Goal: Task Accomplishment & Management: Use online tool/utility

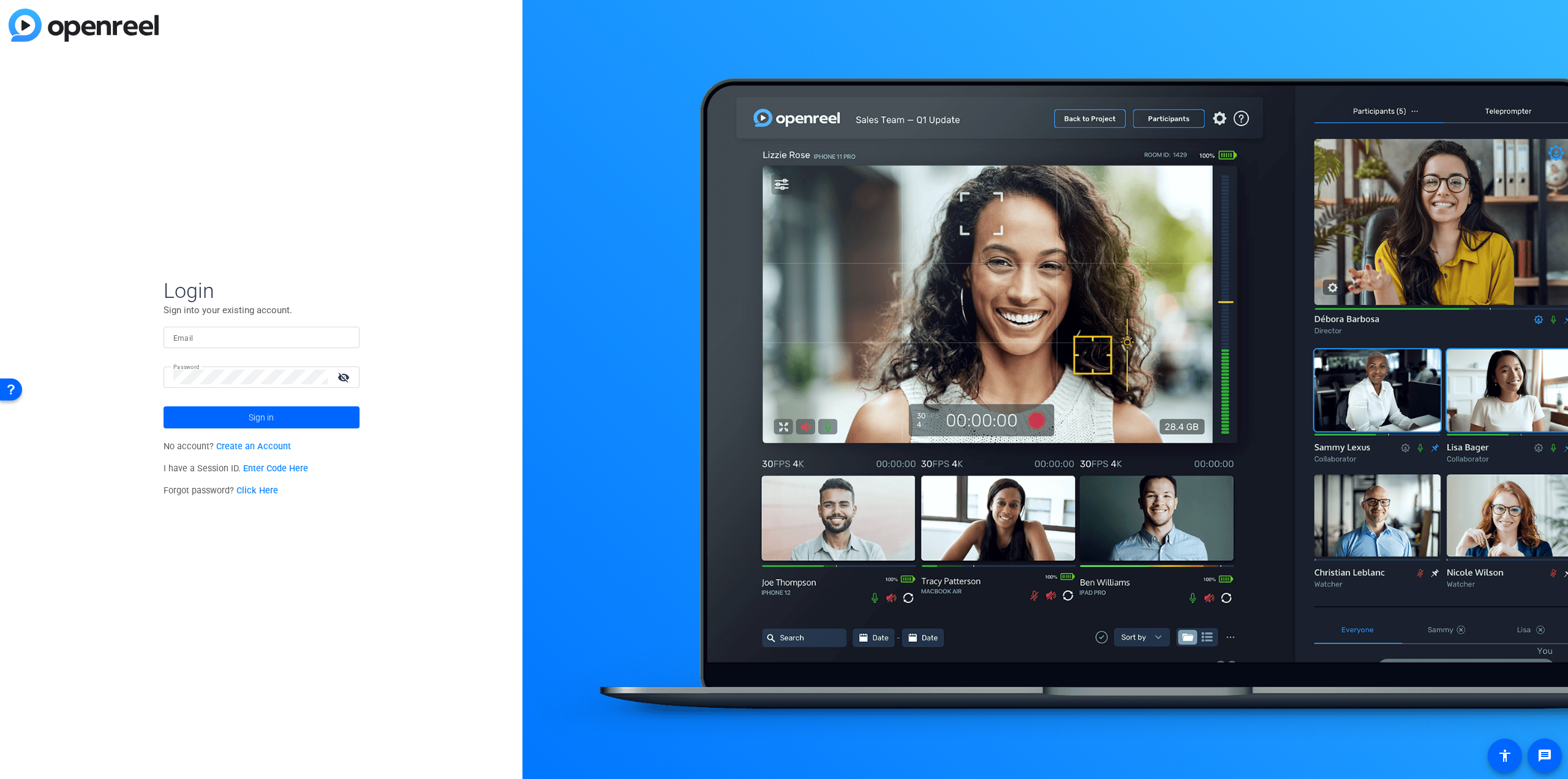
click at [233, 333] on input "Email" at bounding box center [261, 337] width 176 height 14
type input "mona.freund@thermofisher.com"
click at [225, 415] on span at bounding box center [261, 417] width 196 height 29
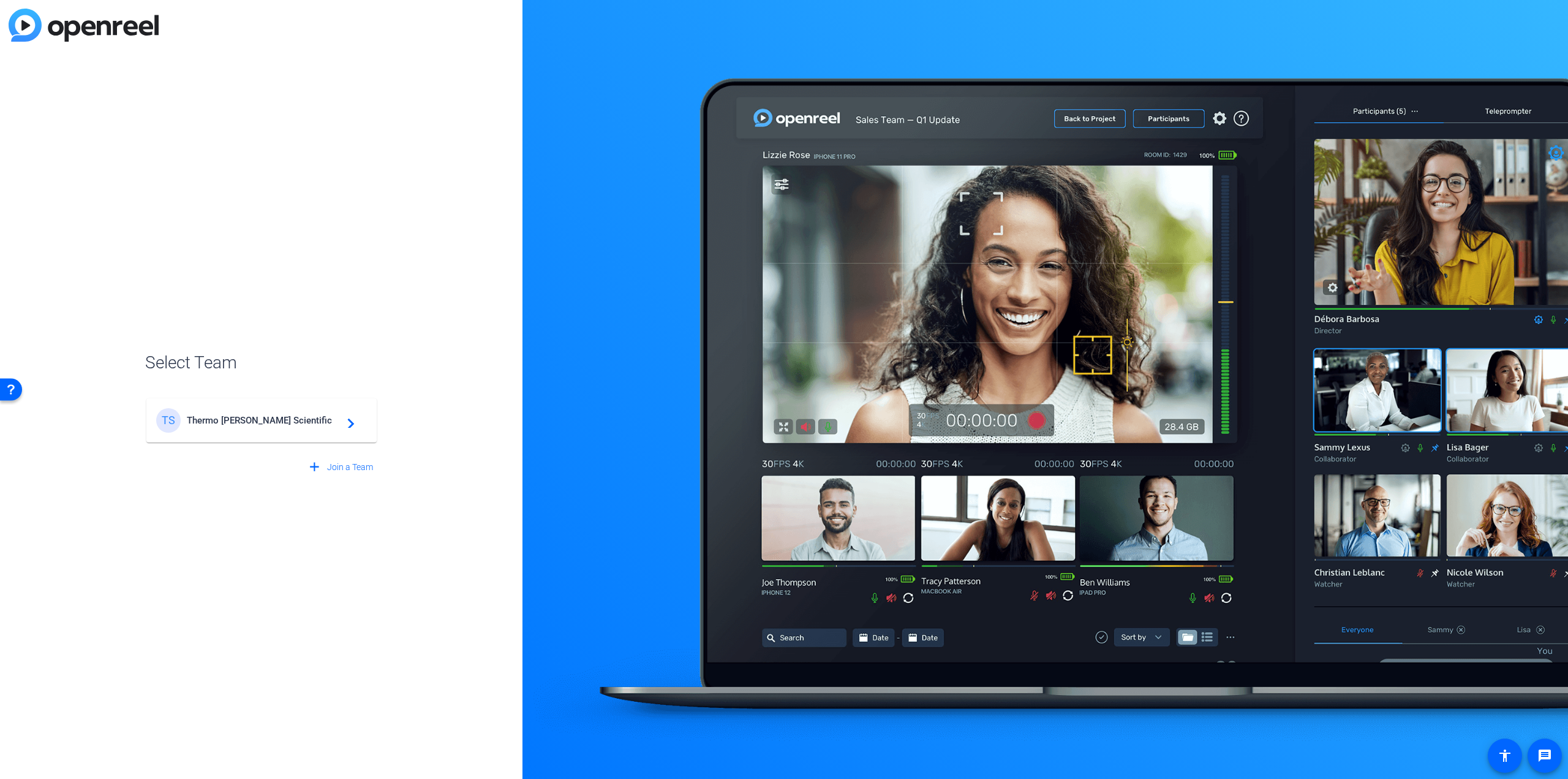
click at [225, 415] on span "Thermo Fisher Scientific" at bounding box center [263, 420] width 153 height 11
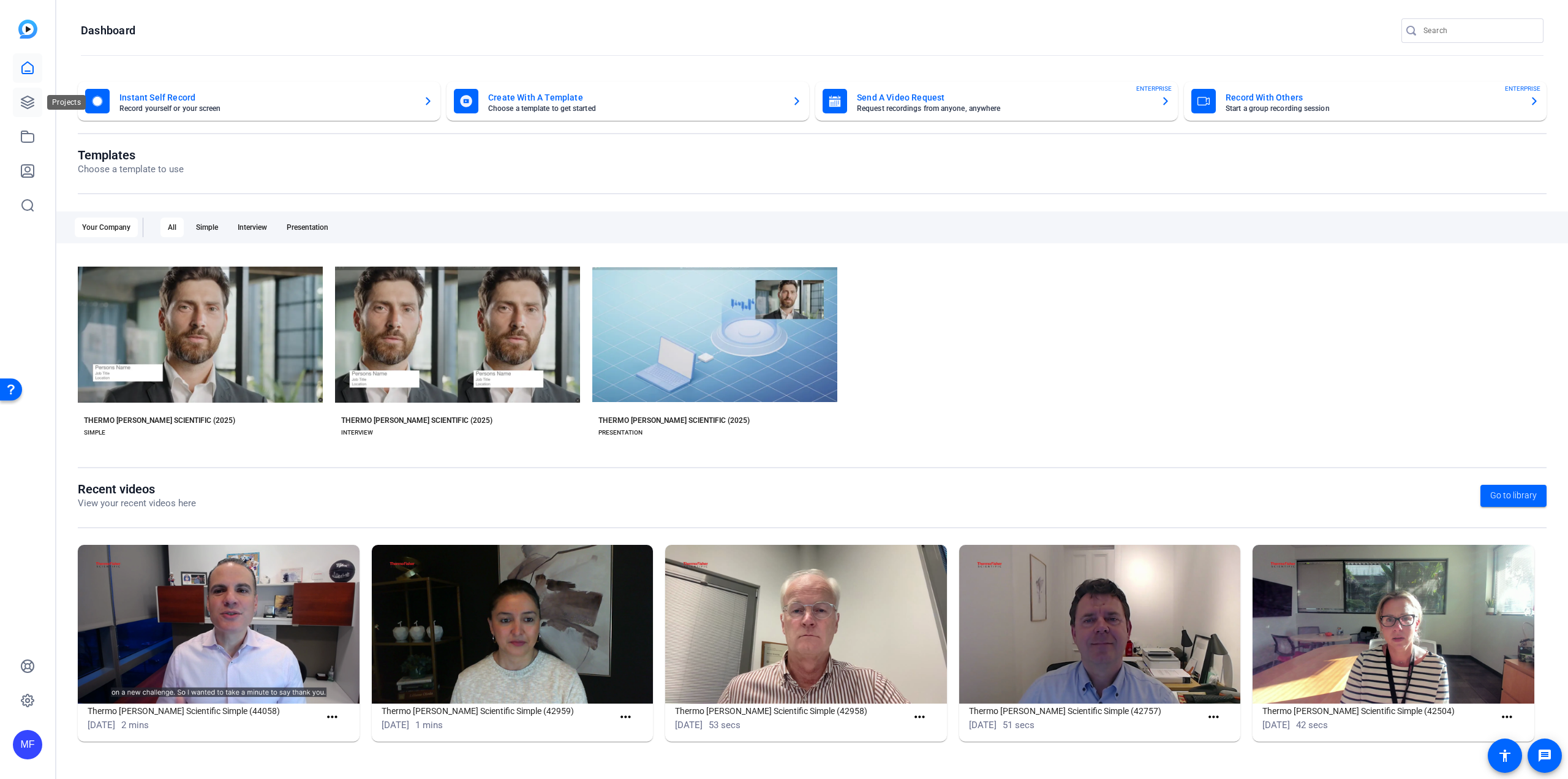
click at [16, 98] on link at bounding box center [28, 102] width 29 height 29
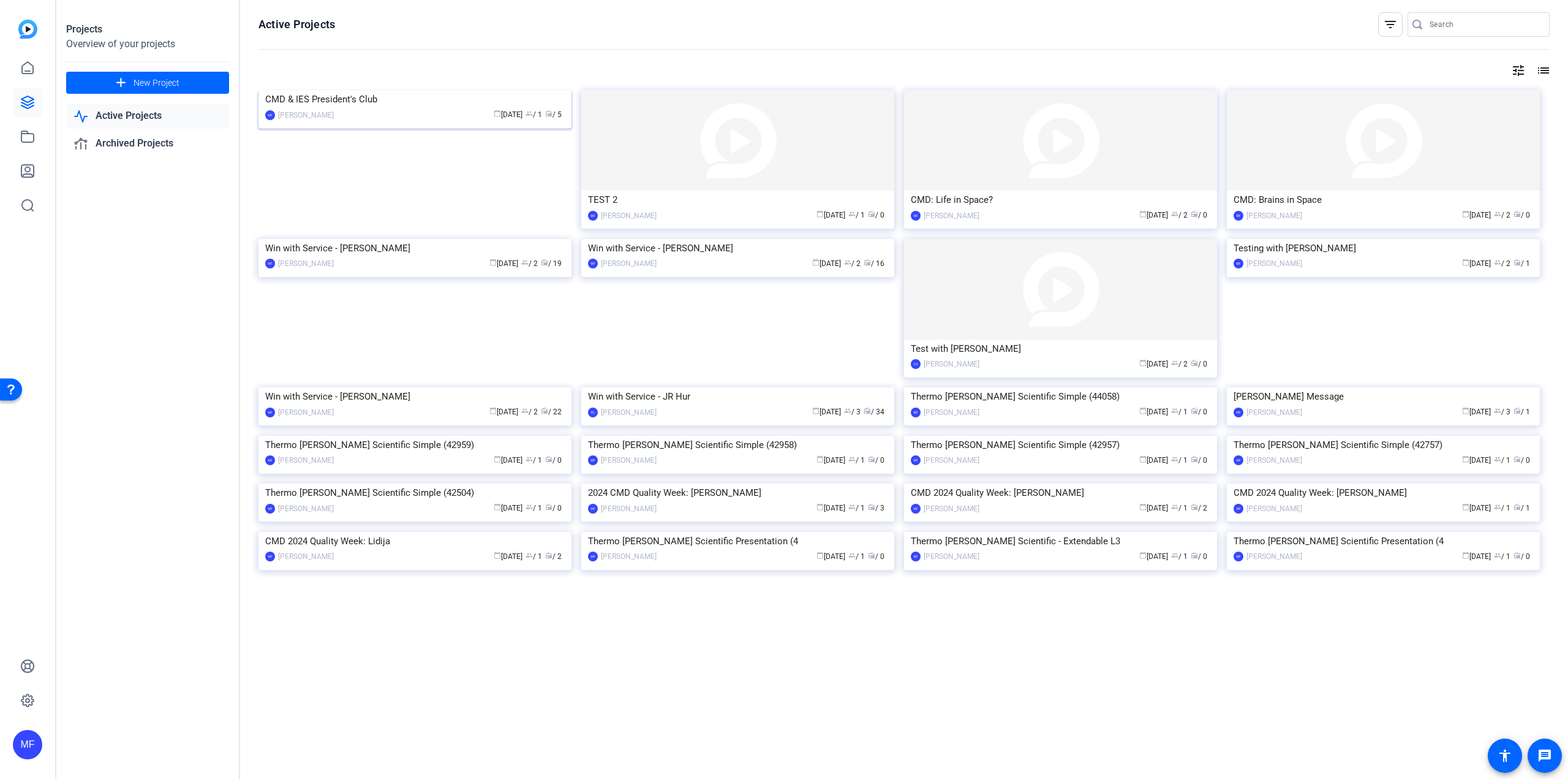
click at [424, 90] on img at bounding box center [415, 90] width 313 height 0
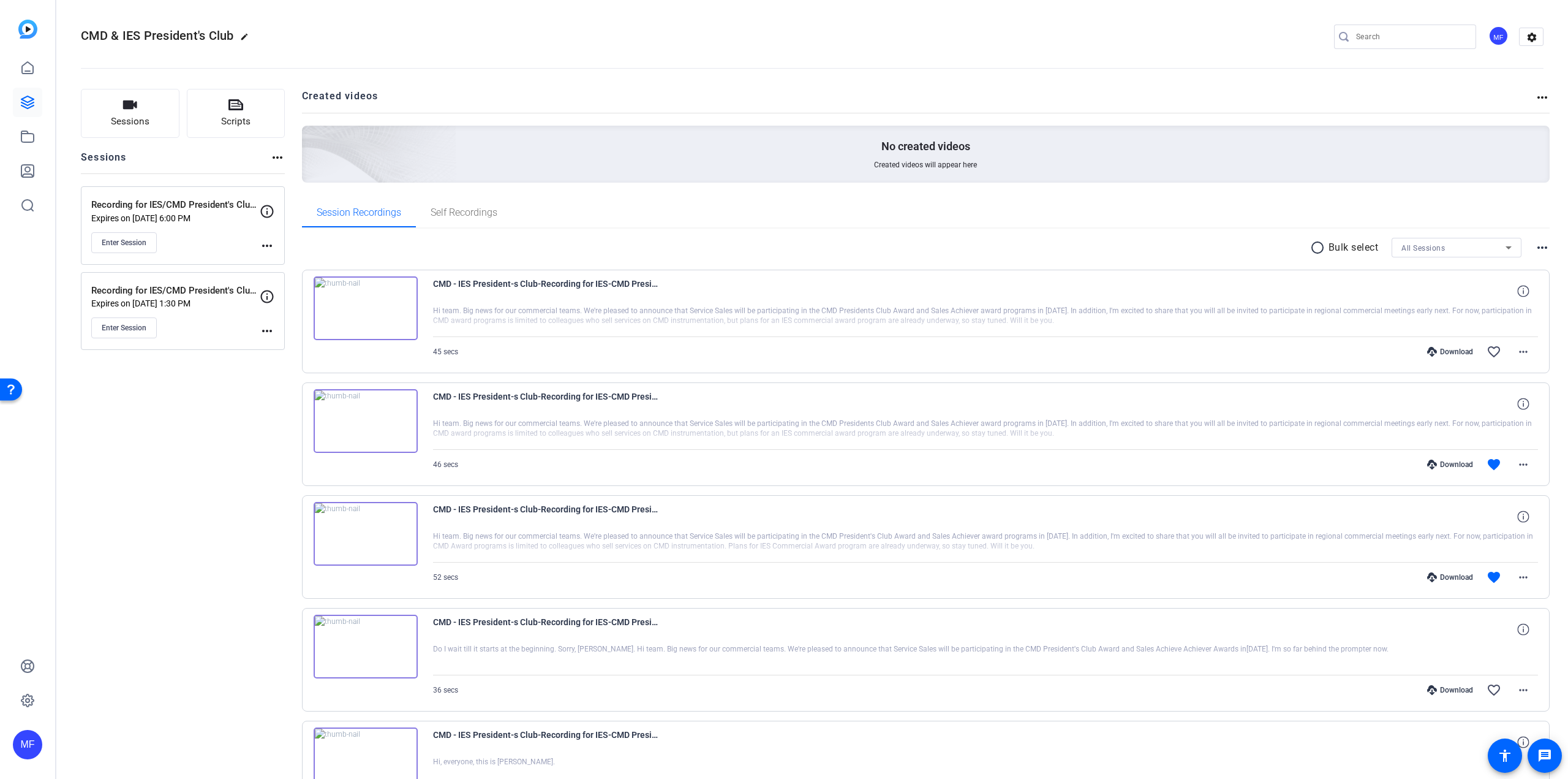
click at [270, 247] on mat-icon "more_horiz" at bounding box center [267, 246] width 14 height 14
click at [280, 263] on span "Edit Session" at bounding box center [297, 263] width 56 height 14
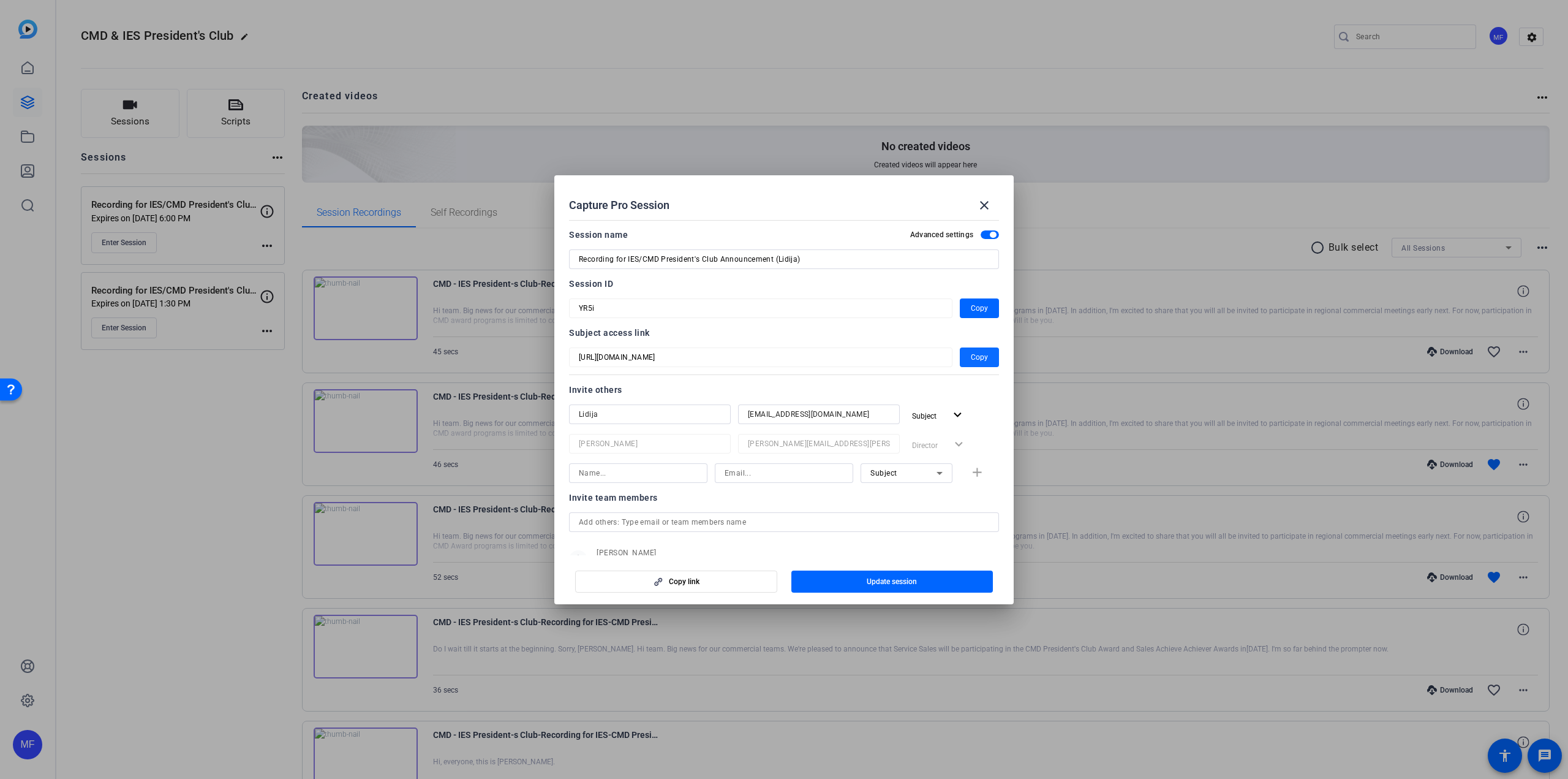
click at [975, 357] on span "Copy" at bounding box center [979, 357] width 17 height 14
click at [990, 208] on mat-icon "close" at bounding box center [984, 205] width 14 height 14
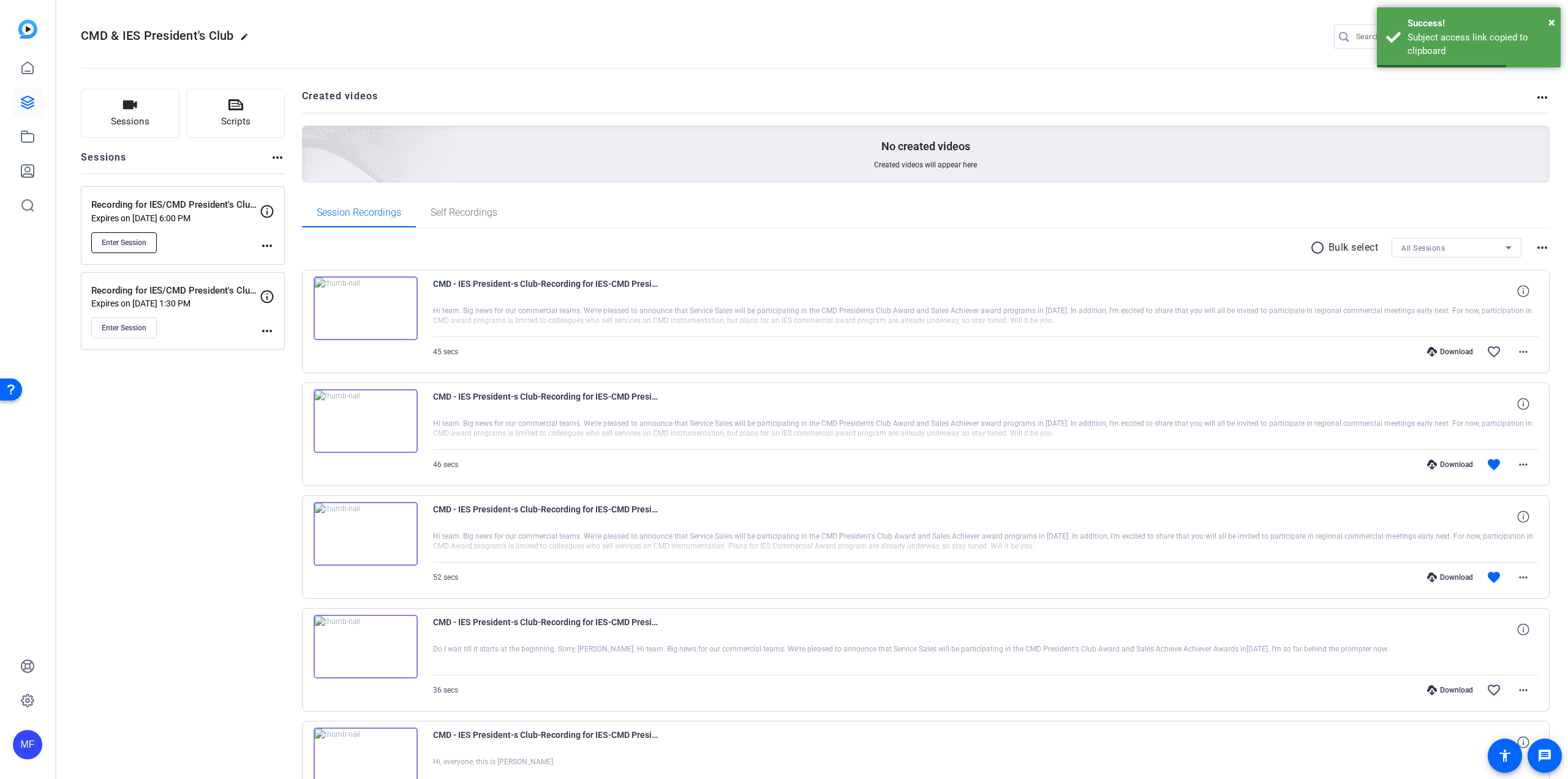
click at [155, 241] on button "Enter Session" at bounding box center [124, 242] width 65 height 21
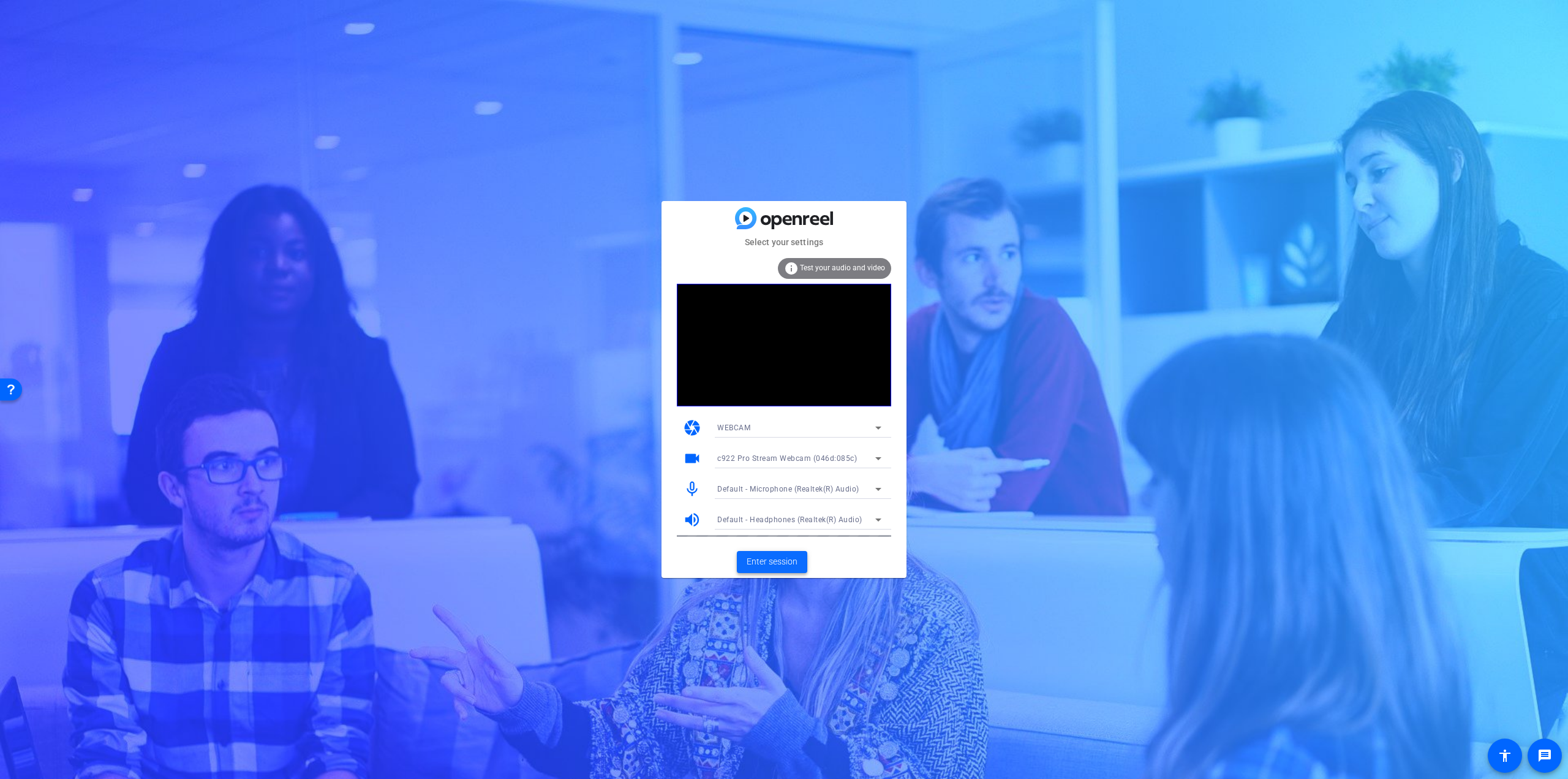
click at [757, 562] on span "Enter session" at bounding box center [772, 561] width 51 height 13
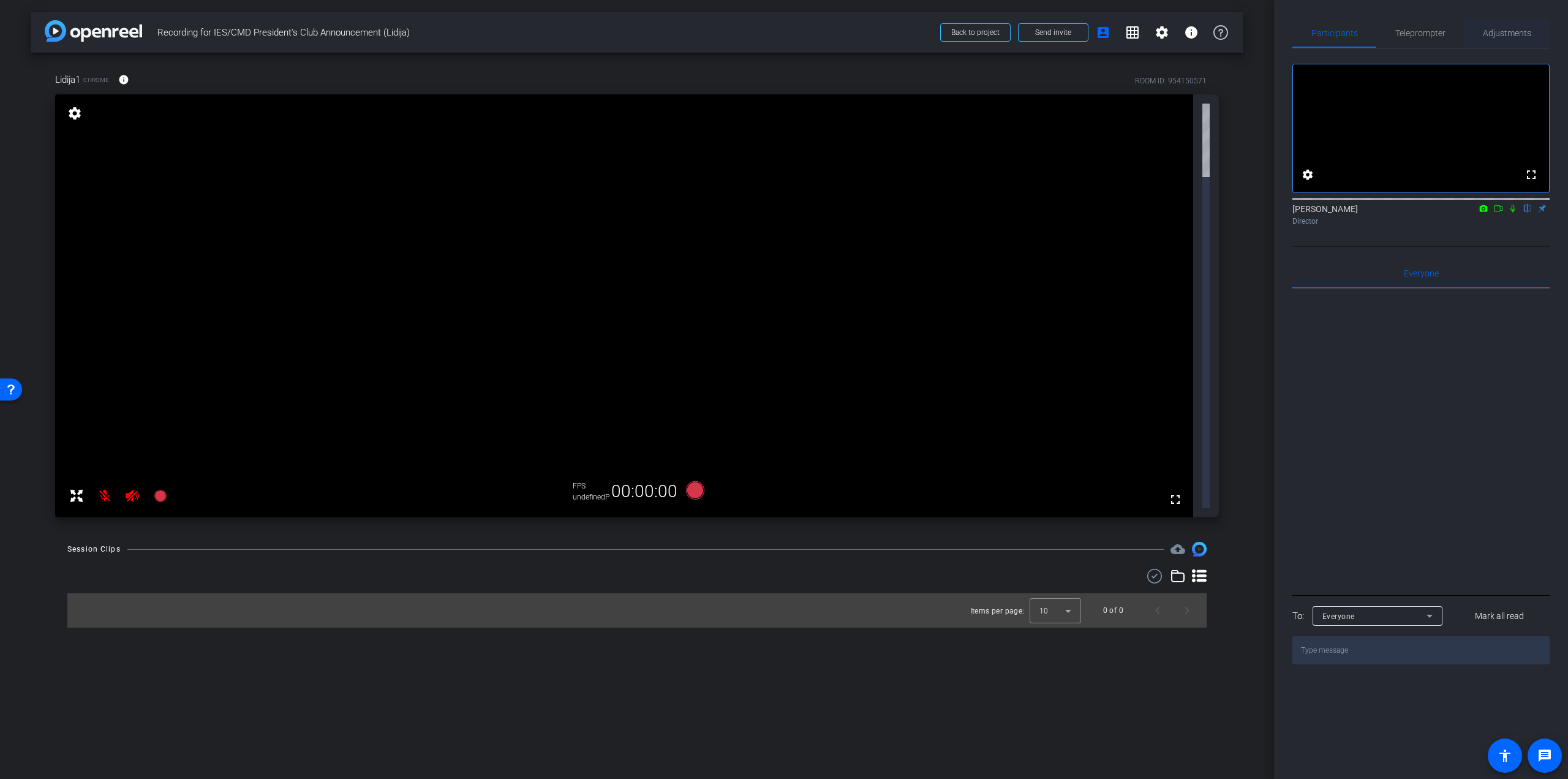
click at [1490, 33] on span "Adjustments" at bounding box center [1507, 33] width 48 height 9
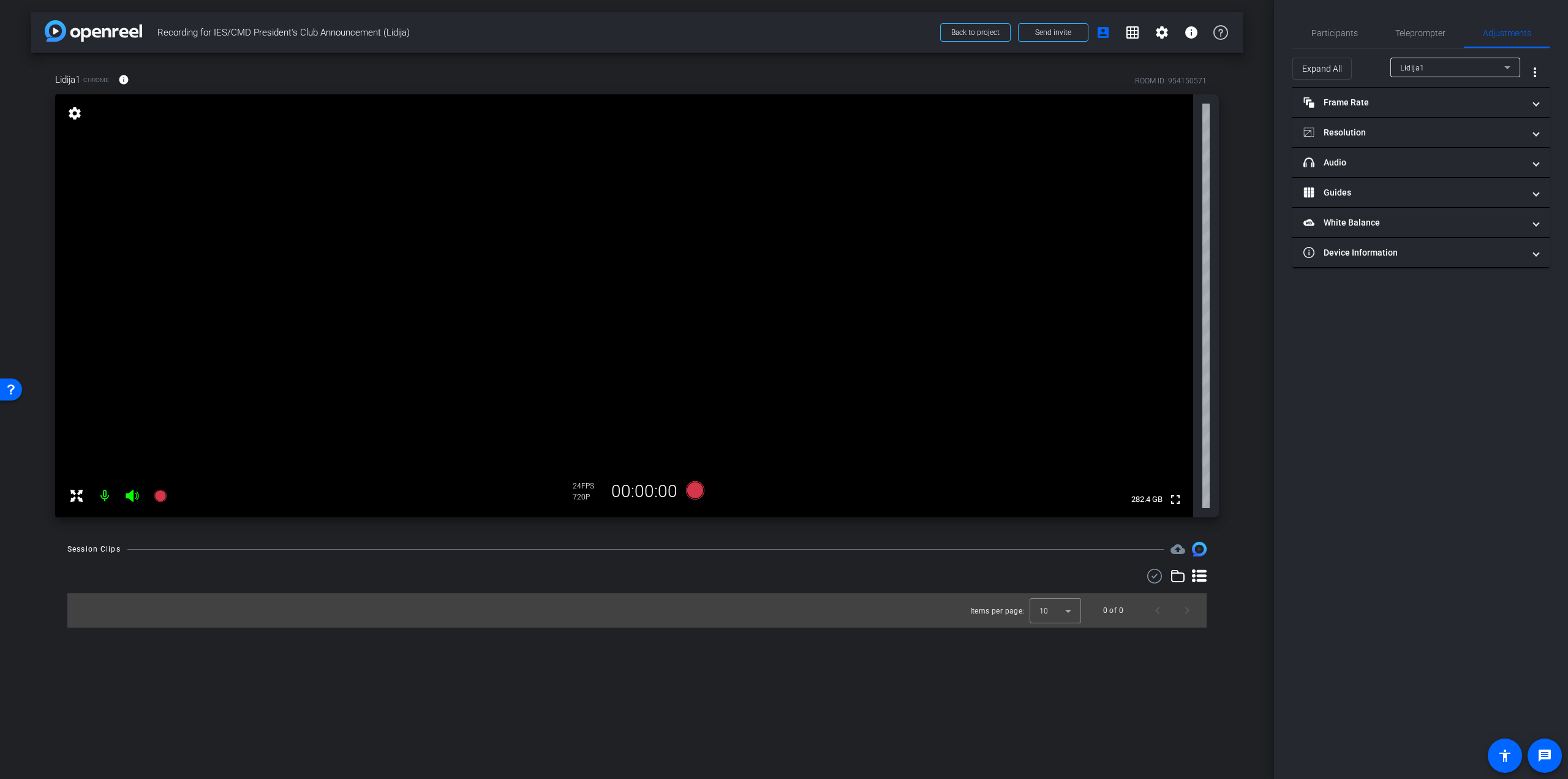
type input "11000"
click at [1370, 248] on mat-panel-title "Device Information" at bounding box center [1413, 253] width 221 height 13
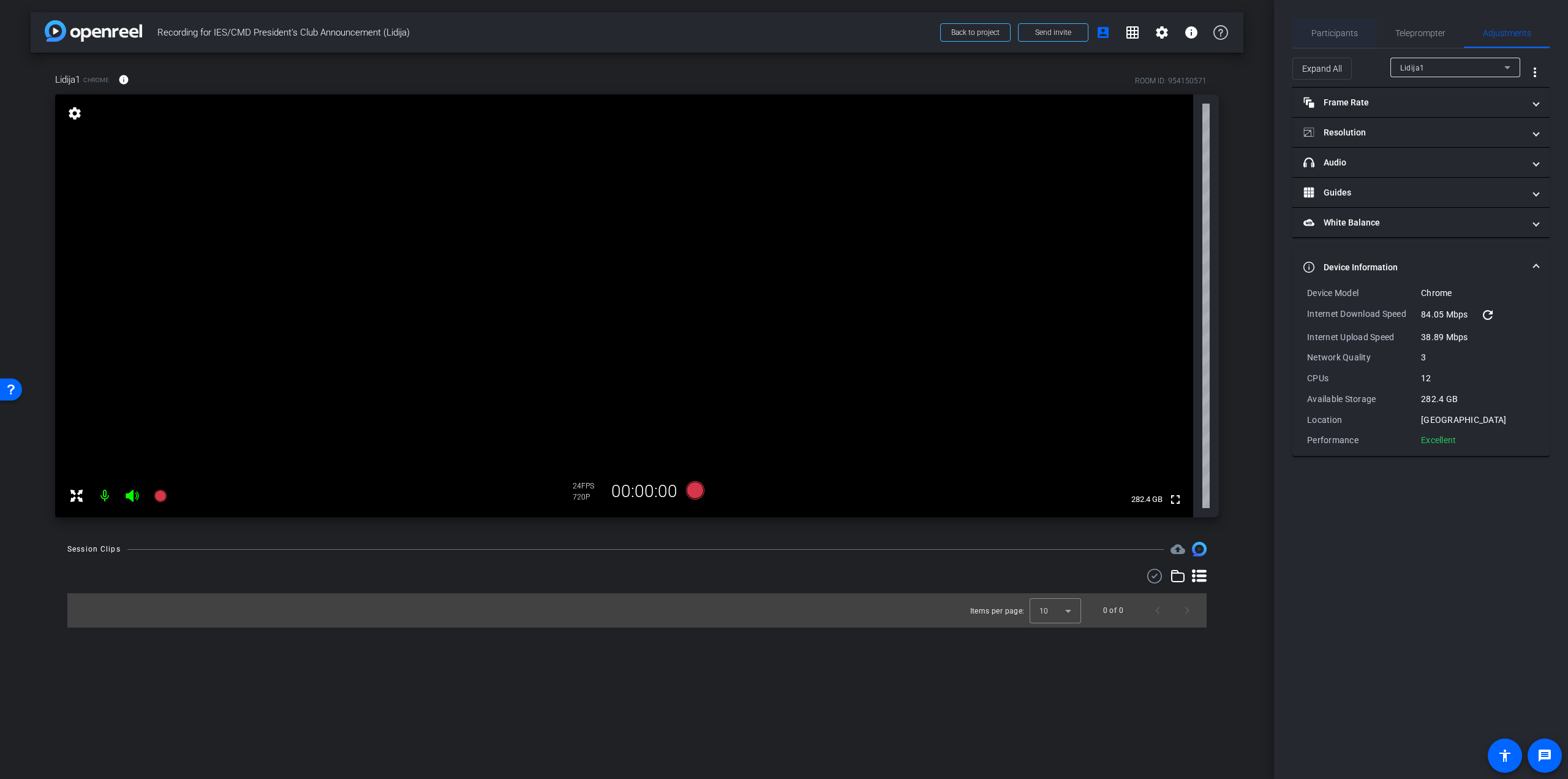
click at [1328, 36] on span "Participants" at bounding box center [1335, 33] width 47 height 9
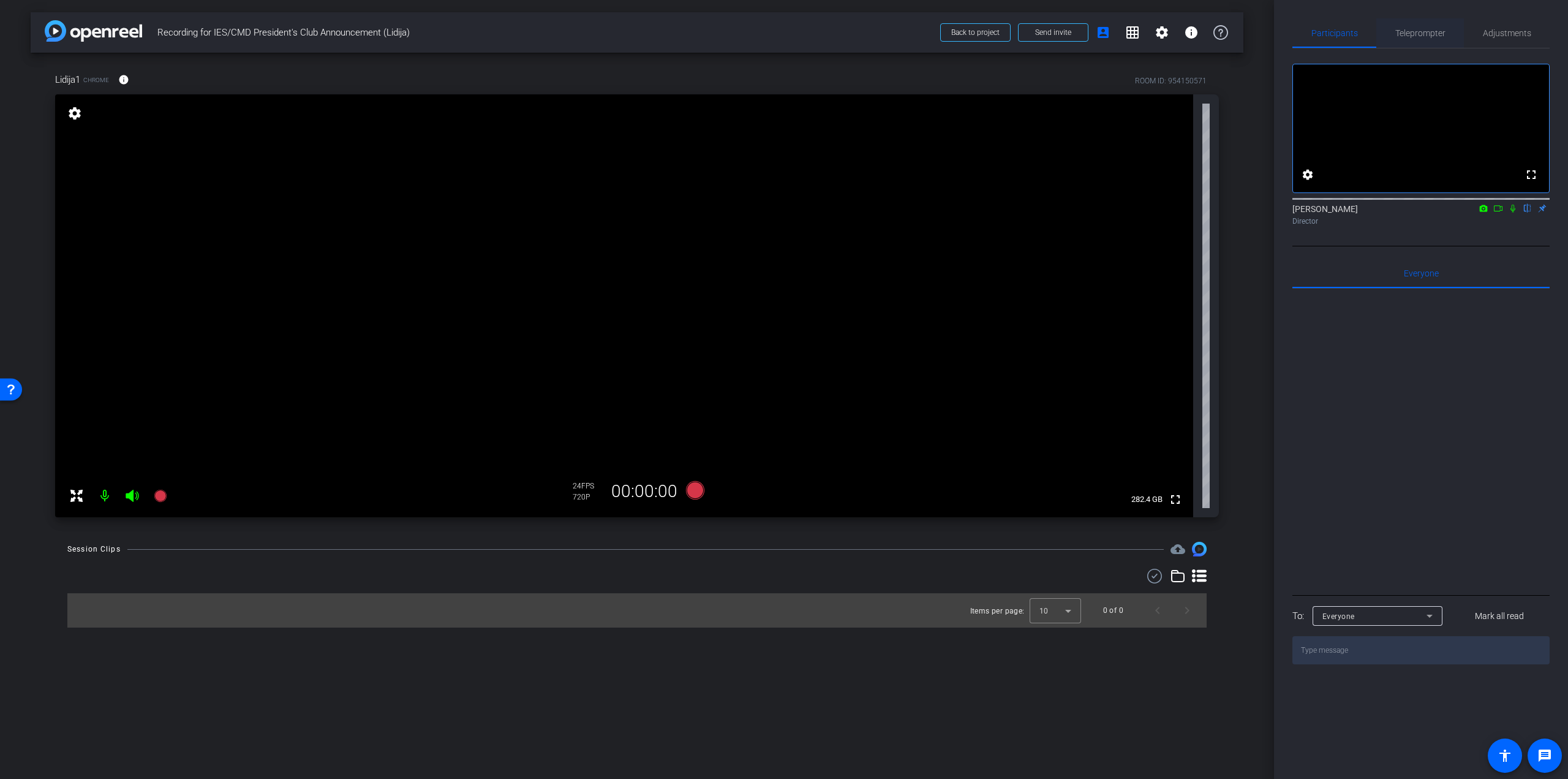
click at [1446, 27] on div "Teleprompter" at bounding box center [1421, 33] width 88 height 29
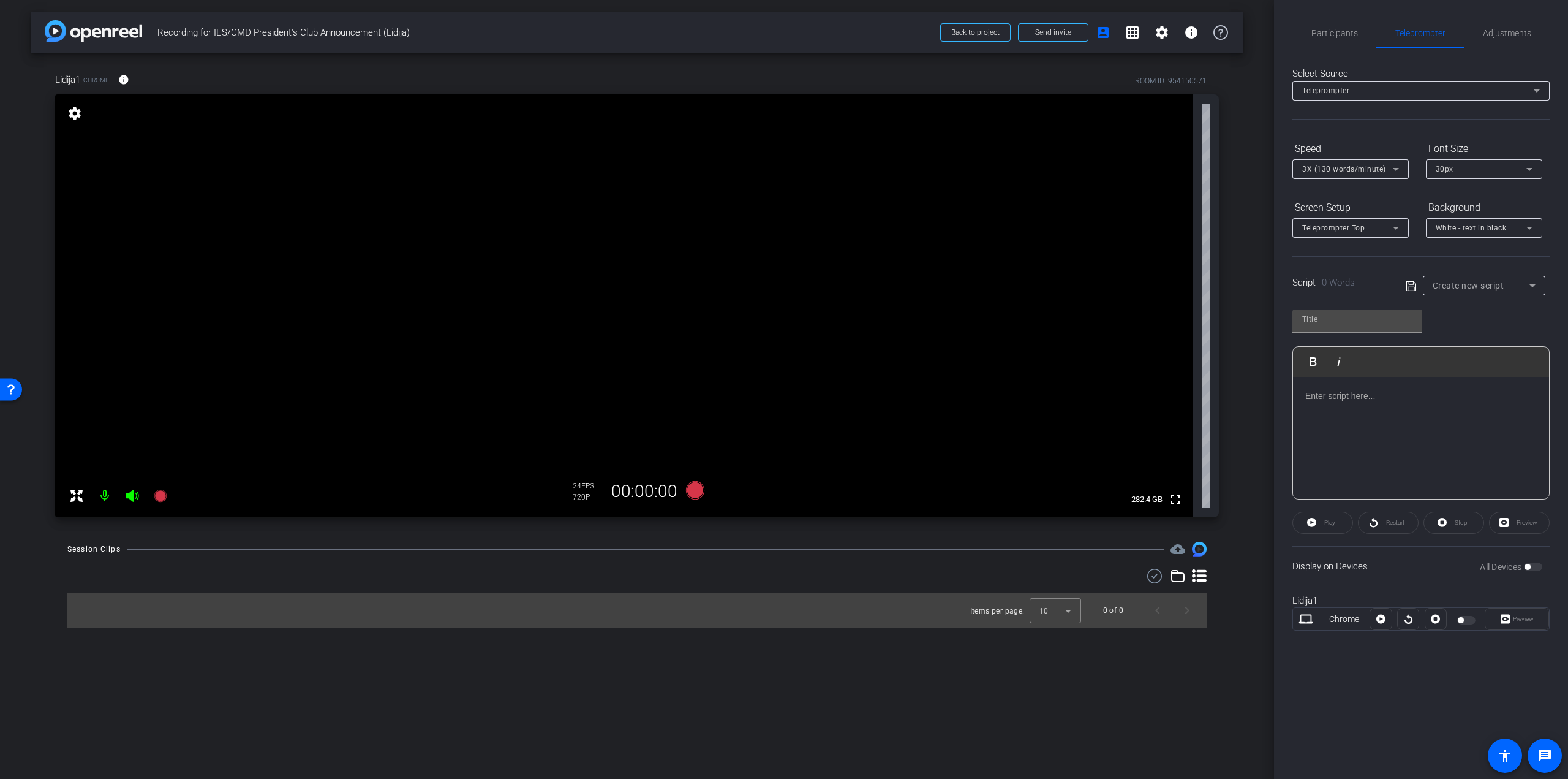
click at [1493, 283] on span "Create new script" at bounding box center [1468, 285] width 71 height 10
click at [1472, 327] on mat-option "Both" at bounding box center [1484, 330] width 122 height 20
type input "Both"
click at [1489, 291] on div "Both" at bounding box center [1482, 285] width 97 height 15
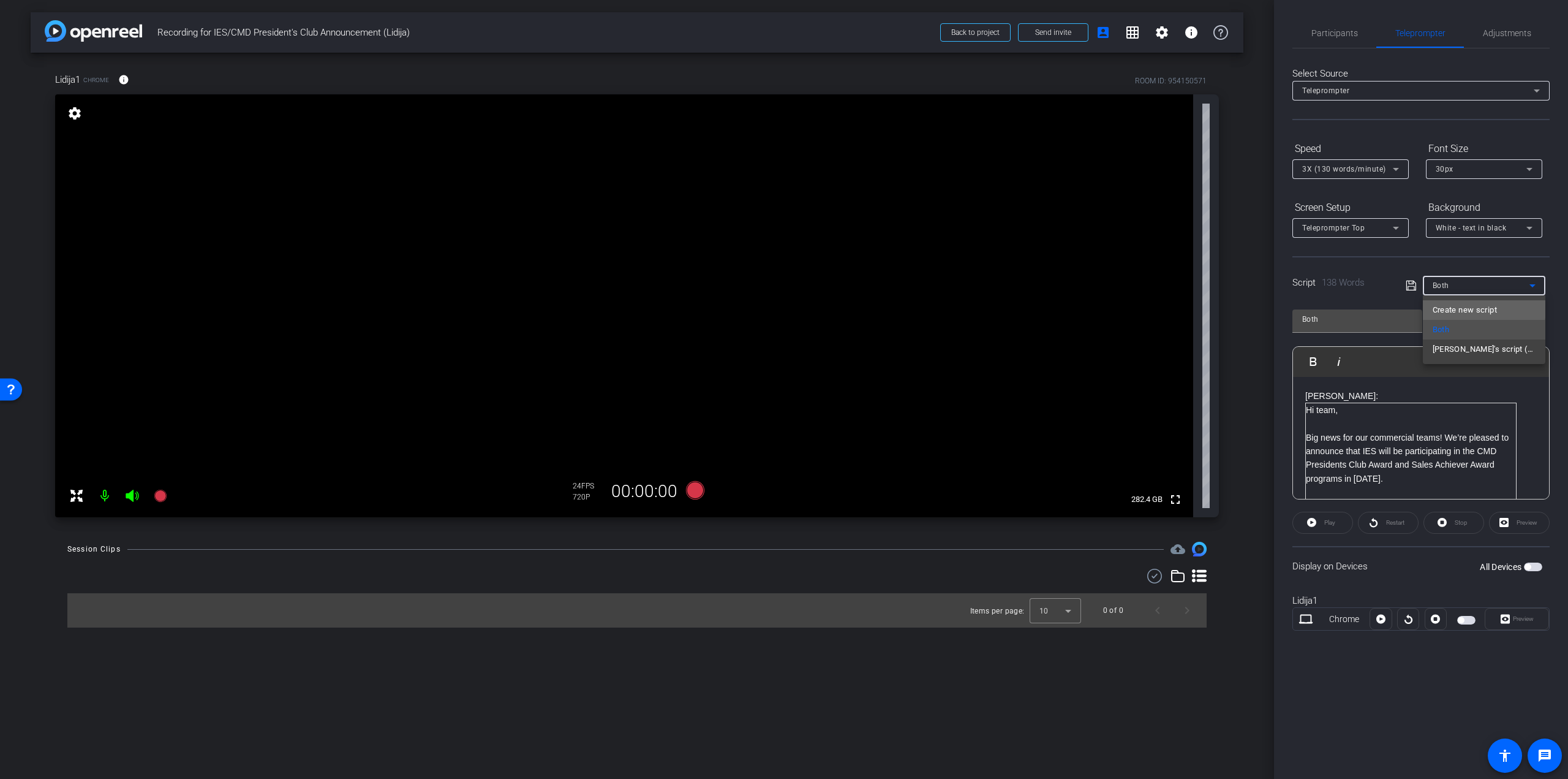
click at [1482, 309] on span "Create new script" at bounding box center [1465, 310] width 64 height 14
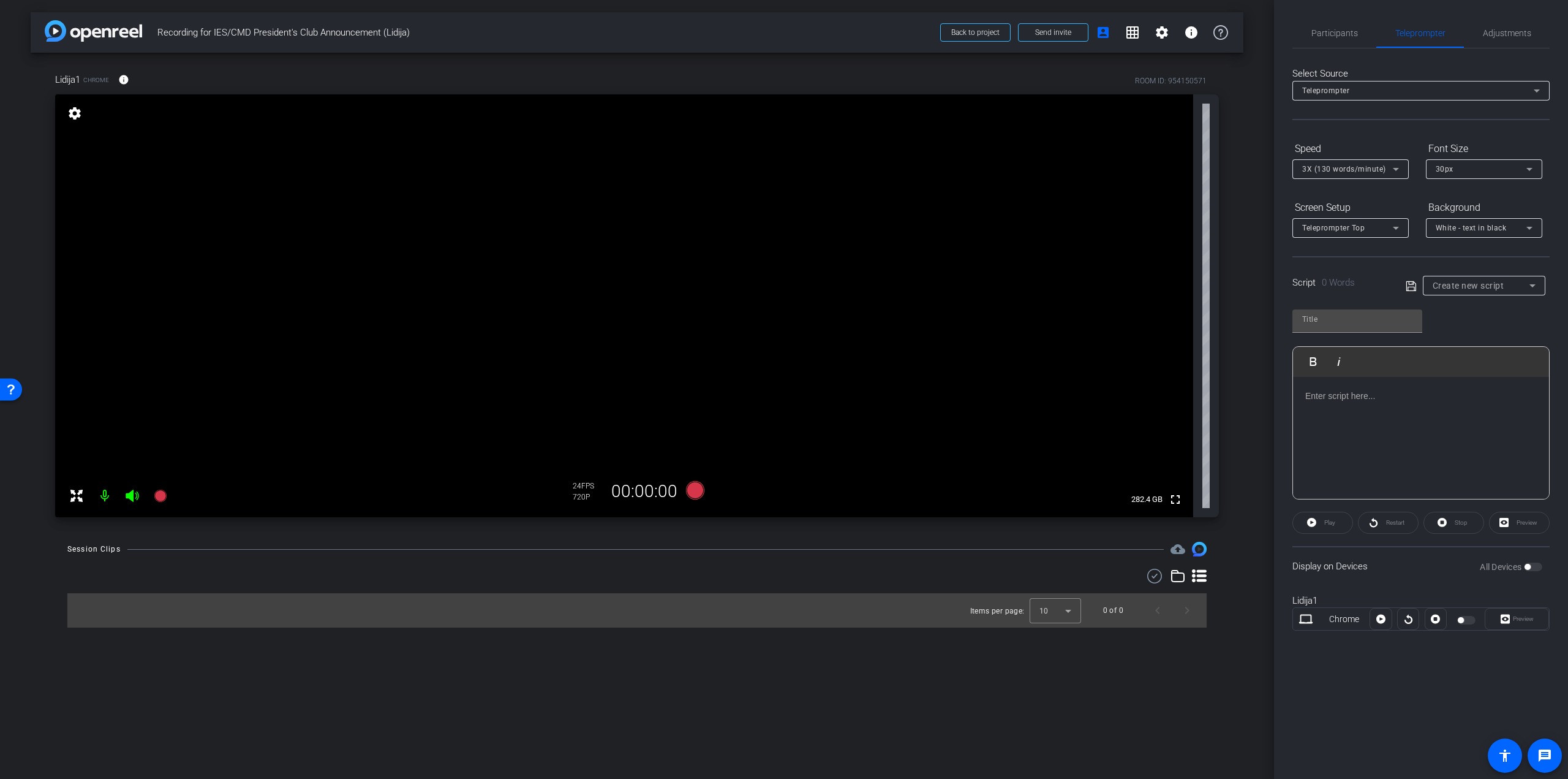
click at [1350, 420] on div at bounding box center [1421, 438] width 256 height 123
click at [1352, 466] on div "These prestigious award programs recognize the 2025 performance of commercial c…" at bounding box center [1421, 438] width 256 height 123
click at [1348, 493] on p "***" at bounding box center [1421, 491] width 232 height 14
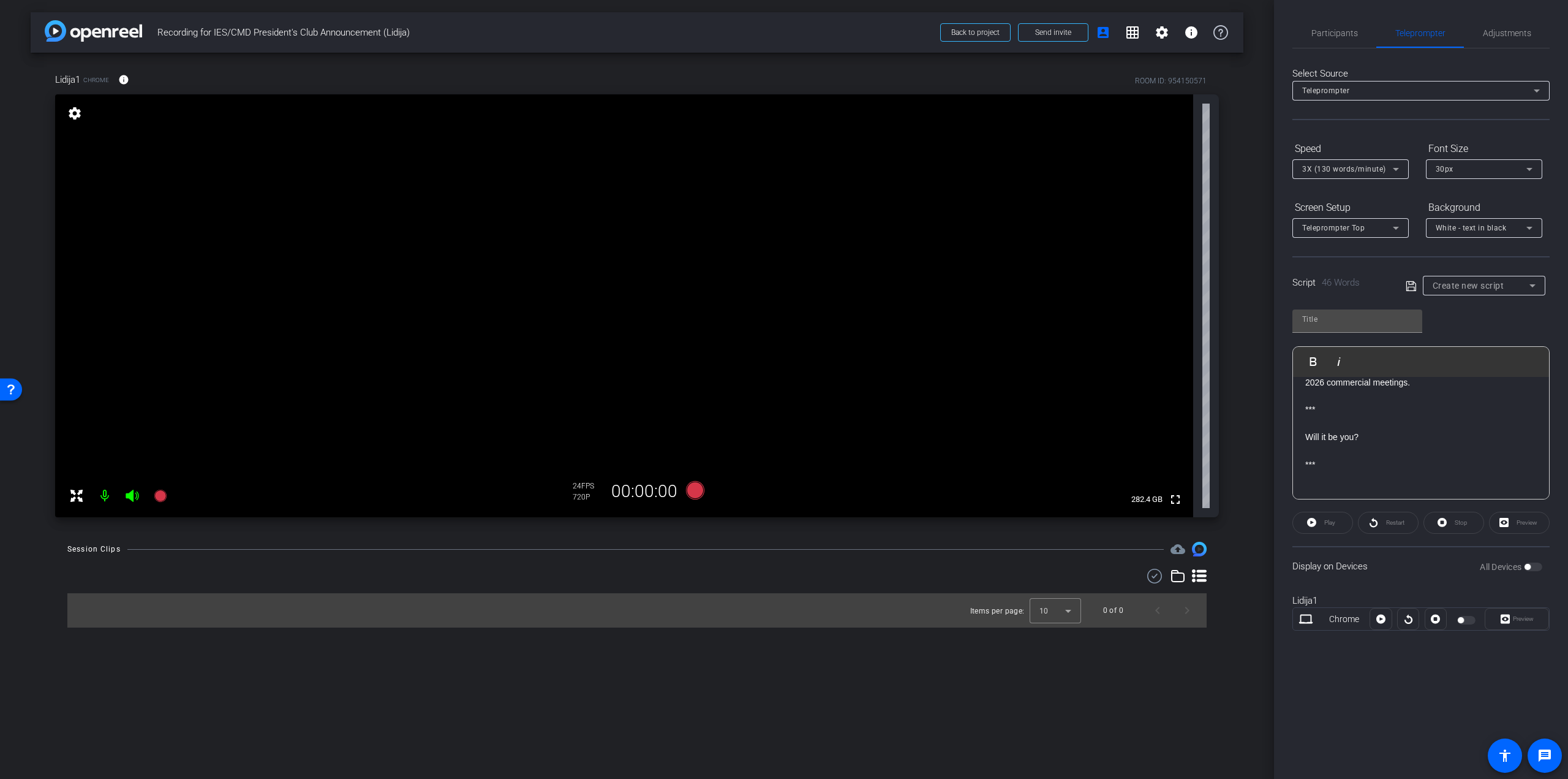
click at [1349, 495] on p at bounding box center [1421, 492] width 232 height 14
click at [1500, 32] on span "Adjustments" at bounding box center [1507, 33] width 48 height 9
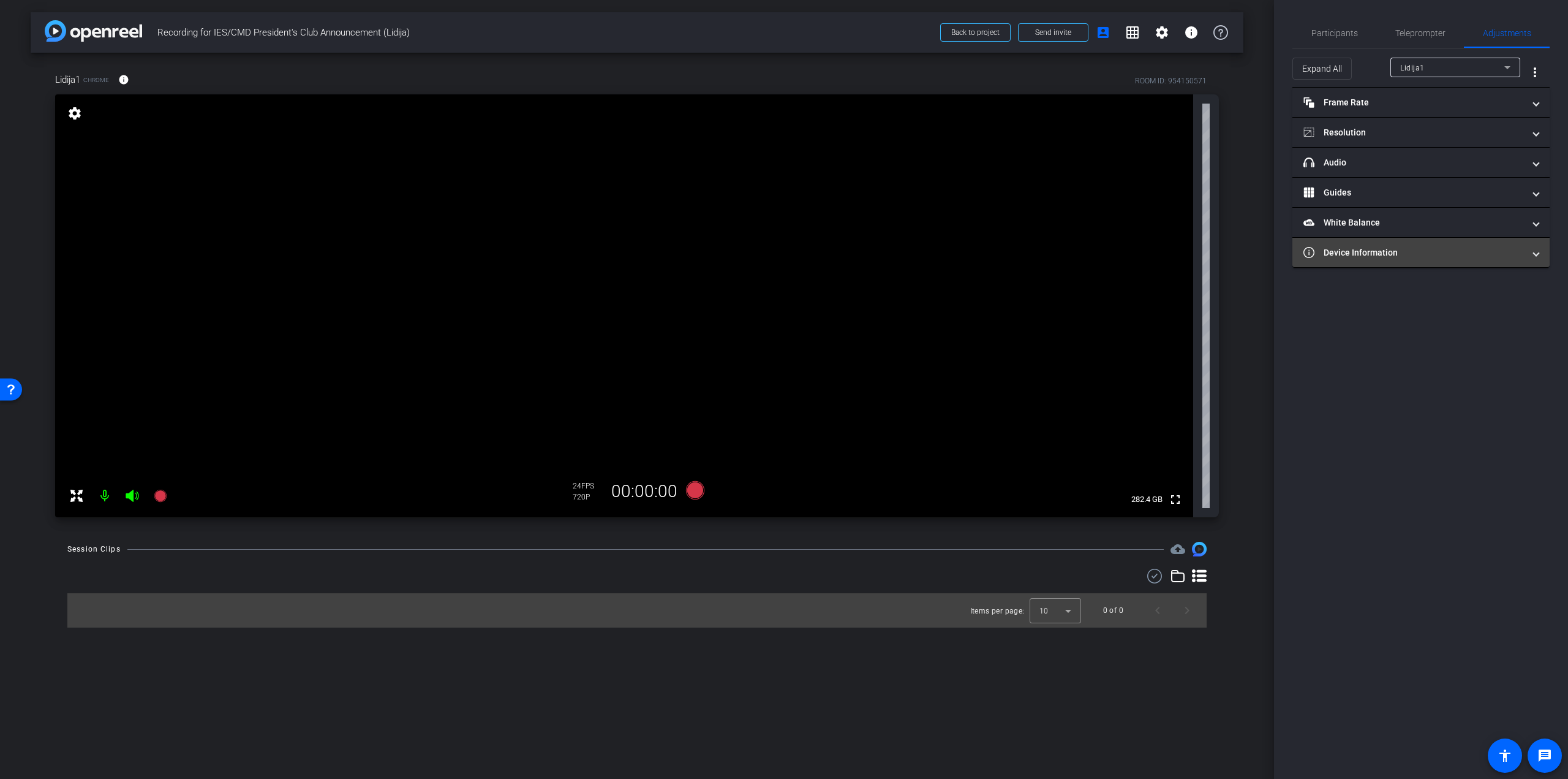
click at [1360, 238] on mat-expansion-panel-header "Device Information" at bounding box center [1421, 252] width 257 height 29
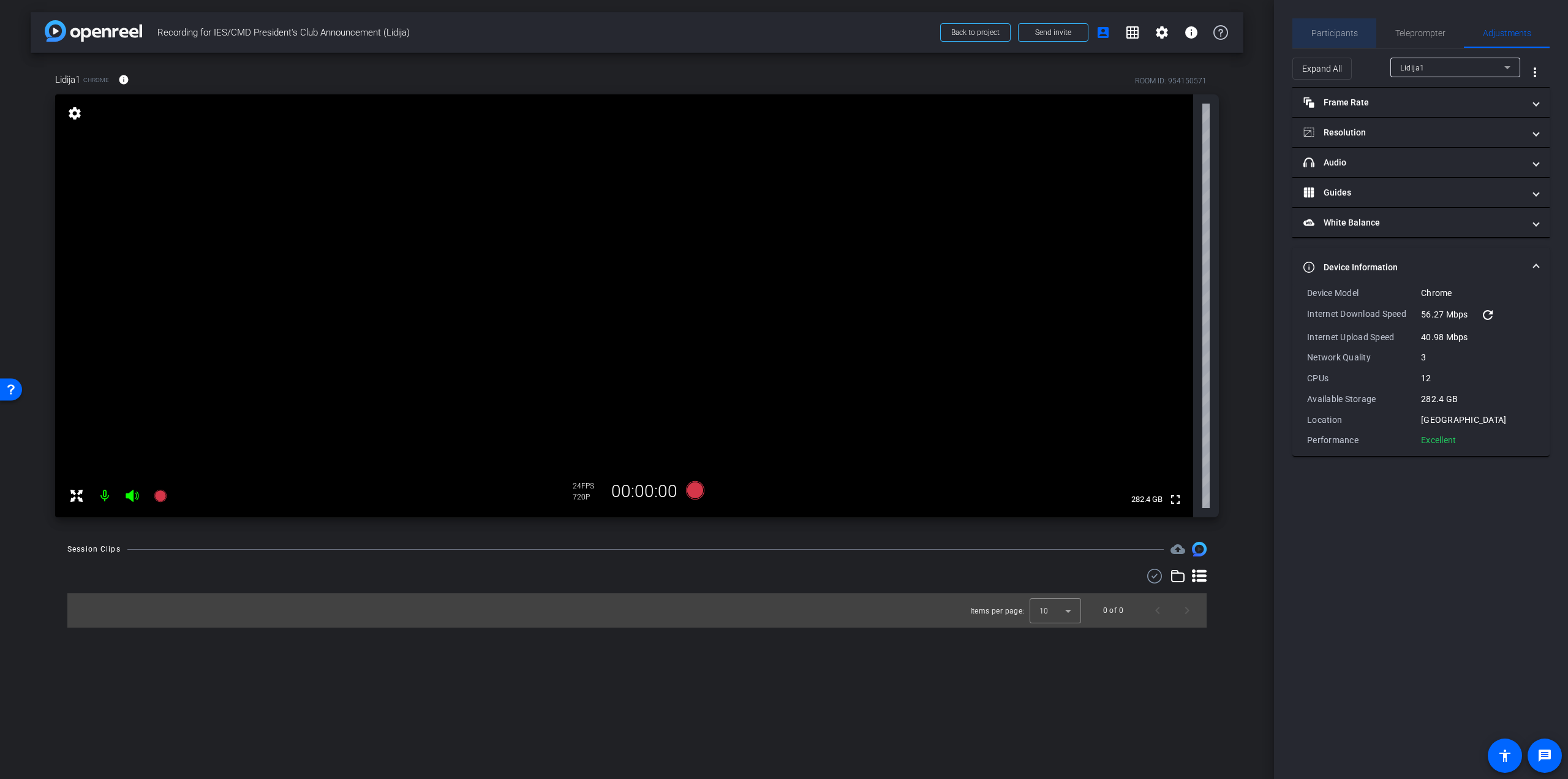
click at [1323, 32] on span "Participants" at bounding box center [1335, 33] width 47 height 9
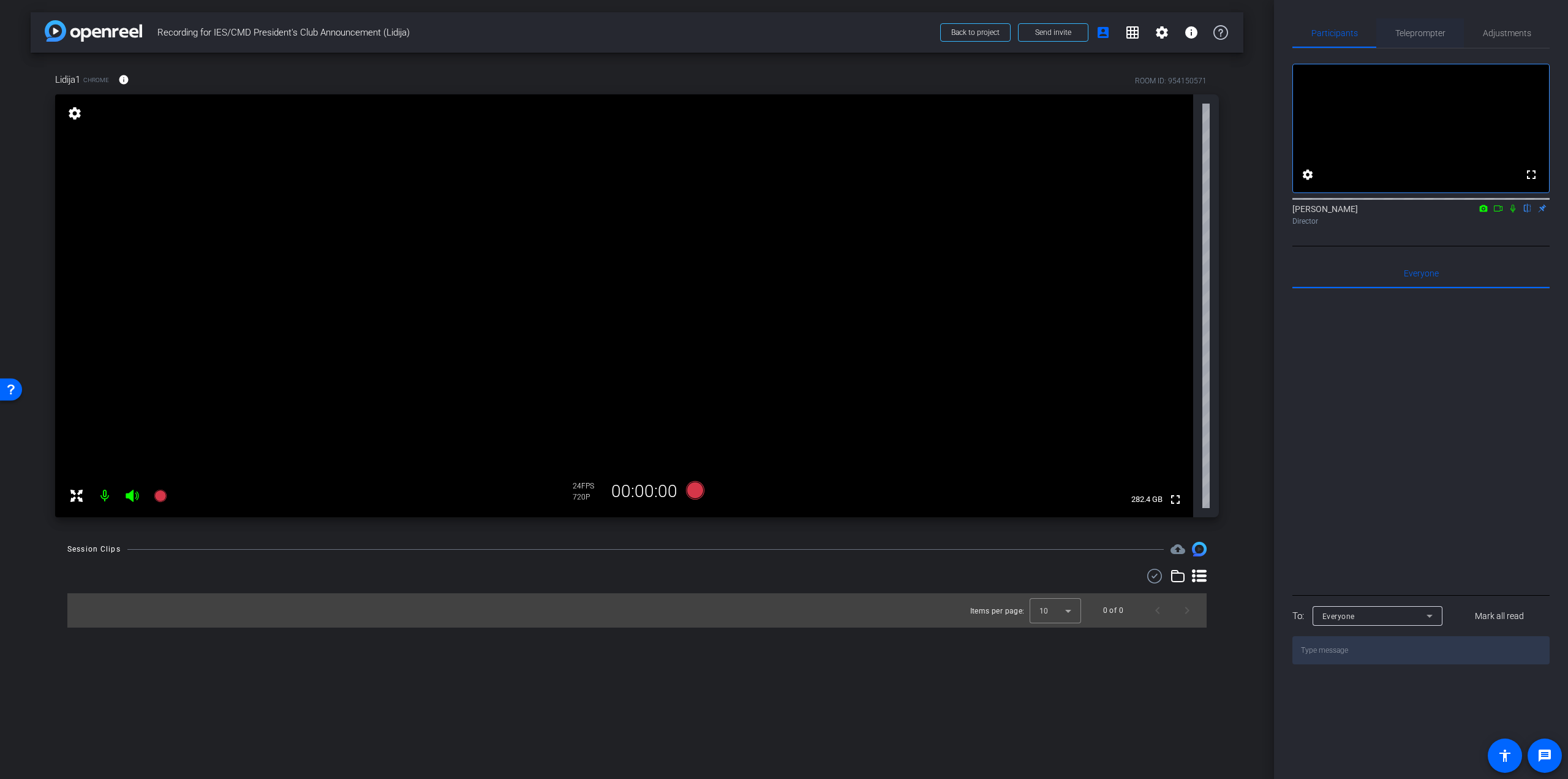
click at [1414, 29] on span "Teleprompter" at bounding box center [1421, 33] width 50 height 9
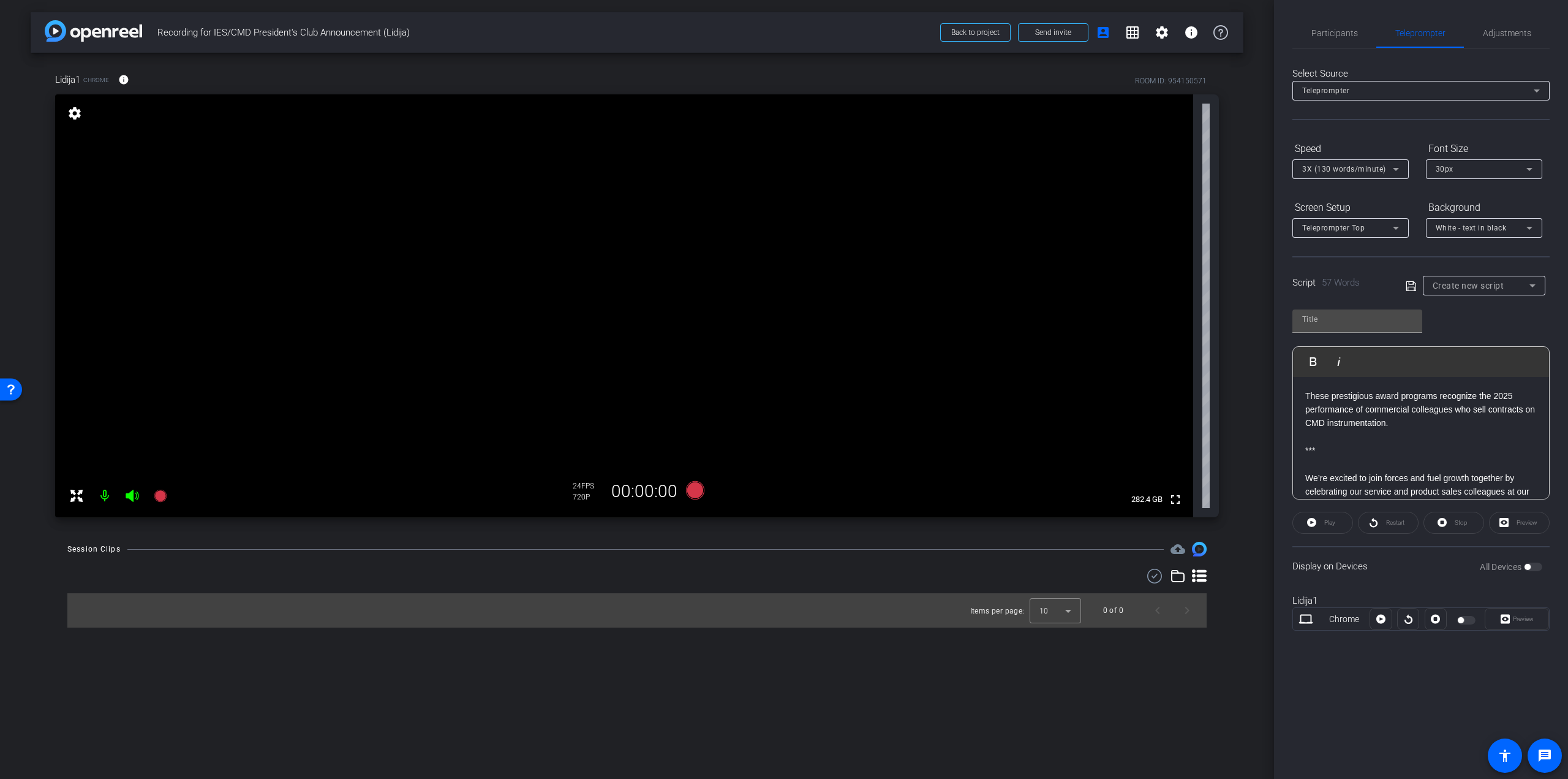
click at [1409, 282] on icon at bounding box center [1411, 286] width 11 height 14
type input "Default title 4507"
click at [1323, 164] on div "3X (130 words/minute)" at bounding box center [1347, 168] width 90 height 15
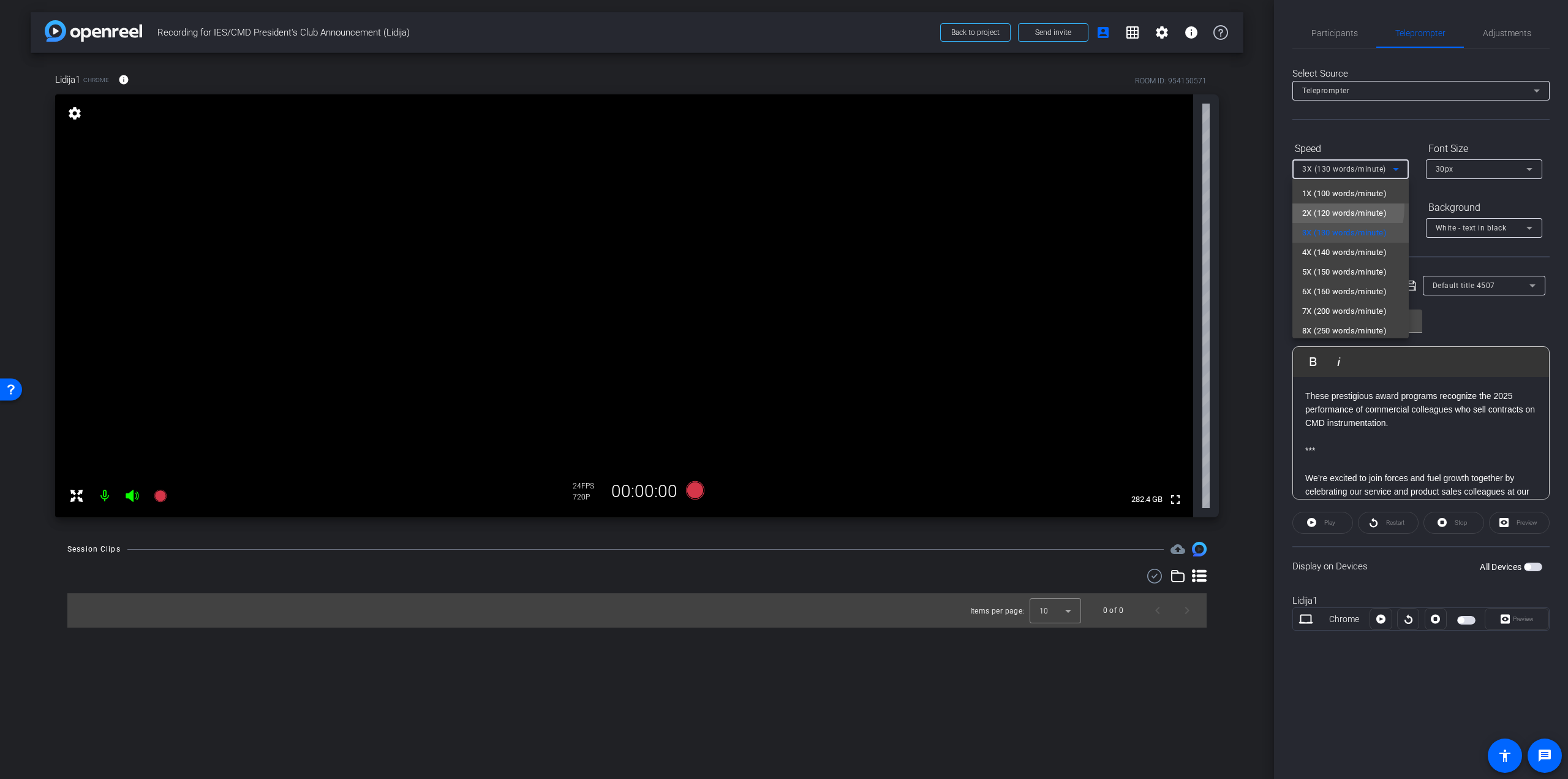
click at [1319, 206] on span "2X (120 words/minute)" at bounding box center [1344, 213] width 84 height 14
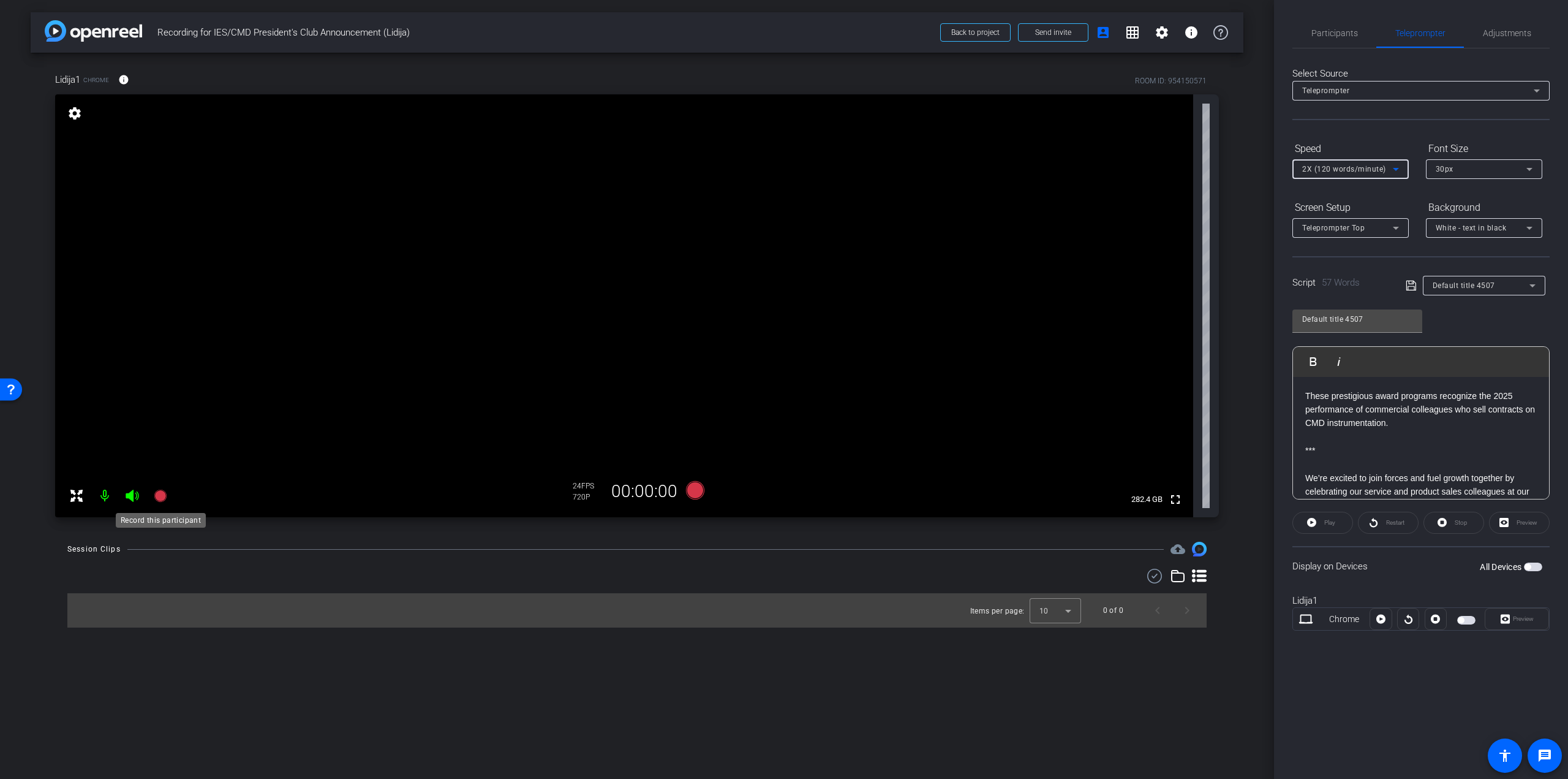
click at [161, 494] on icon at bounding box center [160, 495] width 12 height 12
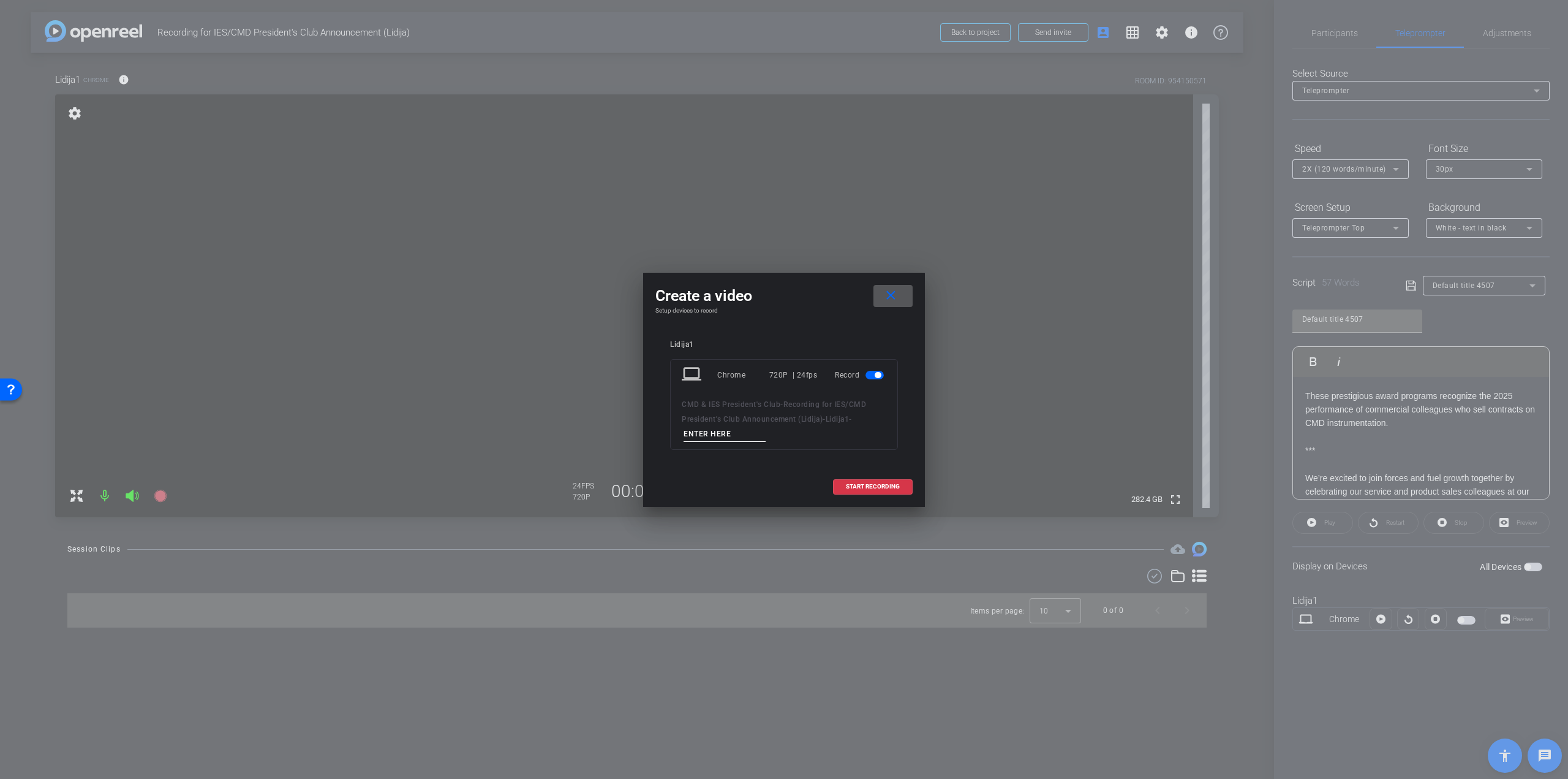
click at [694, 436] on input at bounding box center [724, 434] width 82 height 15
type input "Test"
click at [868, 484] on span "START RECORDING" at bounding box center [873, 486] width 54 height 6
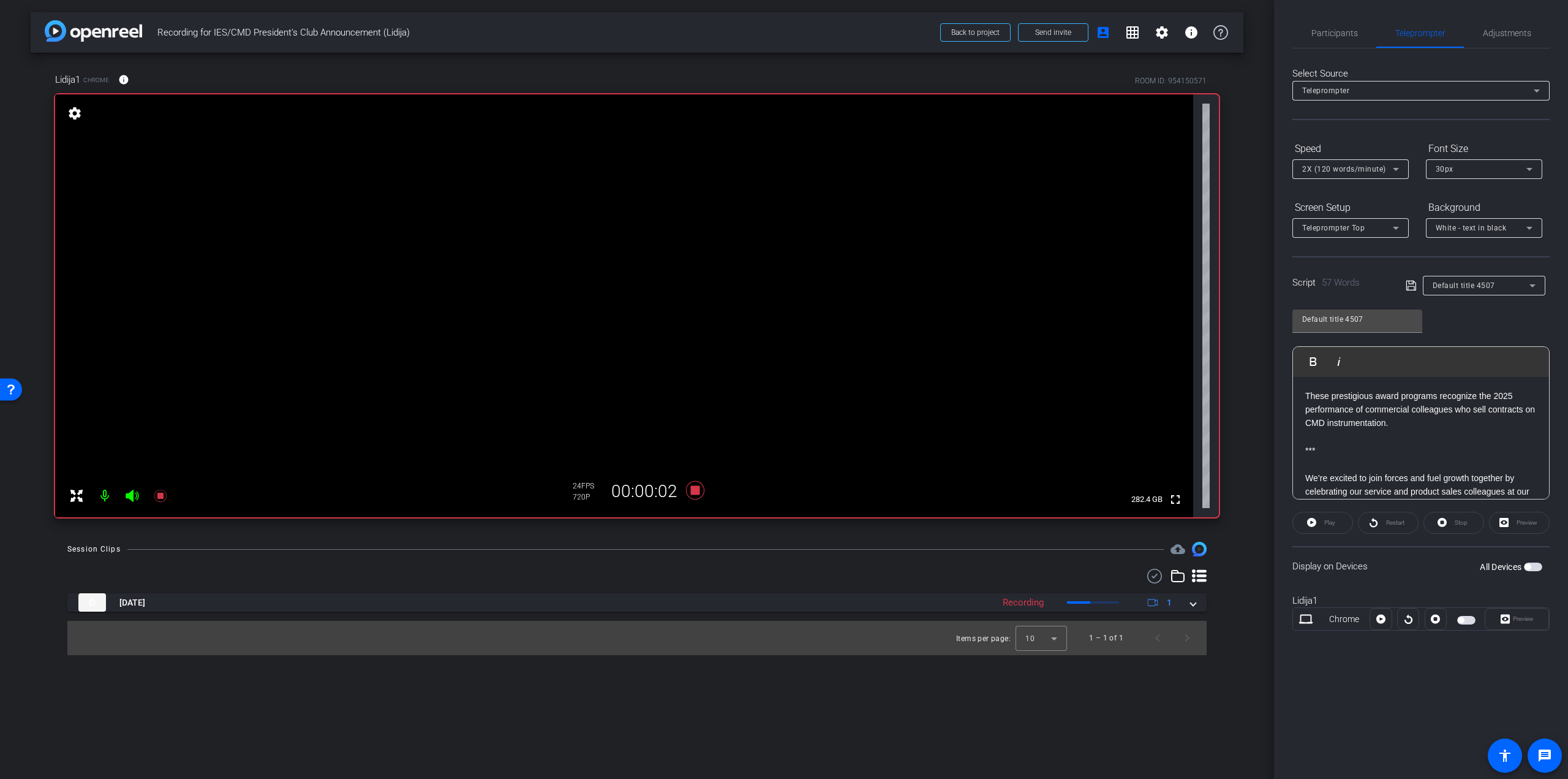
click at [1381, 619] on div at bounding box center [1381, 619] width 22 height 22
click at [1524, 620] on div "Preview" at bounding box center [1517, 619] width 64 height 22
click at [1458, 621] on span "button" at bounding box center [1466, 620] width 18 height 9
click at [1382, 620] on icon at bounding box center [1381, 619] width 9 height 18
click at [162, 494] on icon at bounding box center [160, 495] width 12 height 12
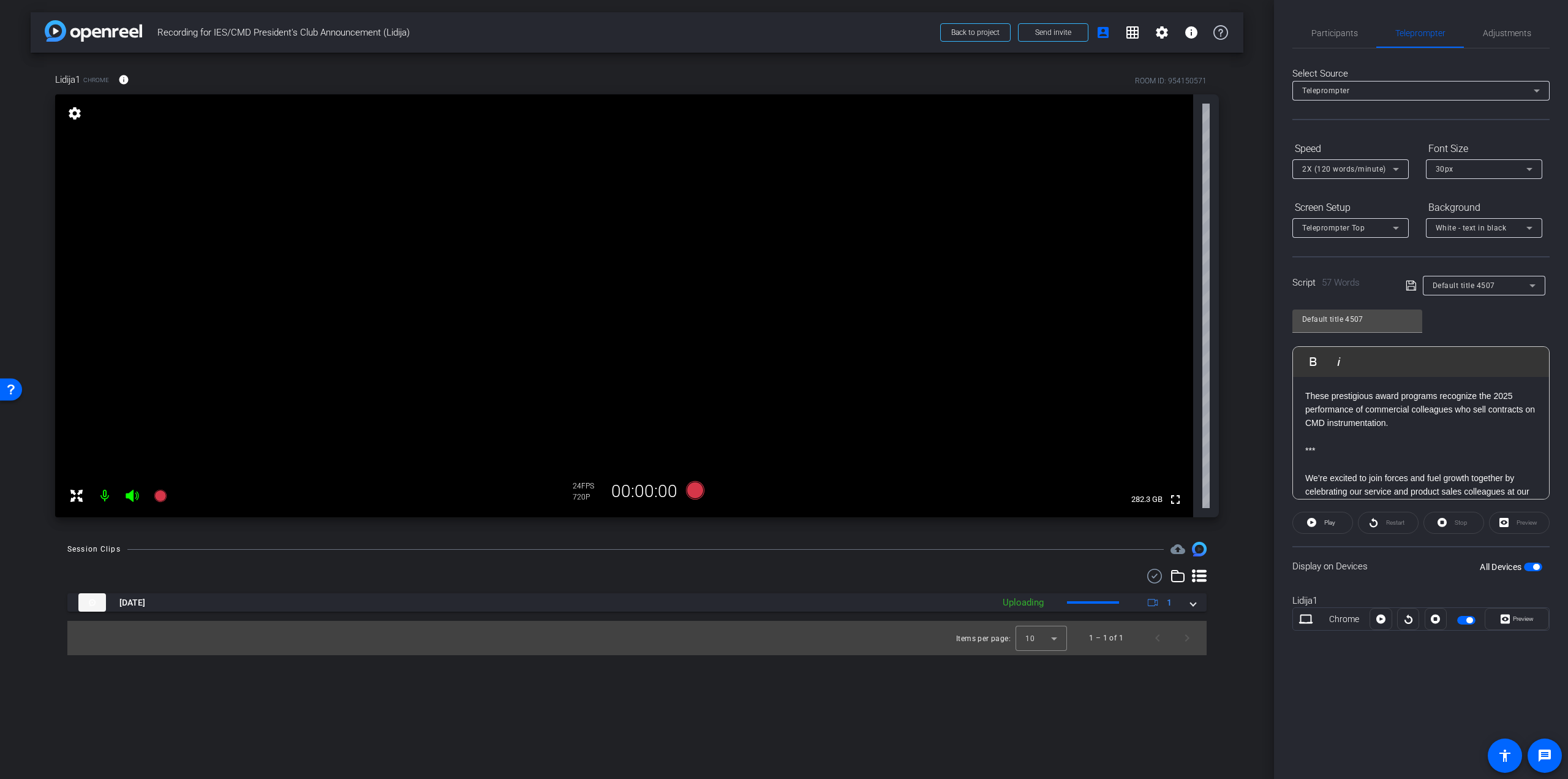
click at [1435, 617] on div at bounding box center [1436, 619] width 22 height 22
click at [1326, 171] on span "2X (120 words/minute)" at bounding box center [1344, 169] width 84 height 9
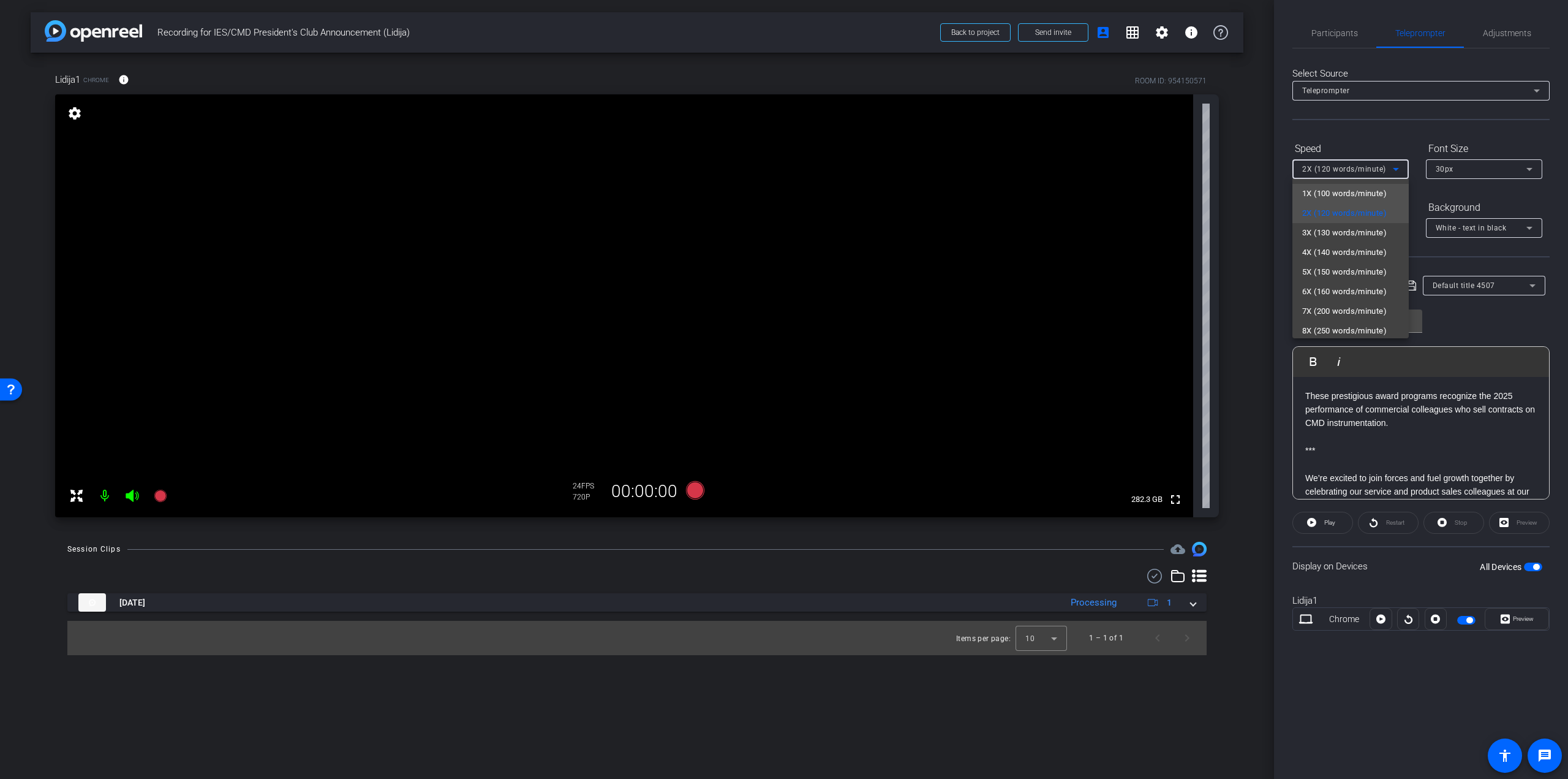
click at [1314, 187] on span "1X (100 words/minute)" at bounding box center [1344, 193] width 84 height 14
click at [1482, 157] on div "Font Size" at bounding box center [1484, 149] width 117 height 21
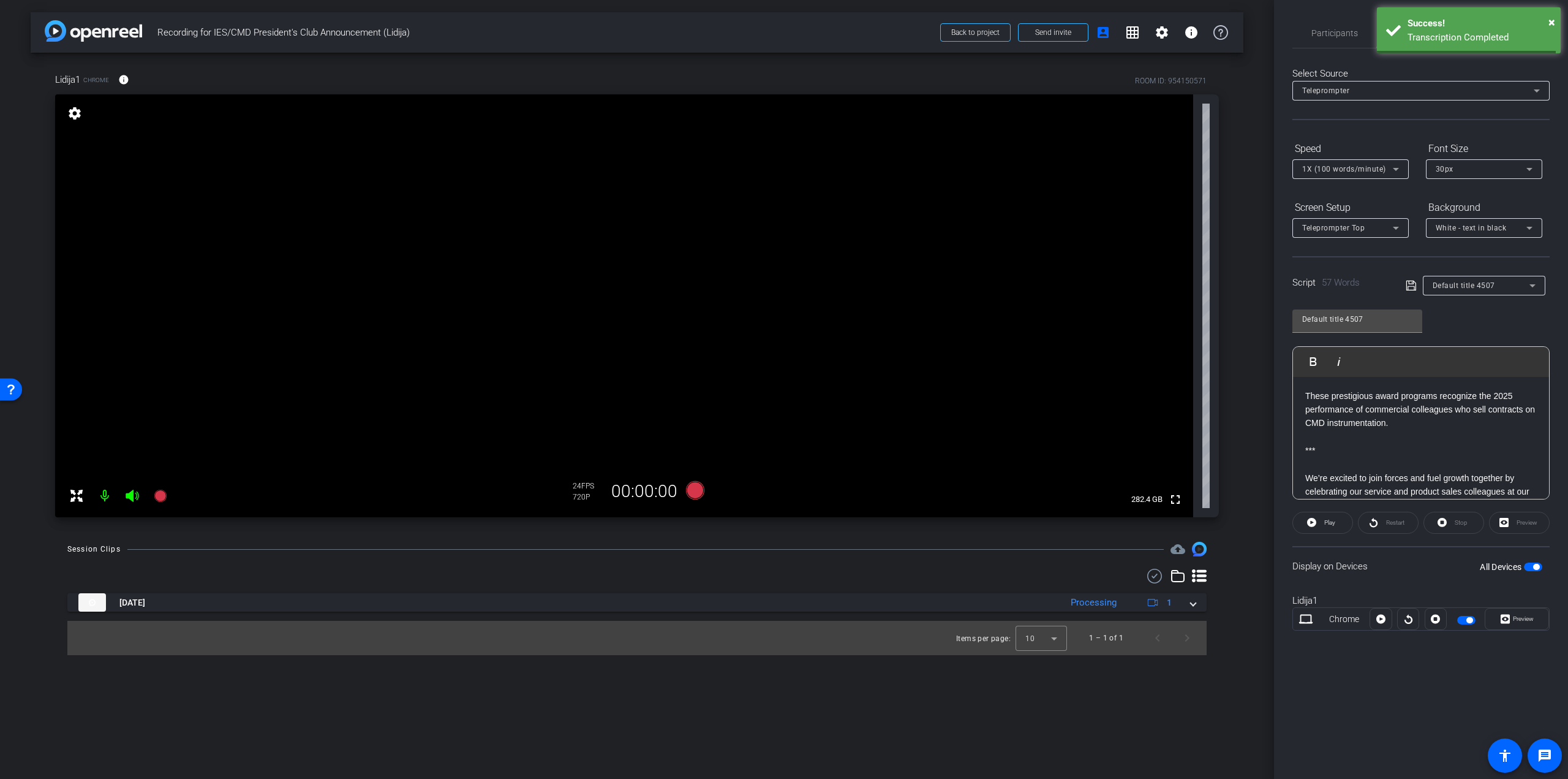
click at [1473, 164] on div "30px" at bounding box center [1481, 168] width 90 height 15
click at [1456, 230] on mat-option "40px" at bounding box center [1484, 233] width 117 height 20
click at [1522, 522] on div "Preview" at bounding box center [1520, 523] width 61 height 22
click at [1461, 624] on mat-slide-toggle at bounding box center [1468, 618] width 21 height 14
click at [1468, 621] on span "button" at bounding box center [1469, 620] width 6 height 6
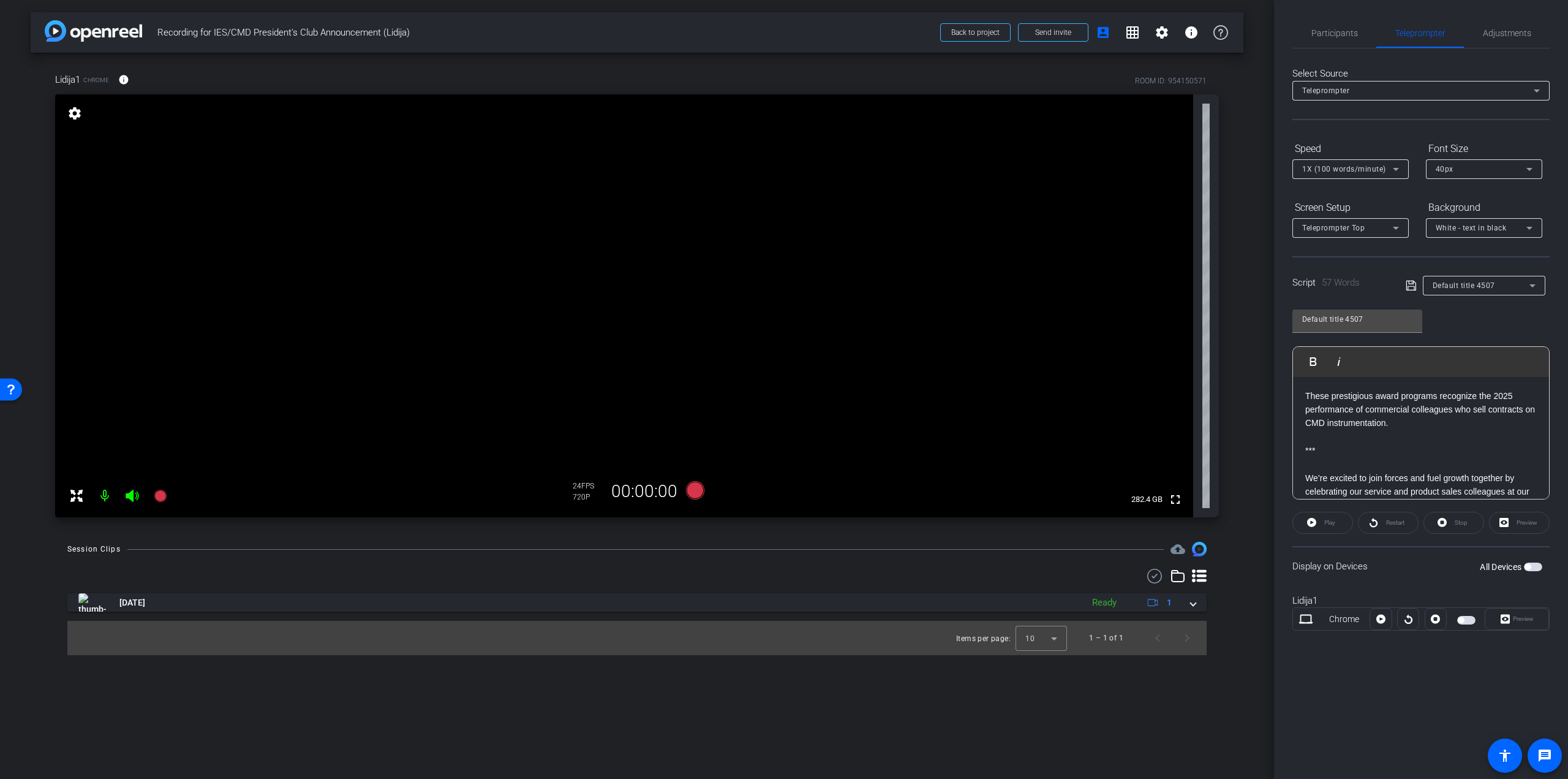
click at [1460, 620] on span "button" at bounding box center [1461, 620] width 6 height 6
click at [1529, 519] on div "Preview" at bounding box center [1520, 523] width 61 height 22
click at [1512, 609] on span at bounding box center [1517, 618] width 63 height 29
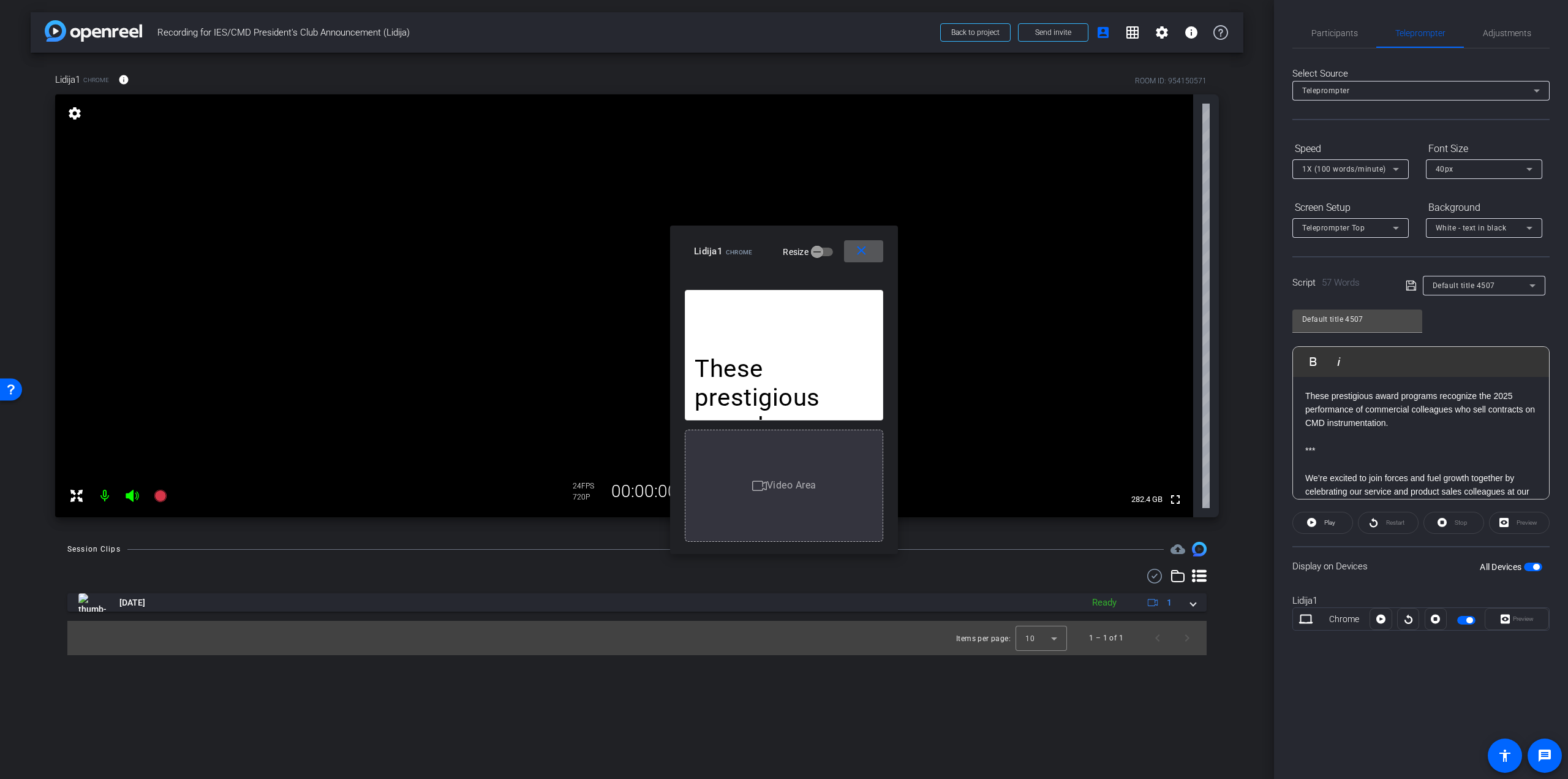
click at [783, 356] on p "These prestigious award programs recognize the 2025 performance of commercial c…" at bounding box center [784, 527] width 179 height 345
click at [1383, 617] on icon at bounding box center [1381, 619] width 9 height 9
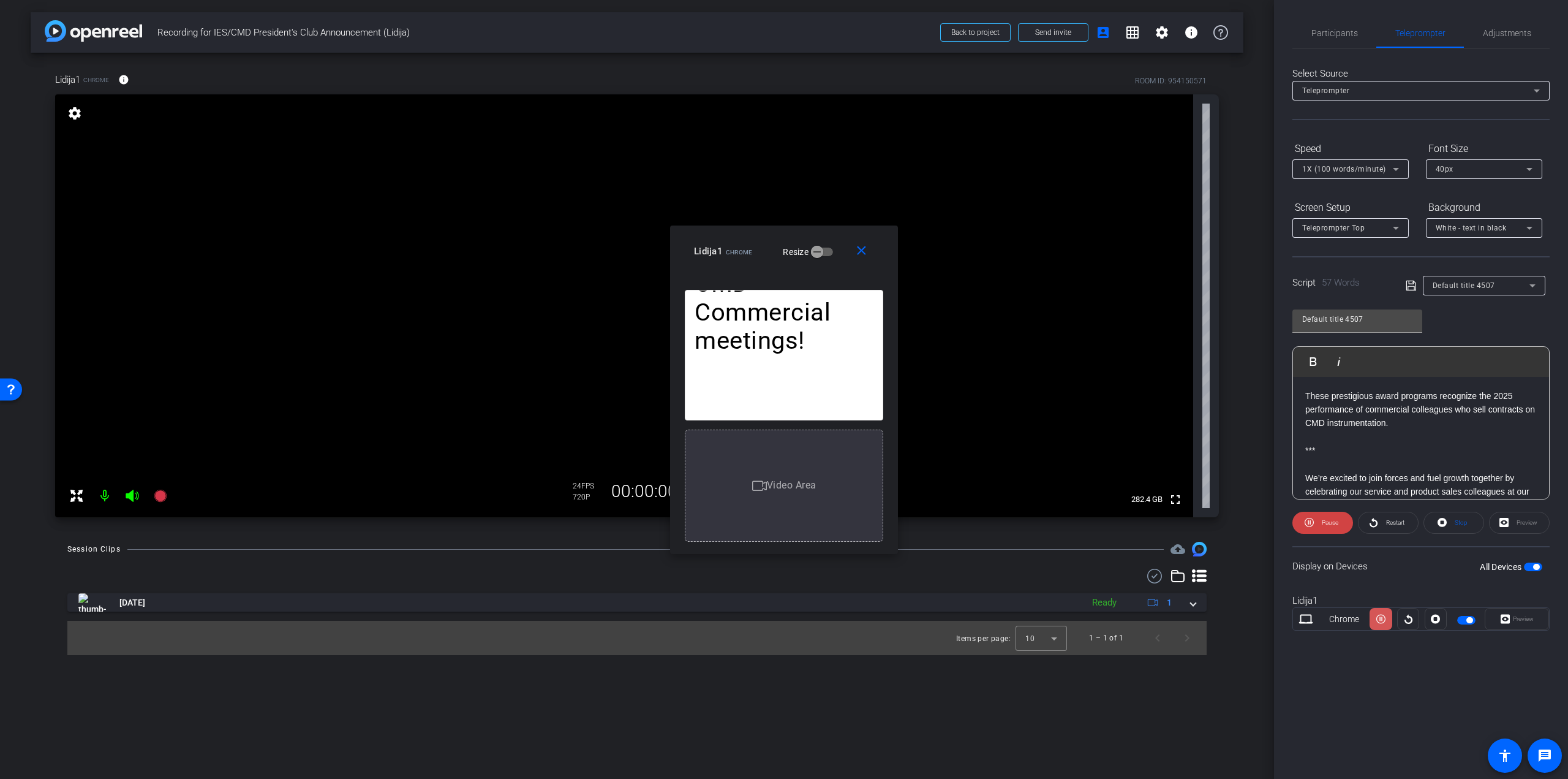
click at [1383, 617] on icon at bounding box center [1381, 619] width 9 height 18
click at [861, 250] on mat-icon "close" at bounding box center [861, 250] width 15 height 15
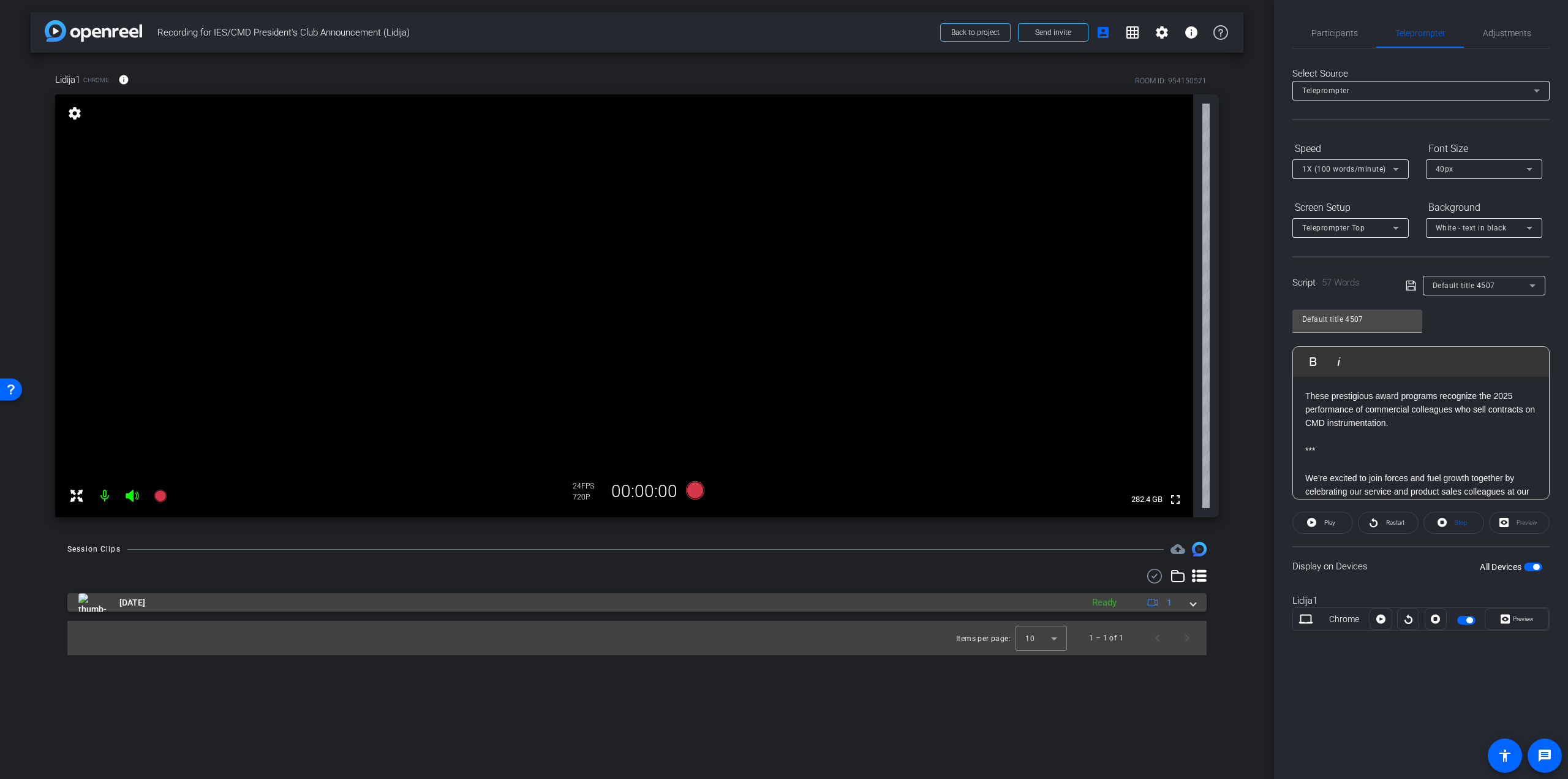
click at [145, 604] on span "[DATE]" at bounding box center [132, 603] width 26 height 13
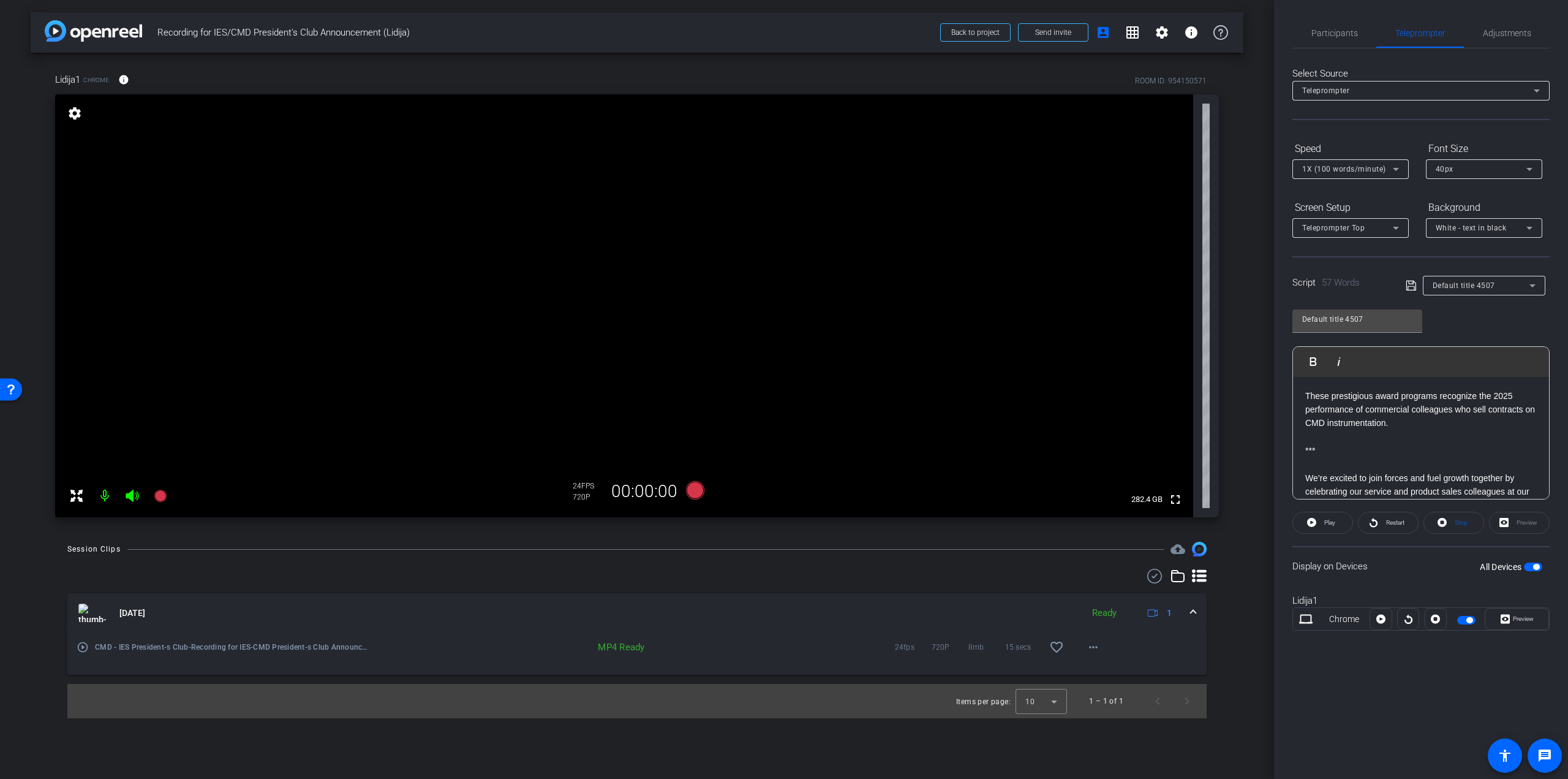
click at [86, 647] on mat-icon "play_circle_outline" at bounding box center [83, 647] width 12 height 12
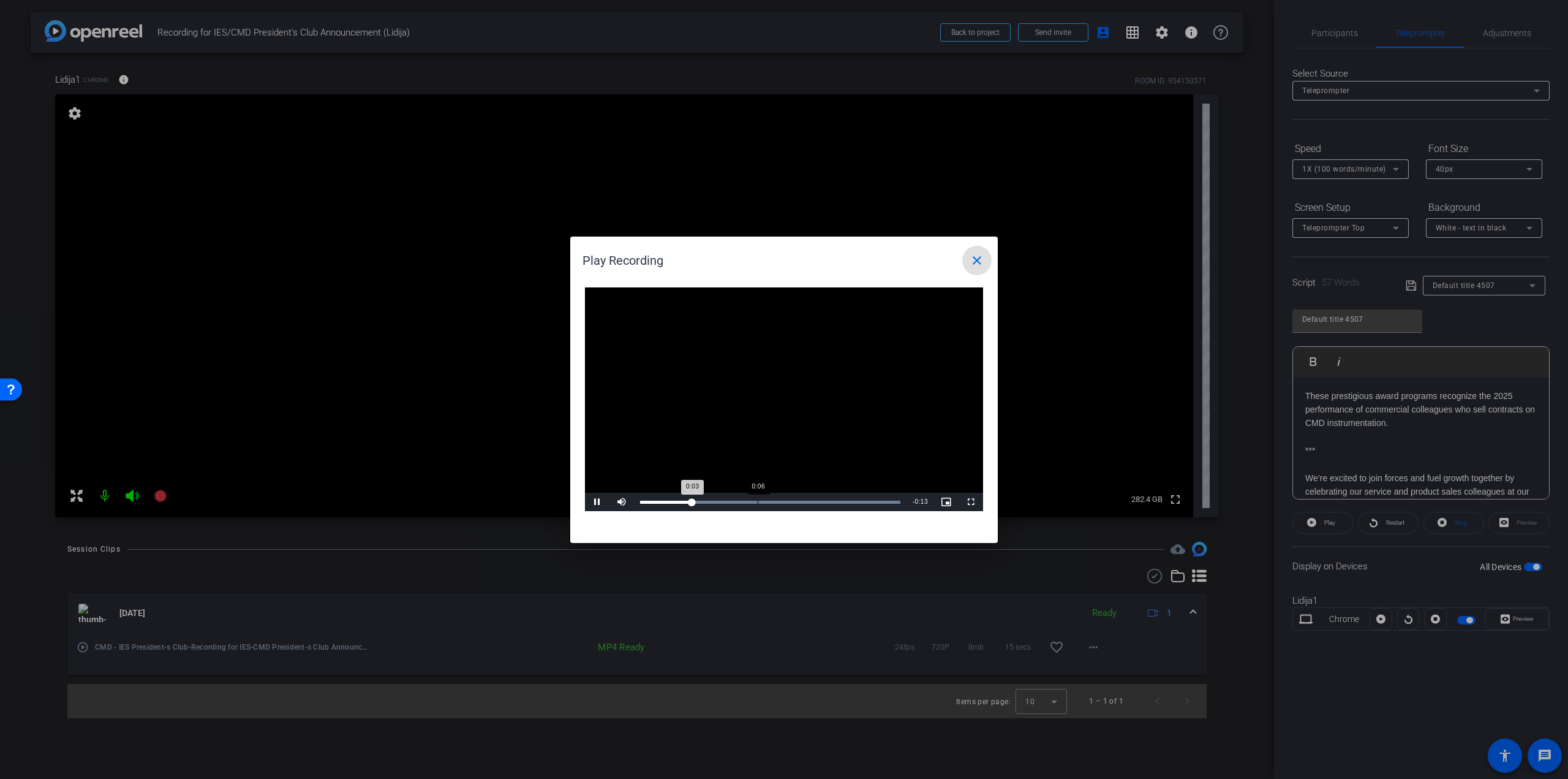
click at [758, 504] on div "Loaded : 100.00% 0:06 0:03" at bounding box center [770, 502] width 272 height 18
click at [975, 262] on mat-icon "close" at bounding box center [977, 260] width 14 height 14
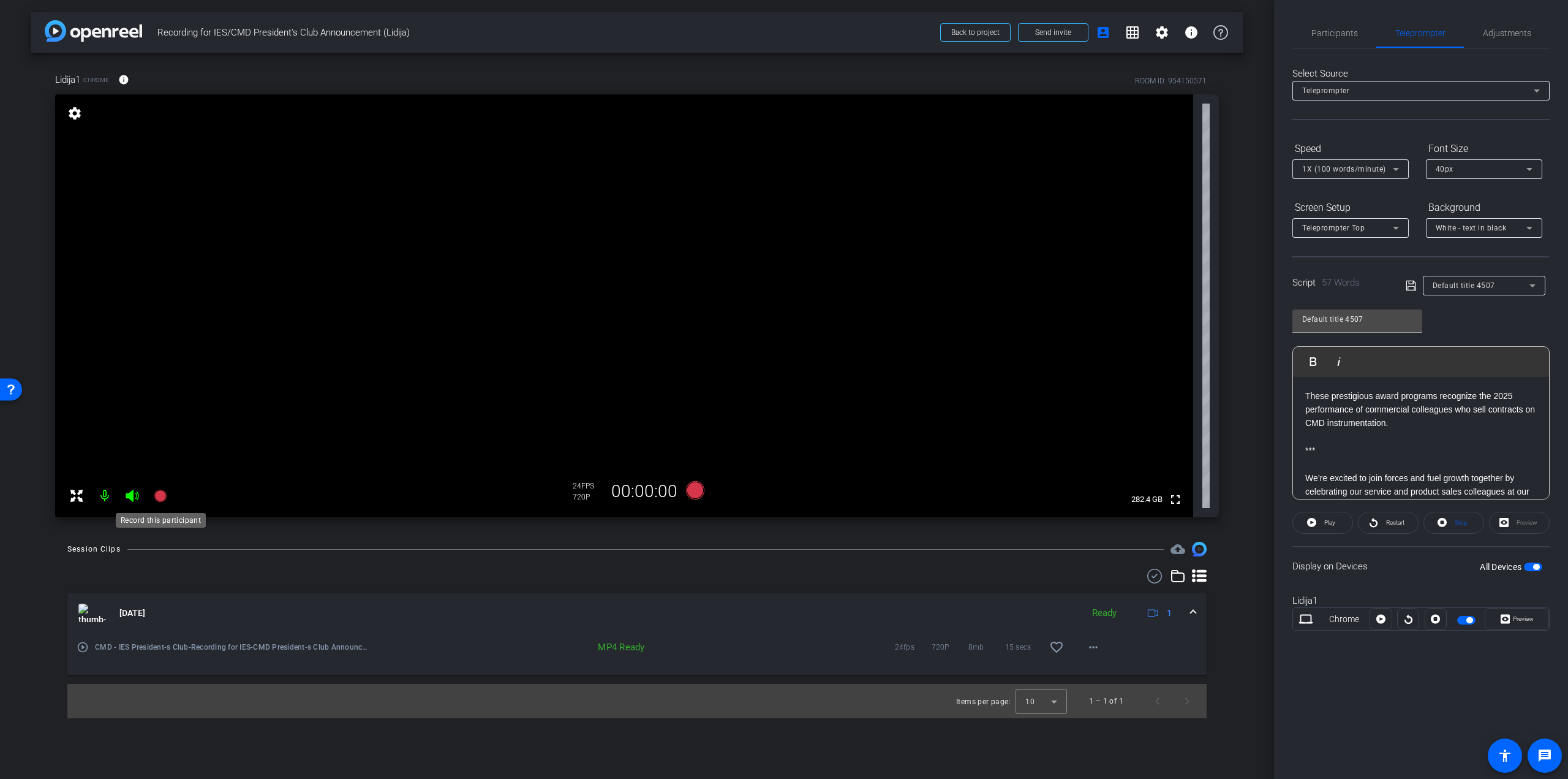
click at [156, 492] on icon at bounding box center [160, 495] width 12 height 12
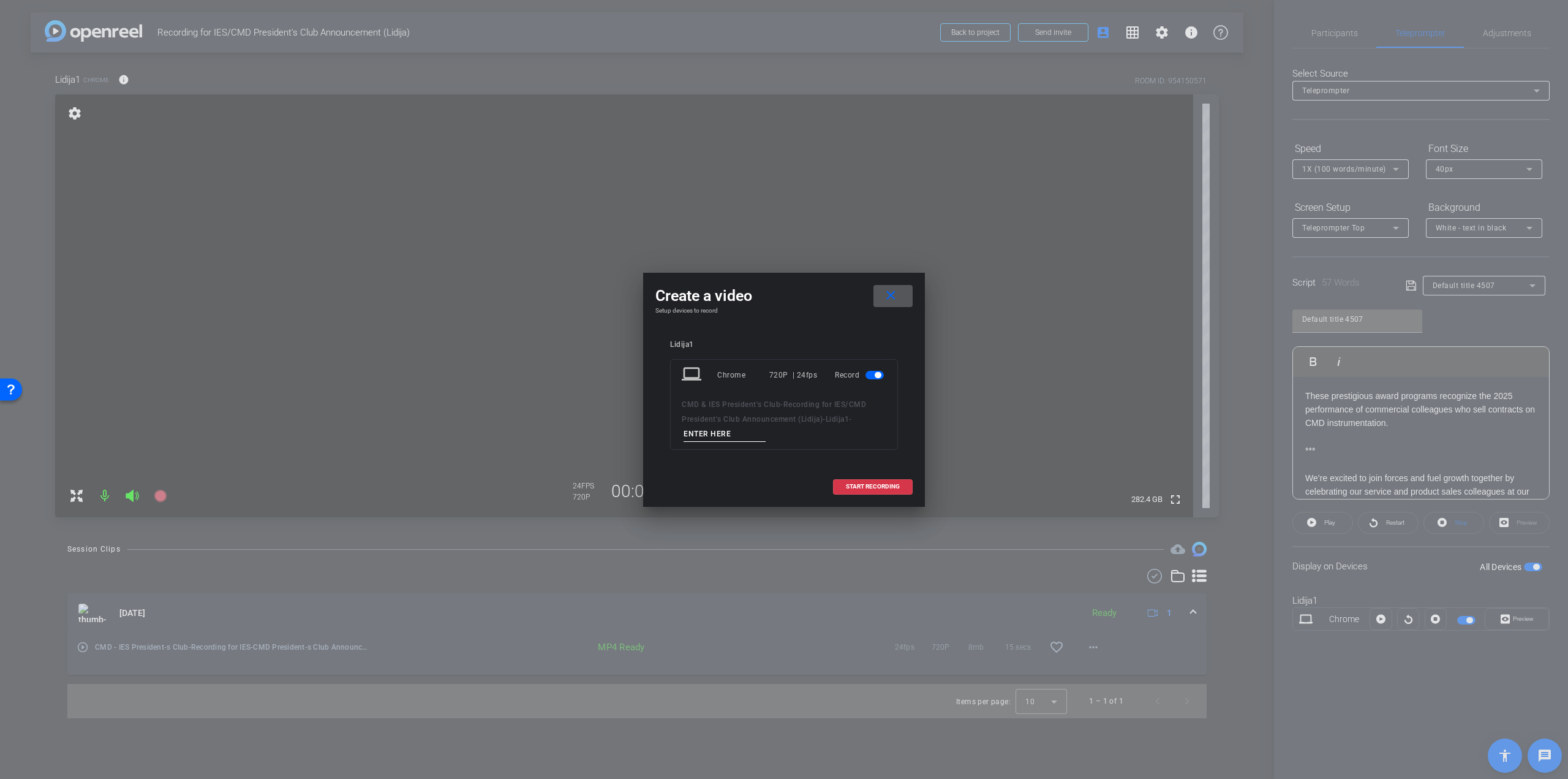
click at [715, 423] on div "CMD & IES President's Club - Recording for IES/CMD President's Club Announcemen…" at bounding box center [784, 419] width 204 height 45
click at [711, 427] on input at bounding box center [724, 434] width 82 height 15
type input "Take 1"
click at [867, 484] on span "START RECORDING" at bounding box center [873, 486] width 54 height 6
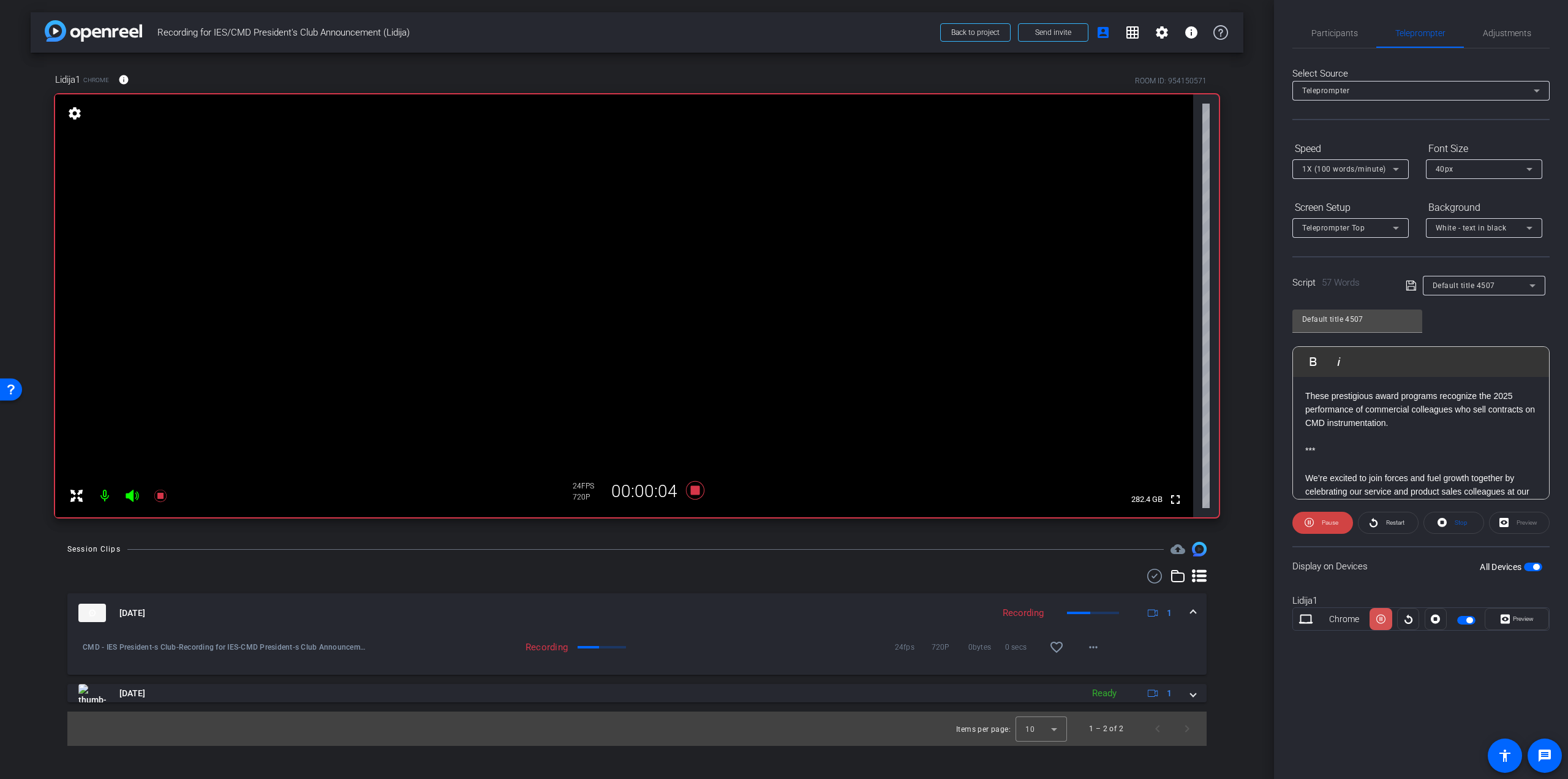
click at [1373, 618] on span at bounding box center [1381, 618] width 22 height 29
click at [1406, 618] on icon at bounding box center [1409, 619] width 9 height 18
click at [1329, 33] on span "Participants" at bounding box center [1335, 33] width 47 height 9
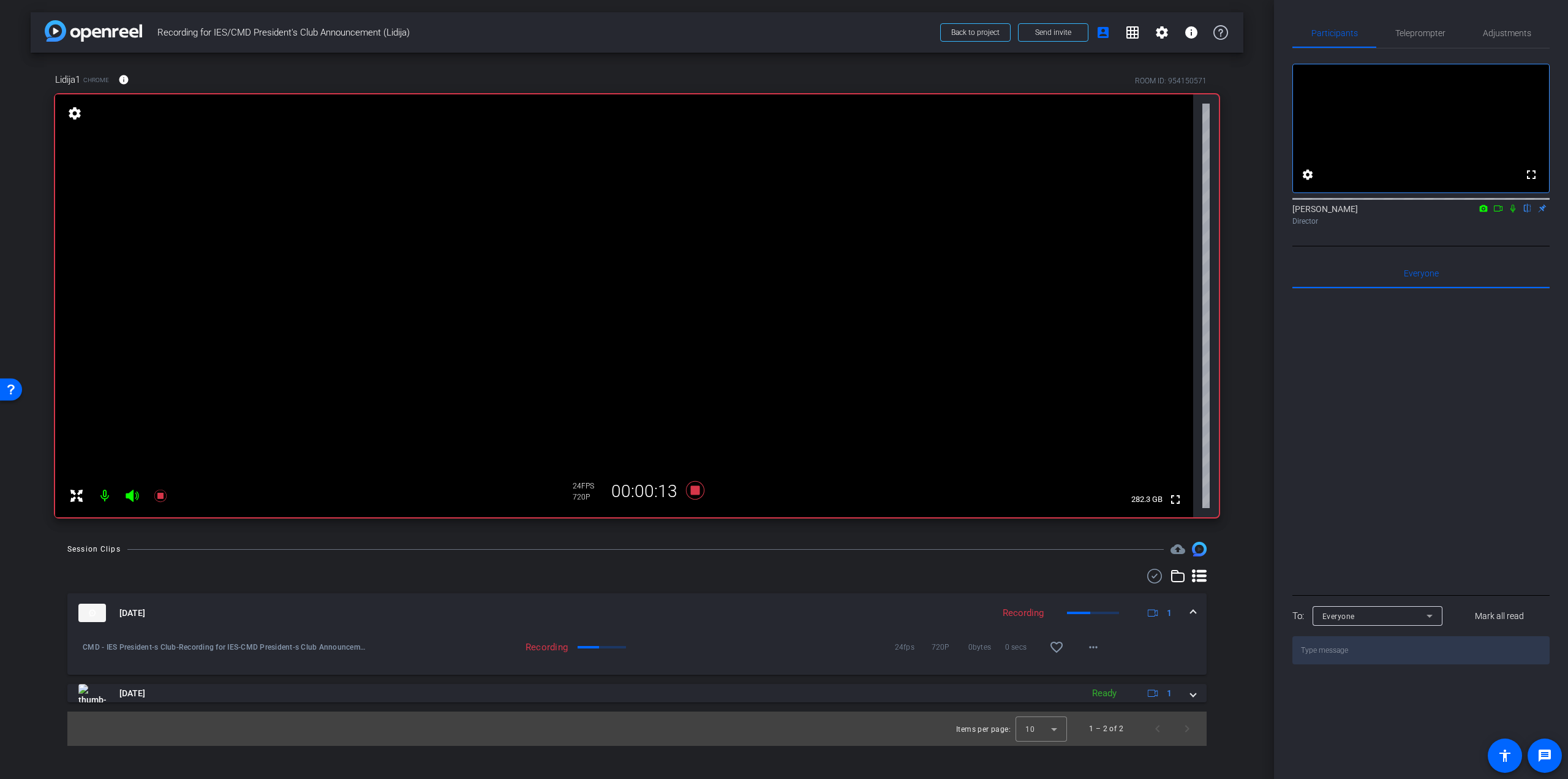
click at [1513, 213] on icon at bounding box center [1513, 208] width 10 height 9
click at [1512, 213] on icon at bounding box center [1514, 208] width 7 height 8
click at [164, 495] on icon at bounding box center [160, 495] width 14 height 14
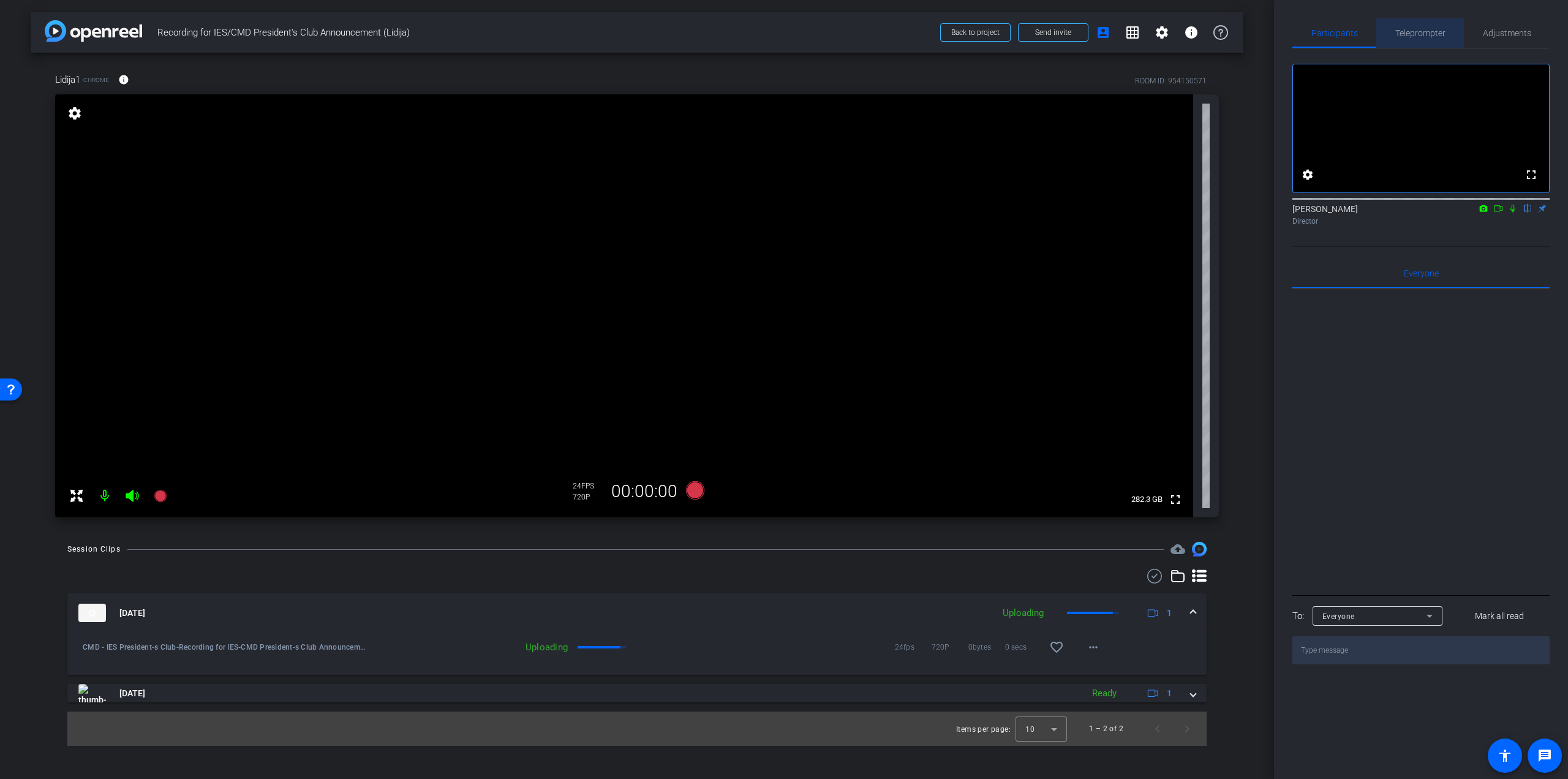
click at [1422, 37] on span "Teleprompter" at bounding box center [1421, 33] width 50 height 9
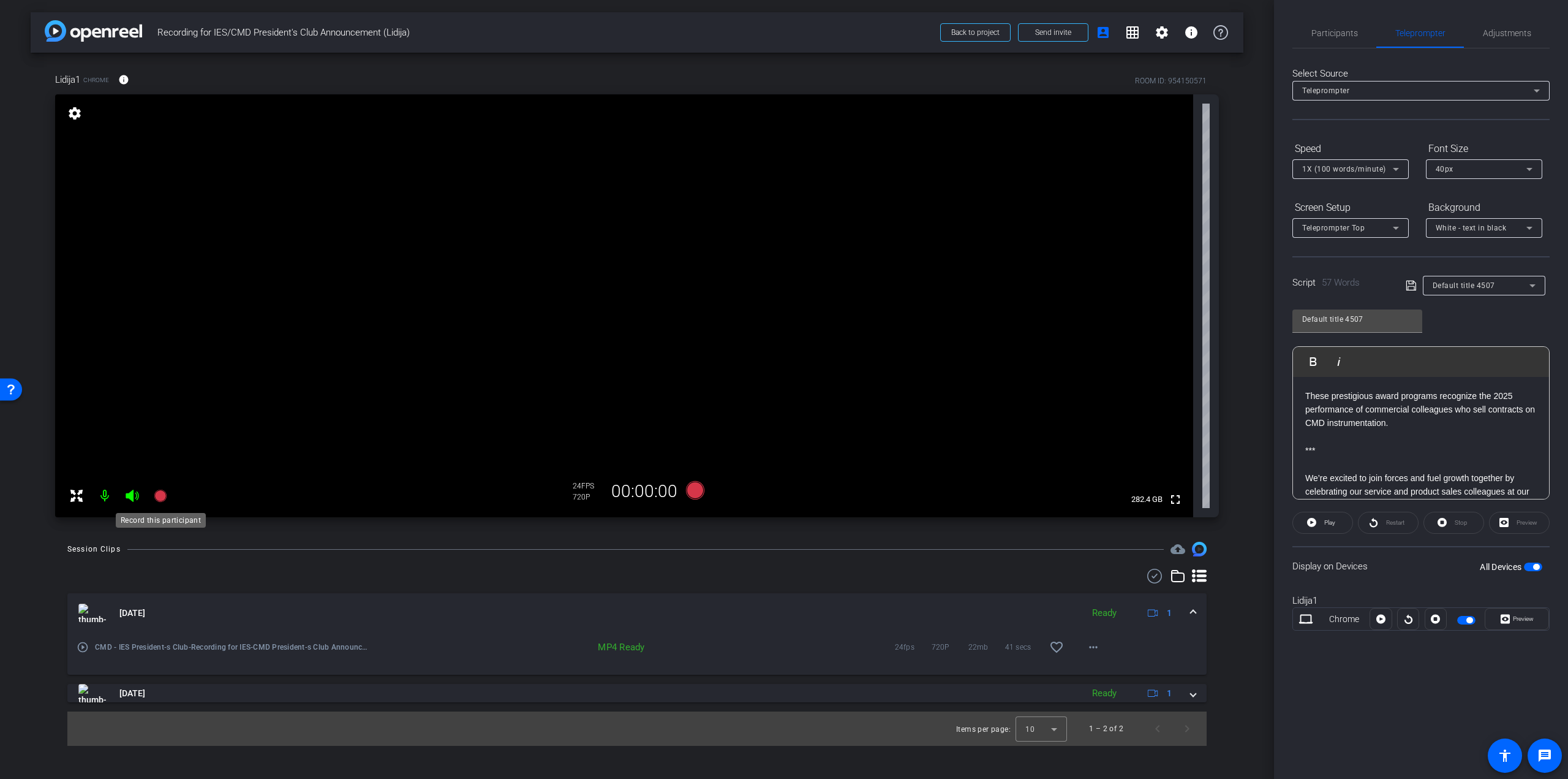
click at [155, 493] on icon at bounding box center [160, 495] width 14 height 14
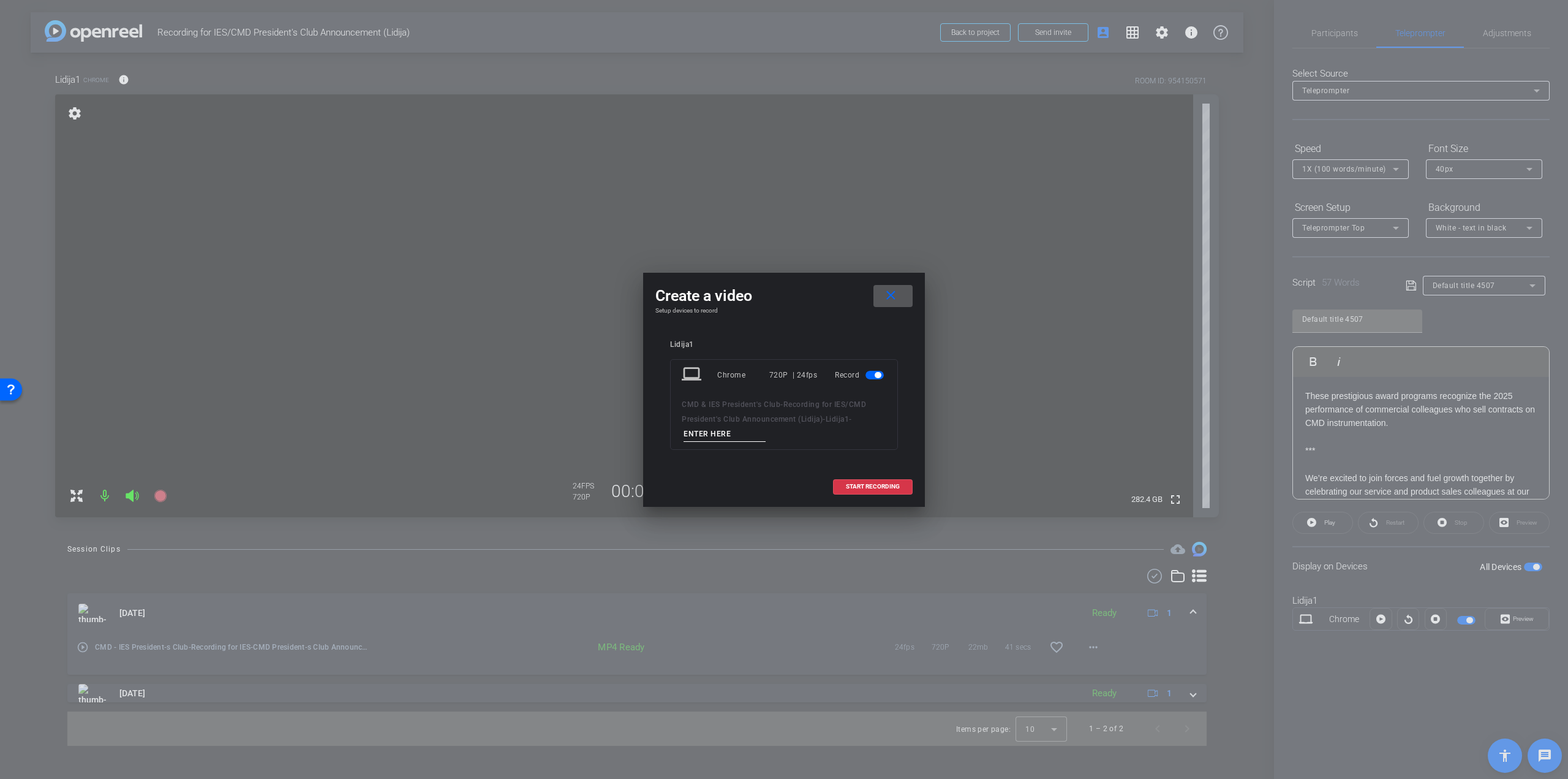
click at [700, 429] on input at bounding box center [724, 434] width 82 height 15
type input "Take 2"
click at [879, 487] on span "START RECORDING" at bounding box center [873, 486] width 54 height 6
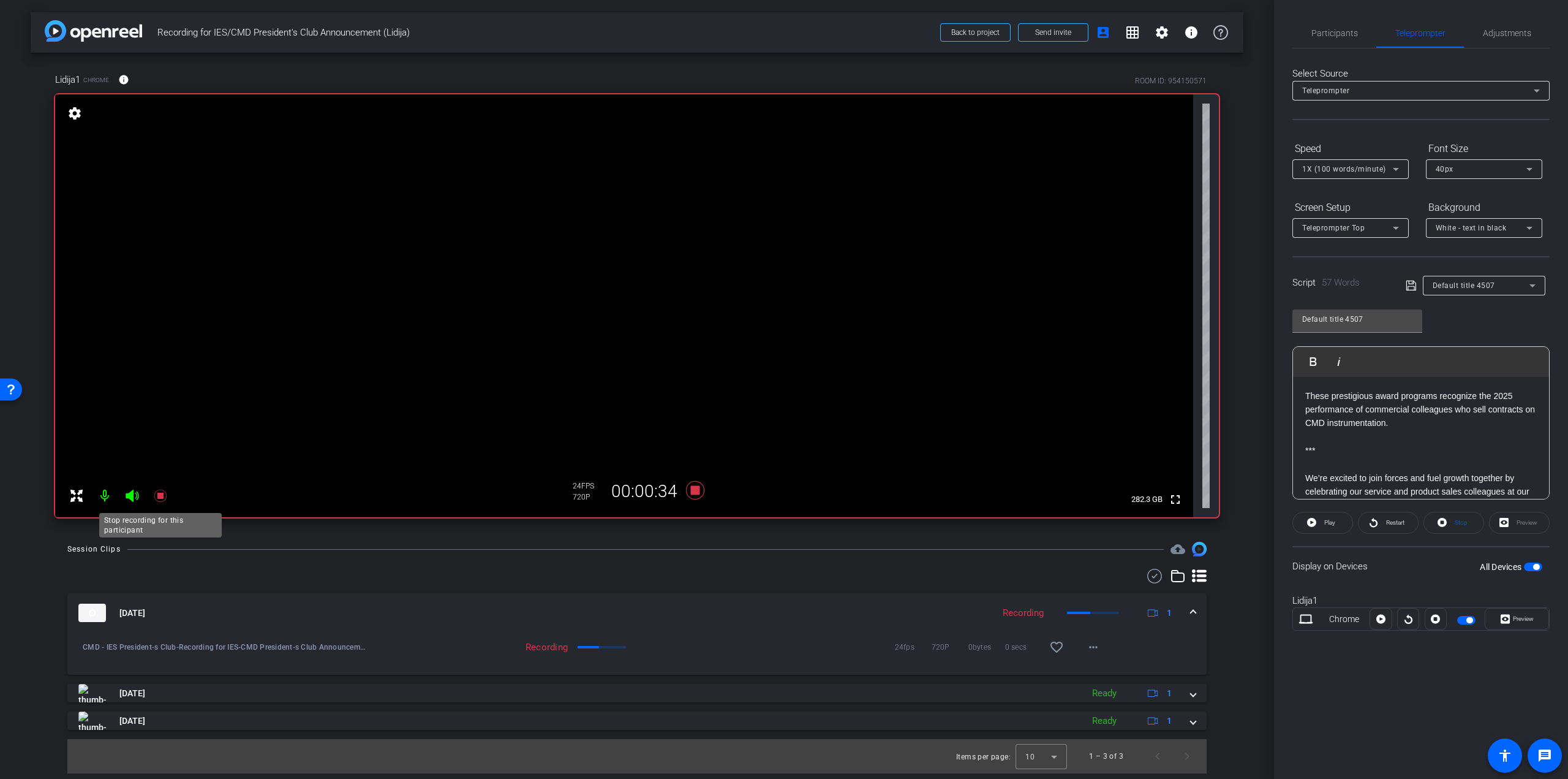
click at [161, 499] on icon at bounding box center [160, 495] width 12 height 12
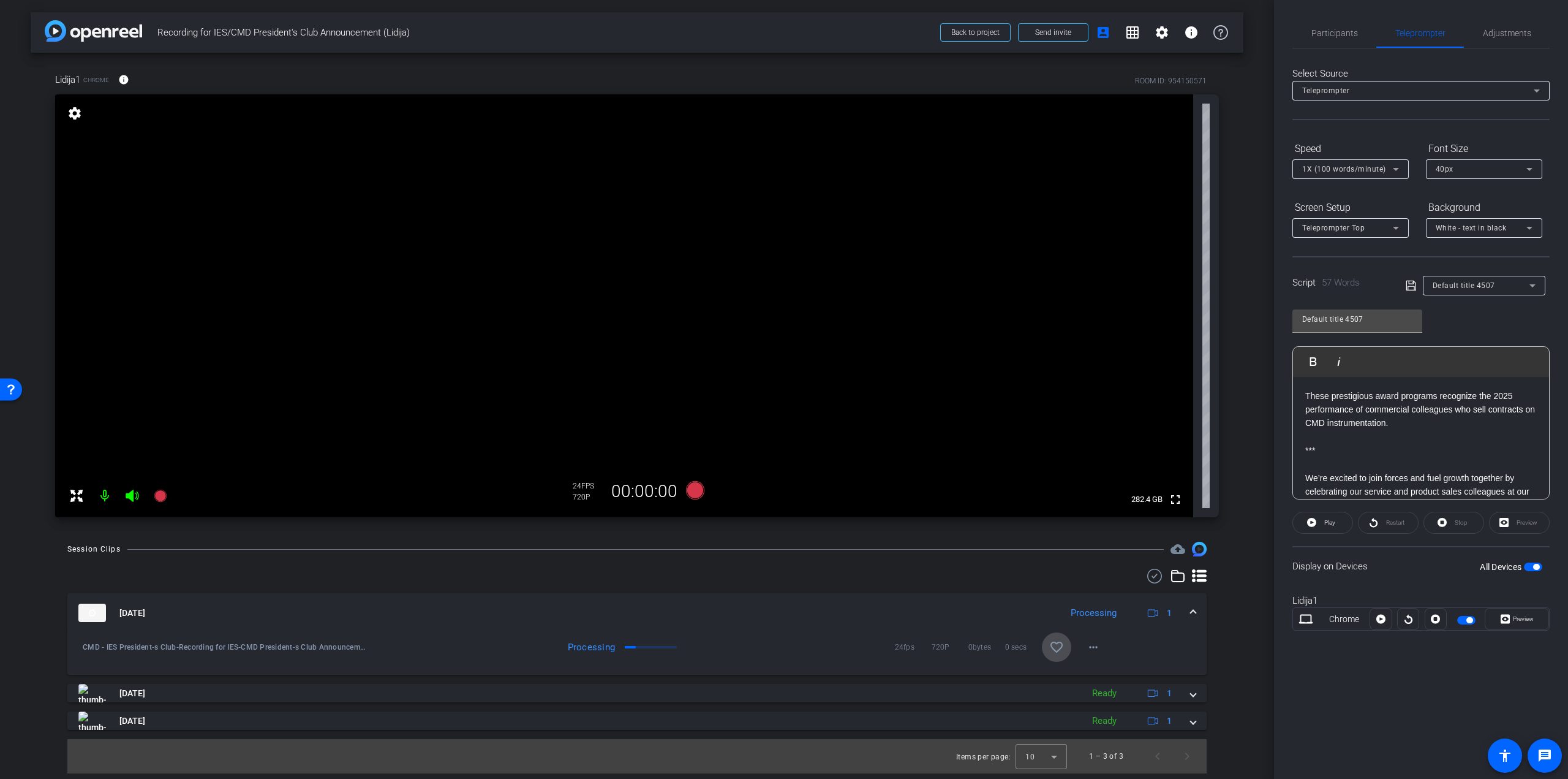
click at [1052, 645] on mat-icon "favorite_border" at bounding box center [1056, 647] width 14 height 14
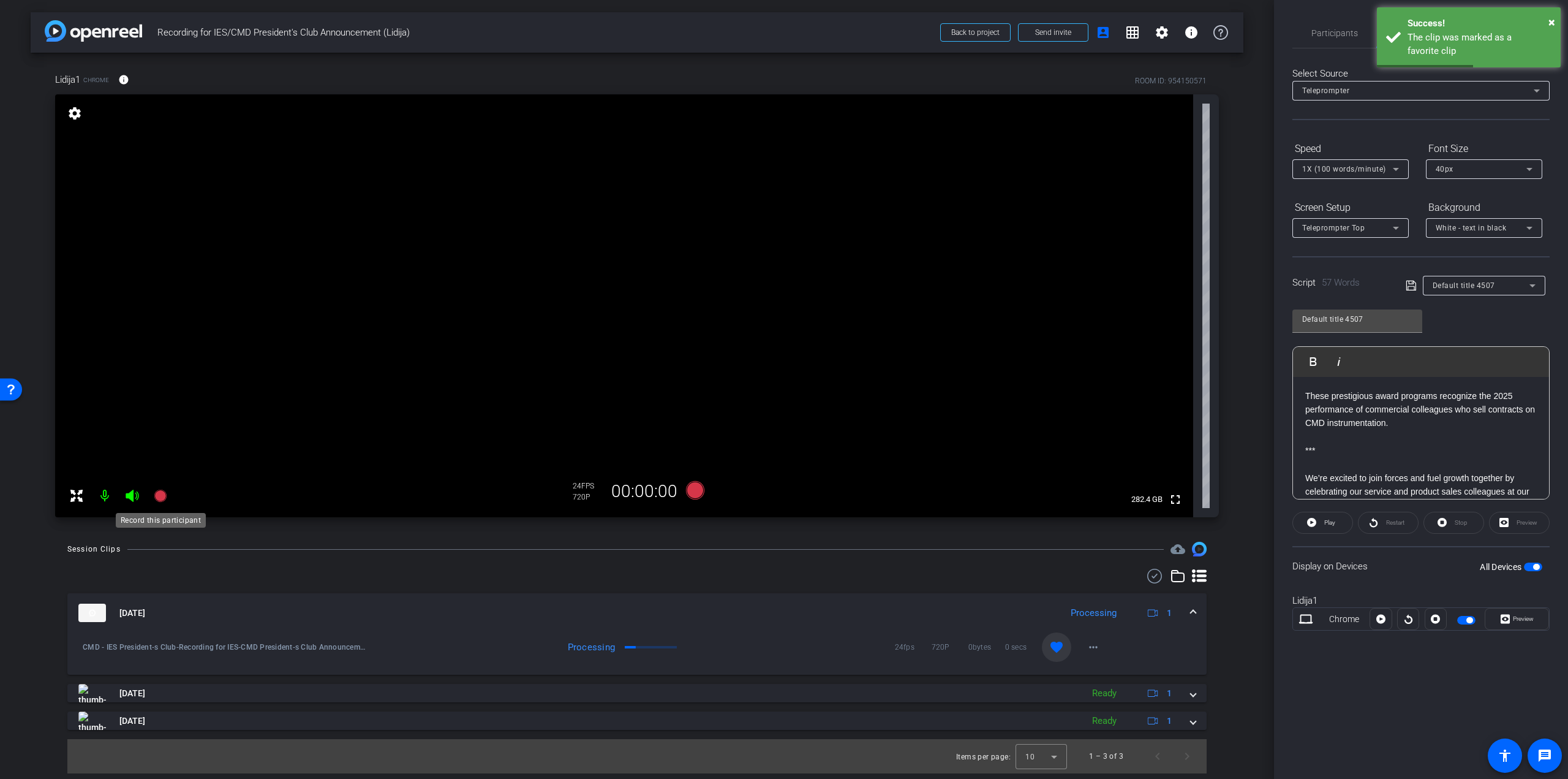
click at [161, 495] on icon at bounding box center [160, 495] width 12 height 12
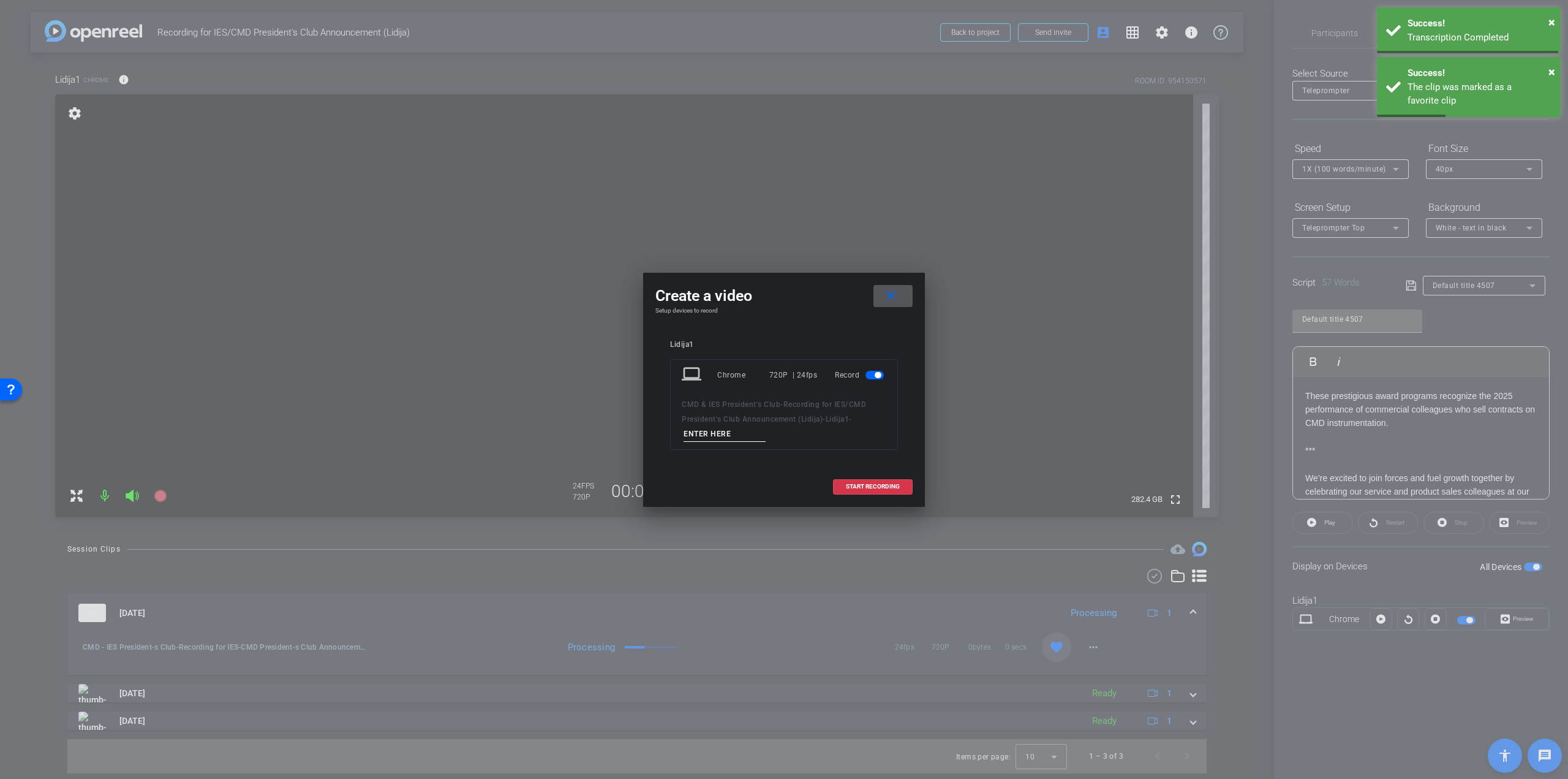
click at [718, 427] on input at bounding box center [724, 434] width 82 height 15
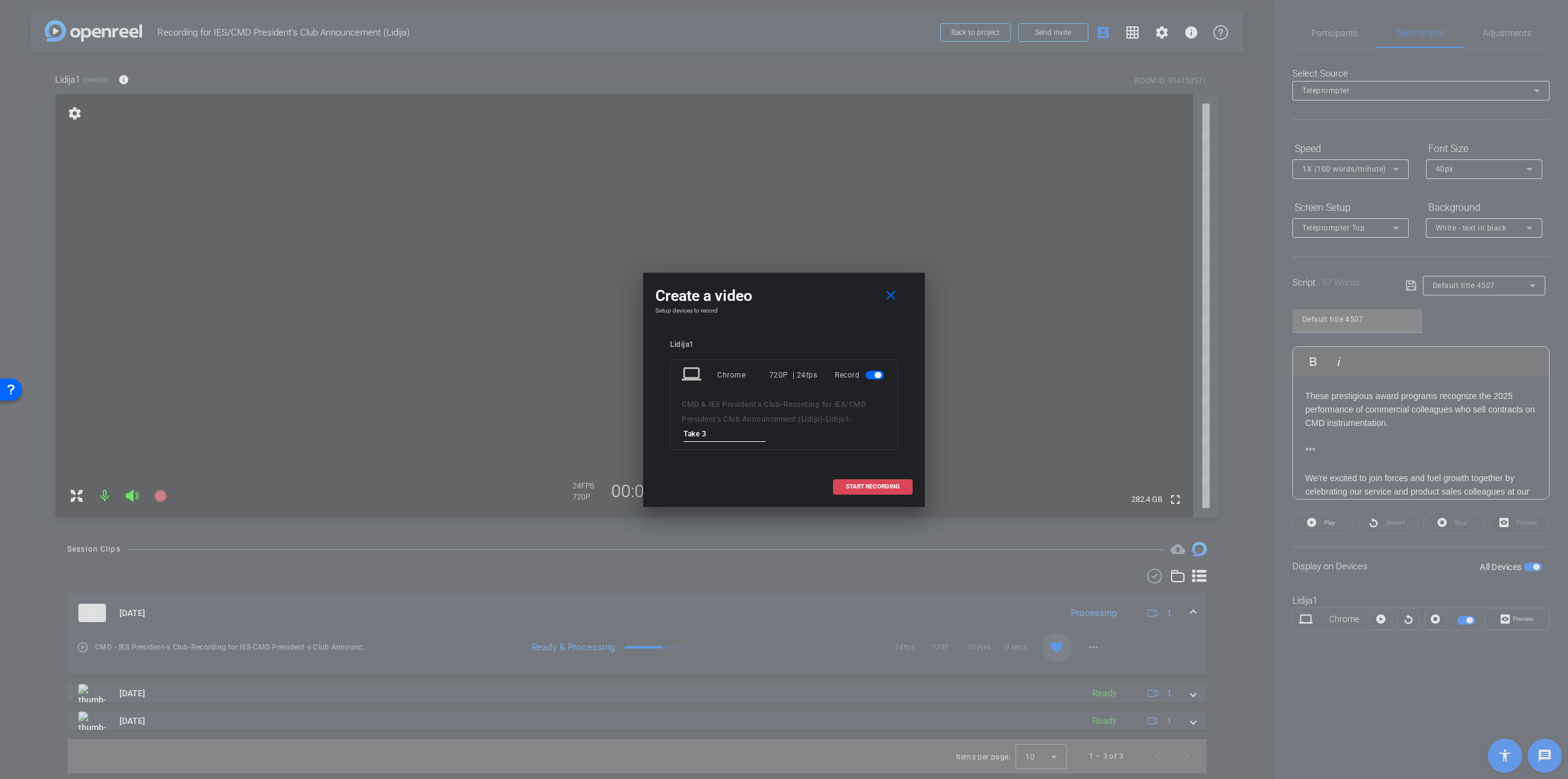
type input "Take 3"
click at [878, 485] on span "START RECORDING" at bounding box center [873, 486] width 54 height 6
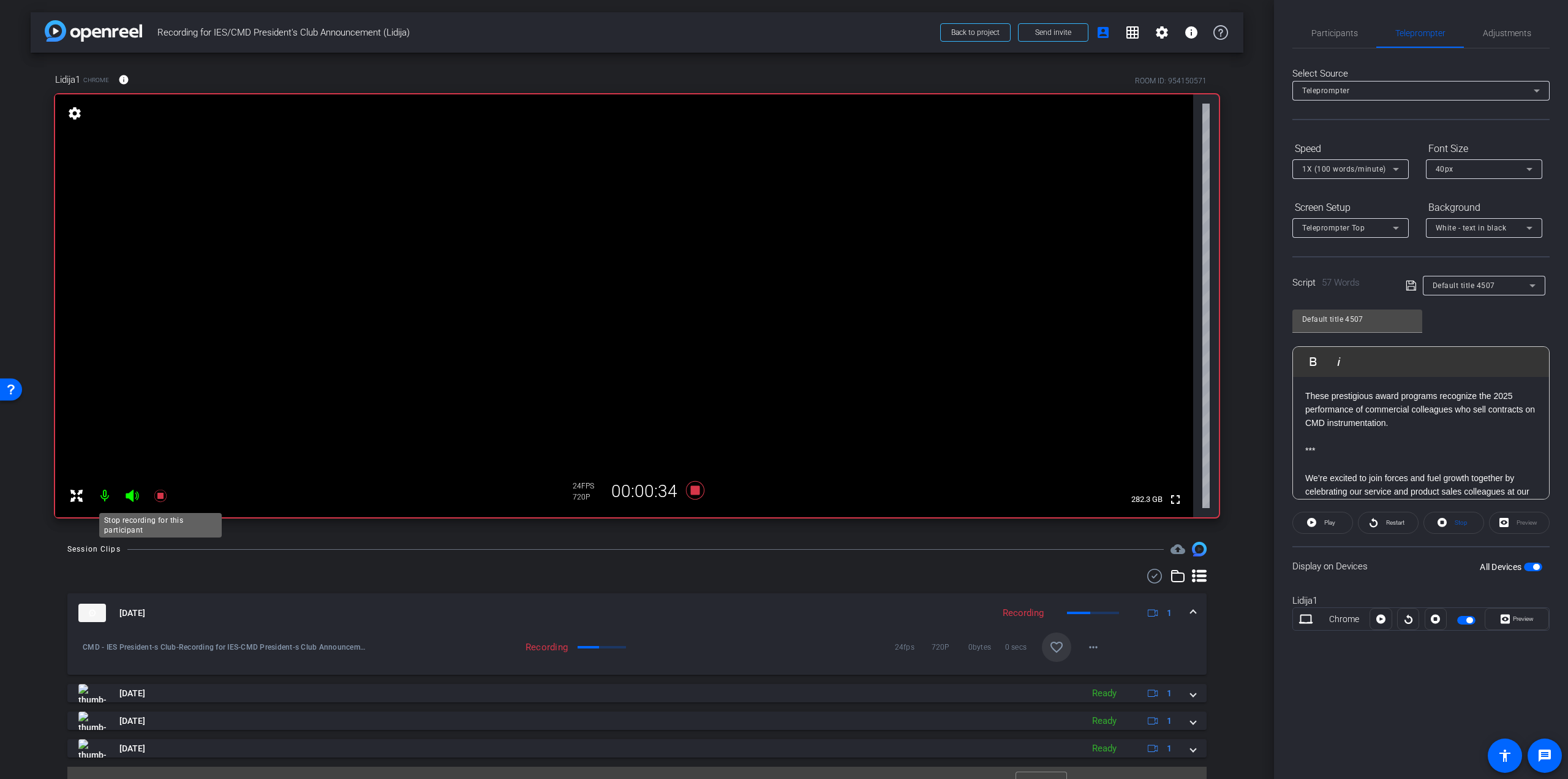
click at [166, 498] on icon at bounding box center [160, 495] width 14 height 14
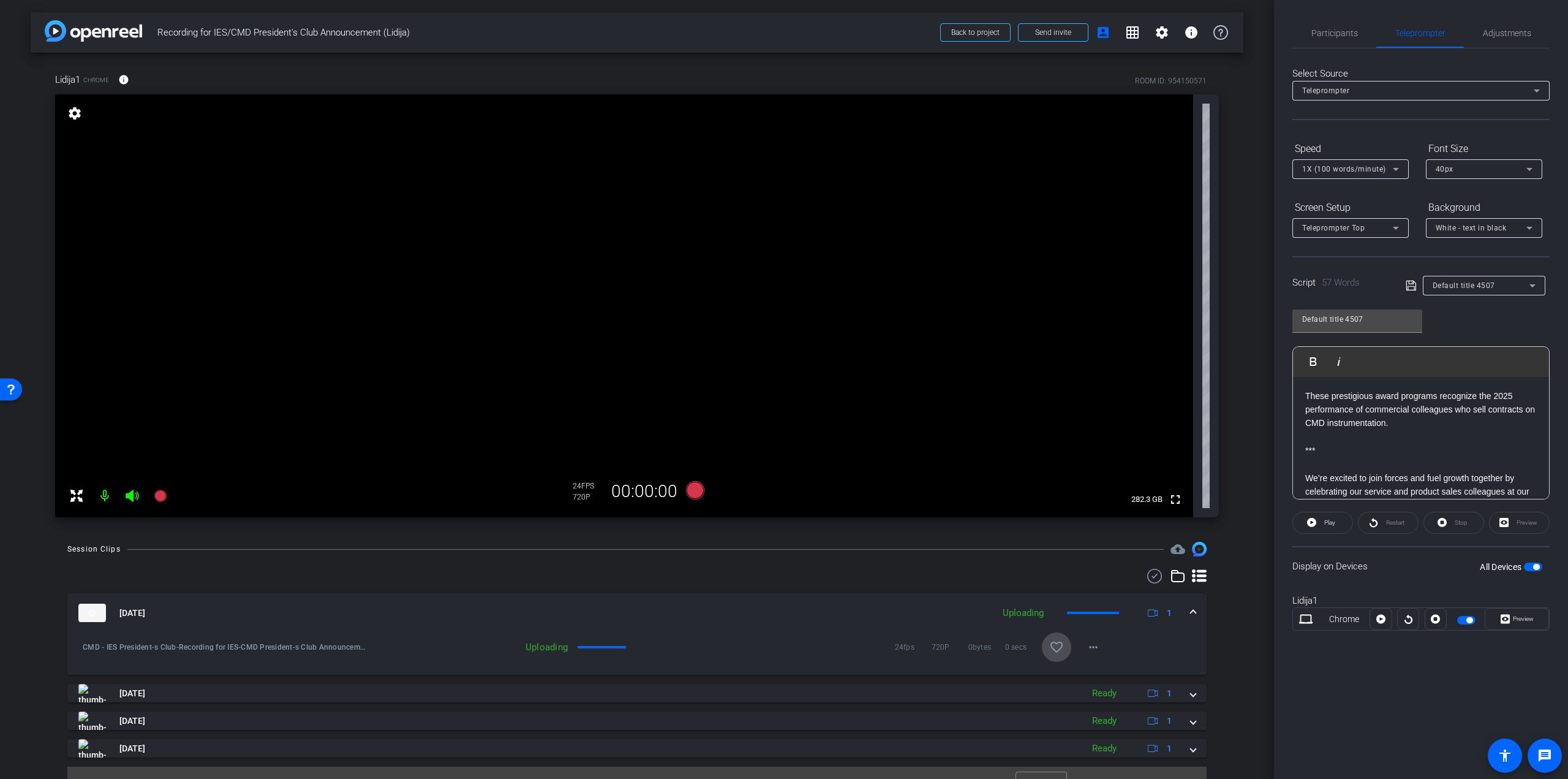
click at [1049, 640] on mat-icon "favorite_border" at bounding box center [1056, 647] width 14 height 14
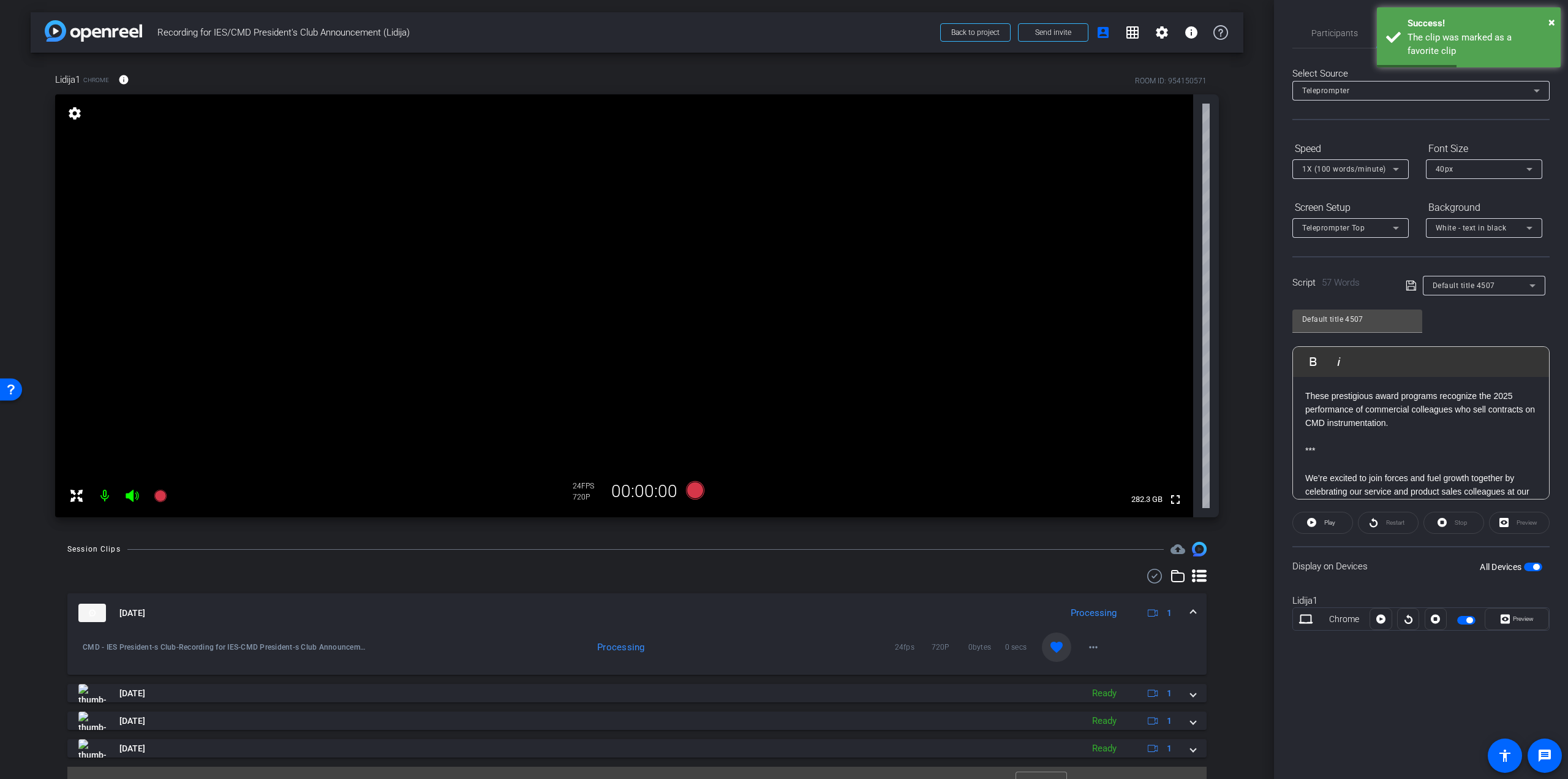
scroll to position [62, 0]
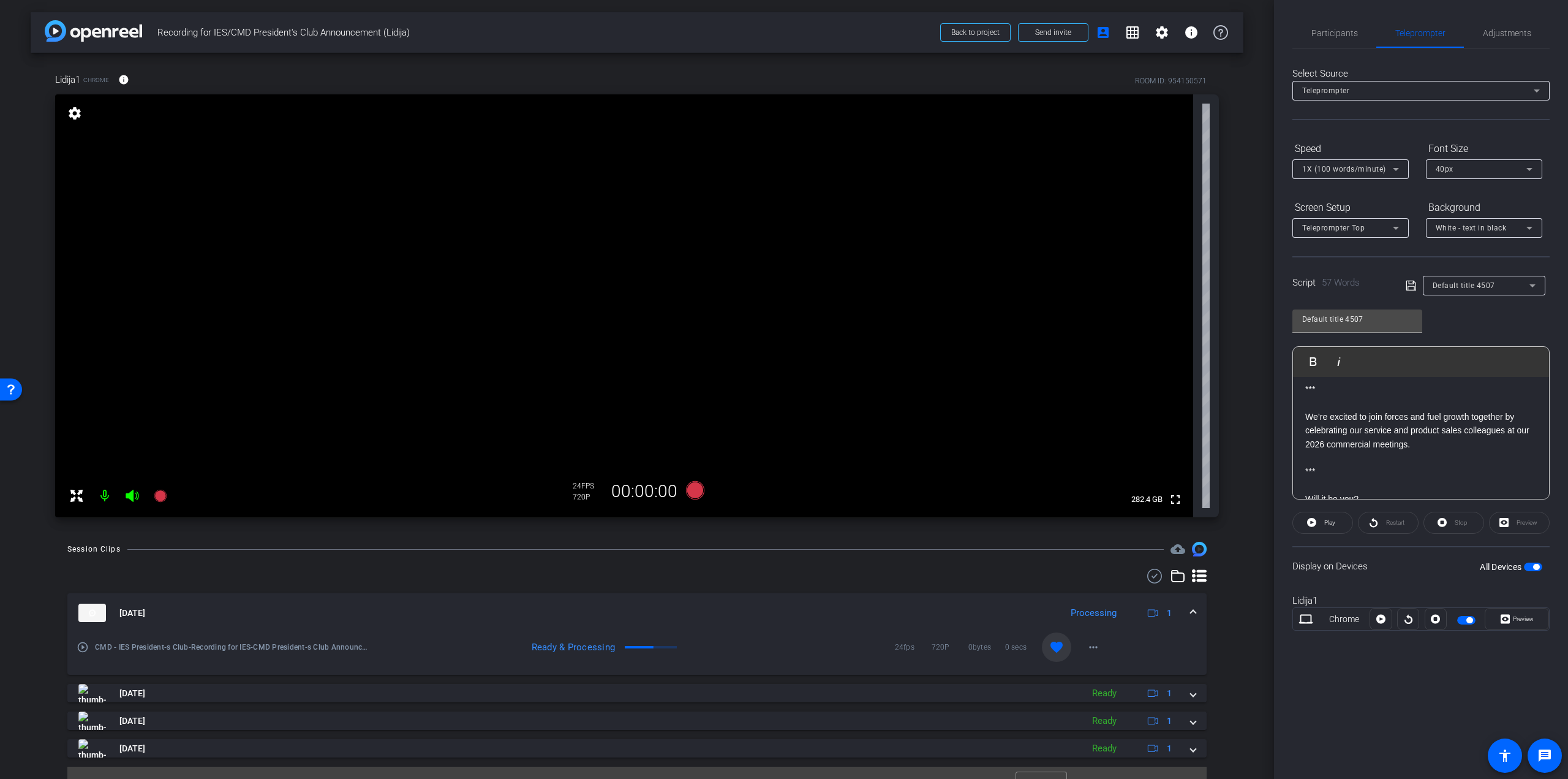
click at [1463, 171] on div "40px" at bounding box center [1481, 168] width 90 height 15
click at [1451, 204] on mat-option "30px" at bounding box center [1484, 214] width 117 height 20
click at [1432, 434] on p "We’re excited to join forces and fuel growth together by celebrating our servic…" at bounding box center [1421, 430] width 232 height 41
click at [1338, 224] on span "Teleprompter Top" at bounding box center [1333, 227] width 62 height 9
click at [1338, 224] on div at bounding box center [784, 389] width 1568 height 779
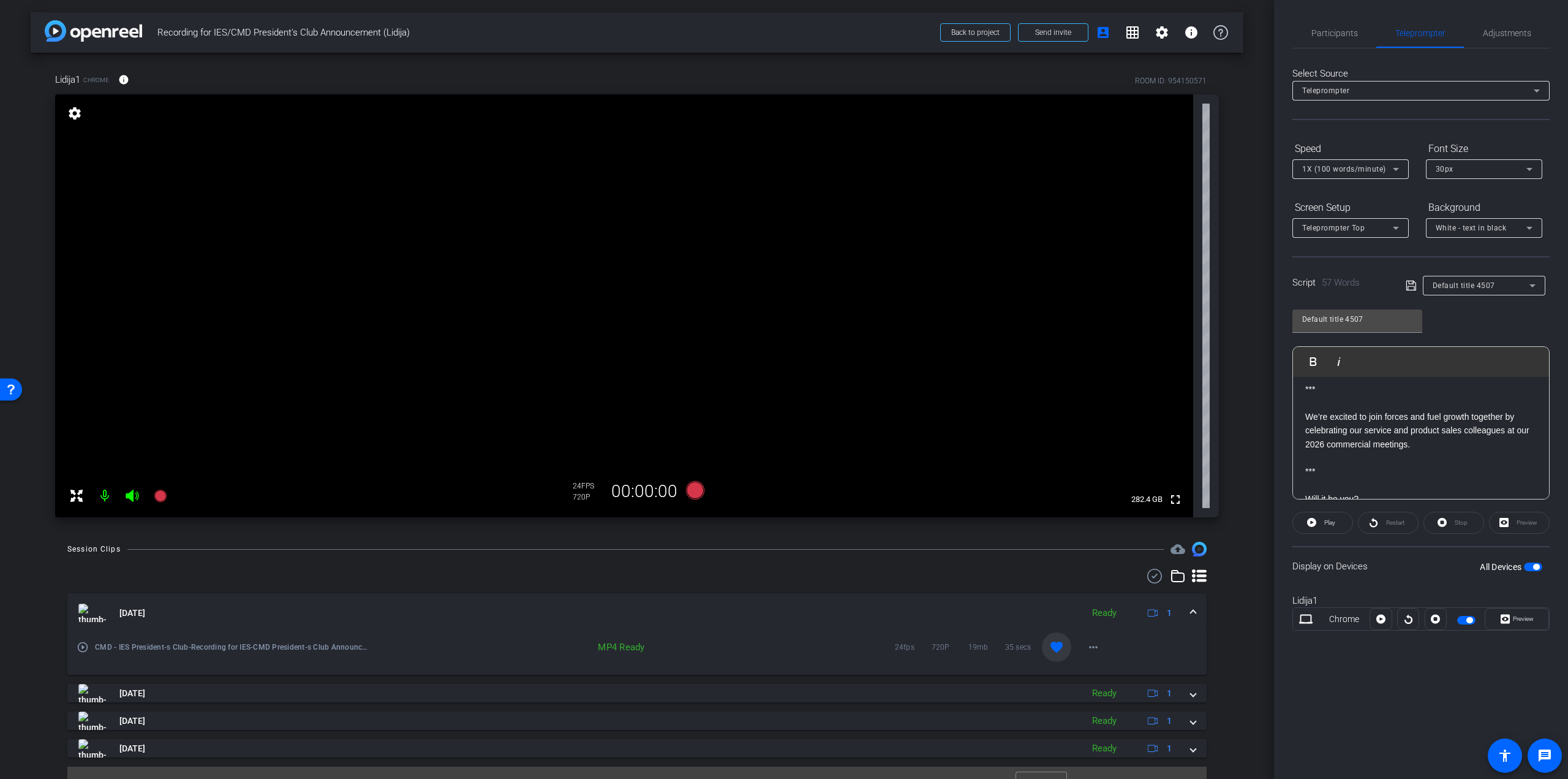
click at [1331, 230] on span "Teleprompter Top" at bounding box center [1333, 227] width 62 height 9
click at [1324, 246] on span "Full Screen" at bounding box center [1322, 252] width 41 height 14
click at [1377, 620] on icon at bounding box center [1381, 619] width 9 height 9
click at [1376, 617] on span at bounding box center [1381, 618] width 22 height 29
click at [1409, 622] on icon at bounding box center [1409, 619] width 8 height 9
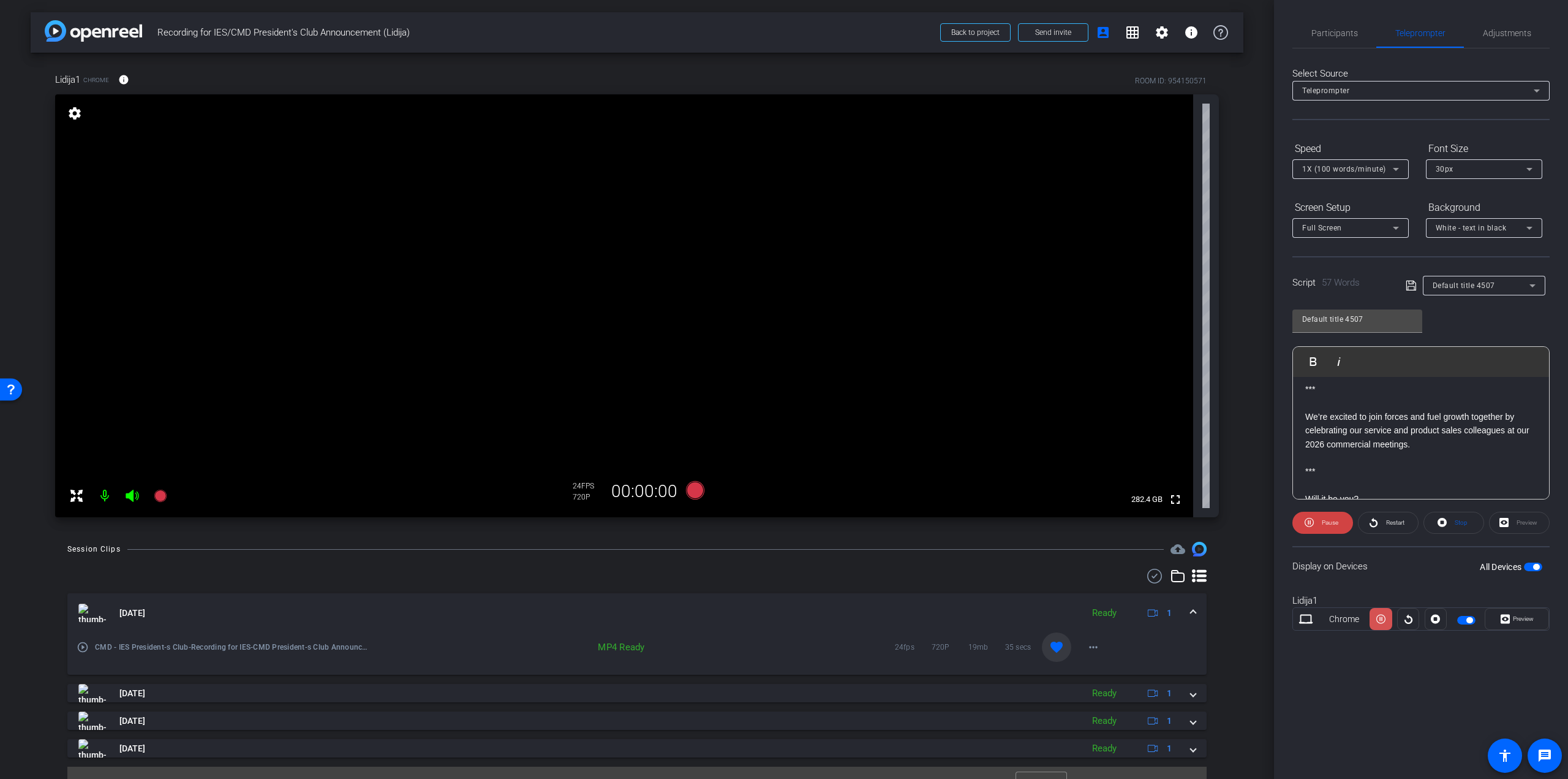
click at [1379, 620] on icon at bounding box center [1381, 619] width 9 height 18
click at [164, 496] on icon at bounding box center [160, 495] width 12 height 12
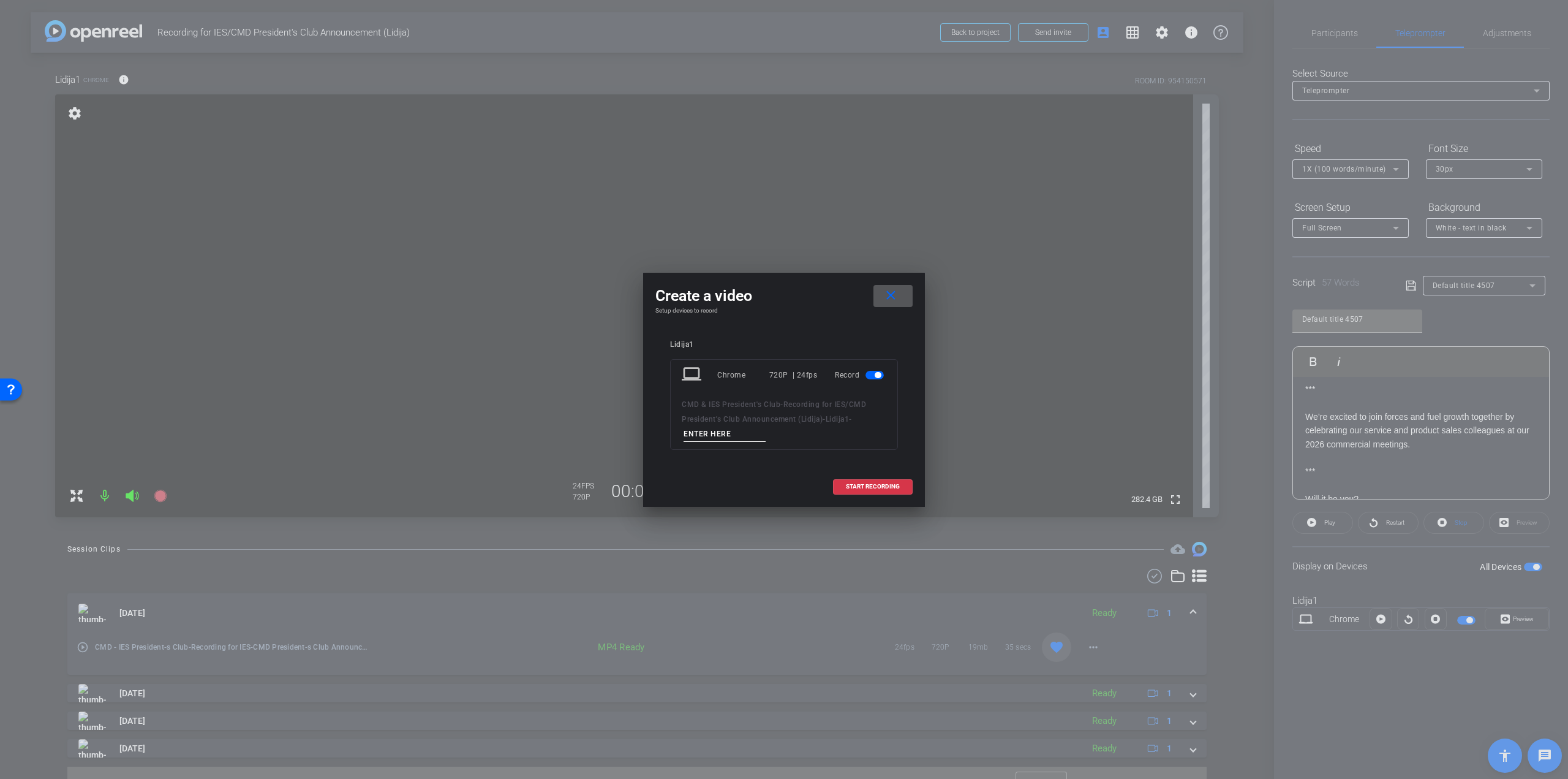
click at [711, 432] on input at bounding box center [724, 434] width 82 height 15
type input "Take 4"
click at [891, 287] on span at bounding box center [893, 295] width 39 height 29
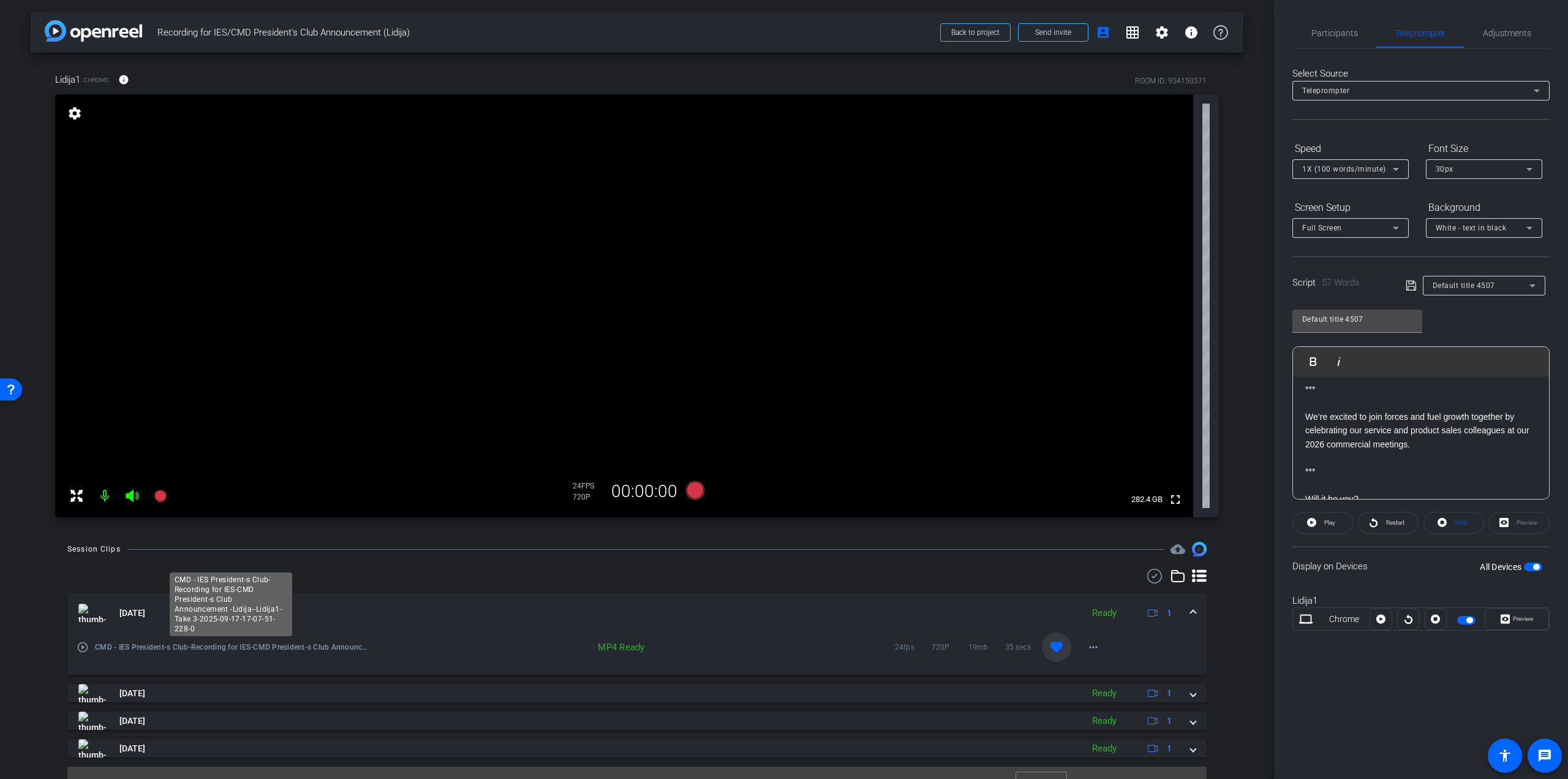
scroll to position [22, 0]
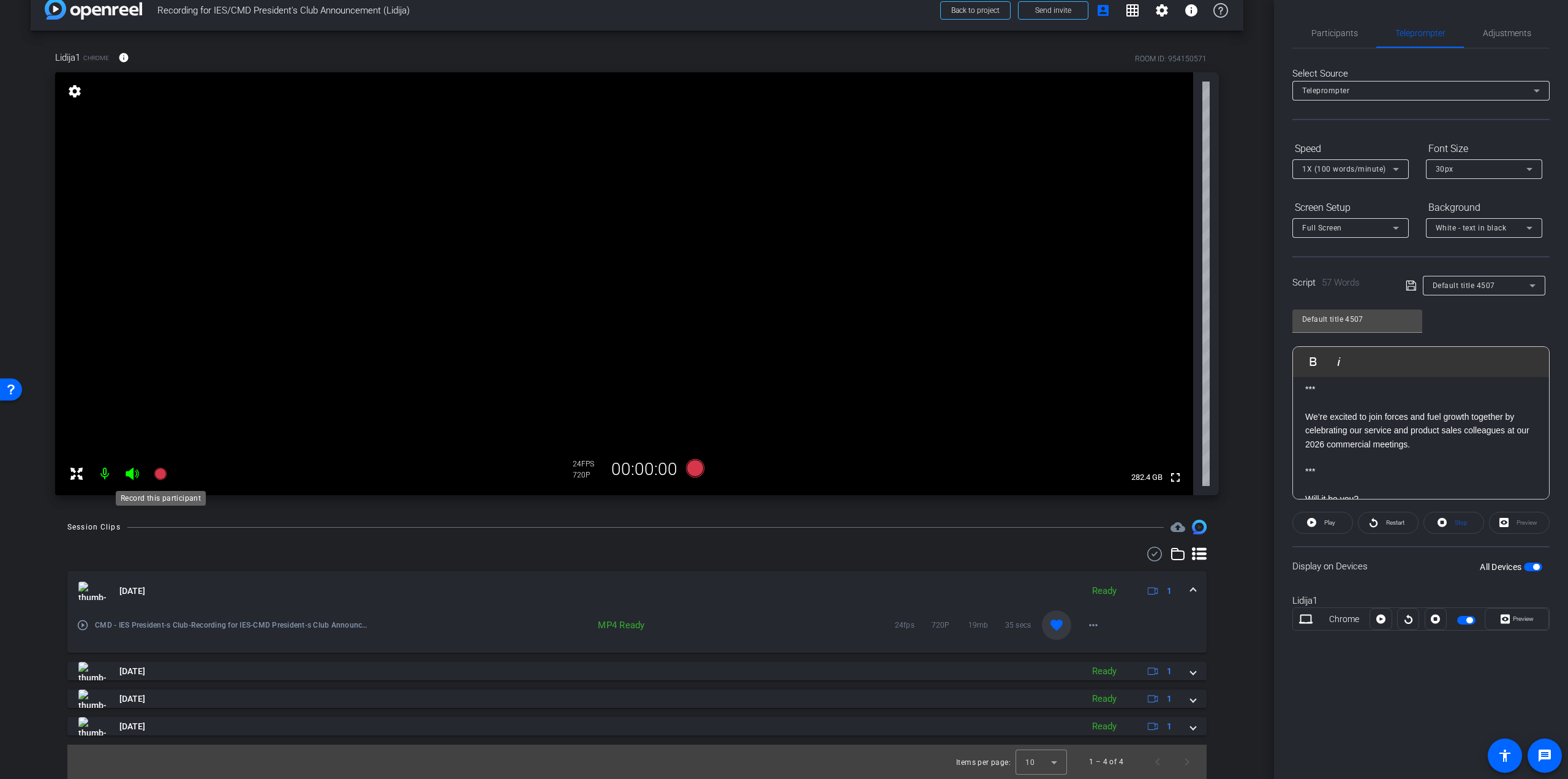
click at [158, 476] on icon at bounding box center [160, 474] width 12 height 12
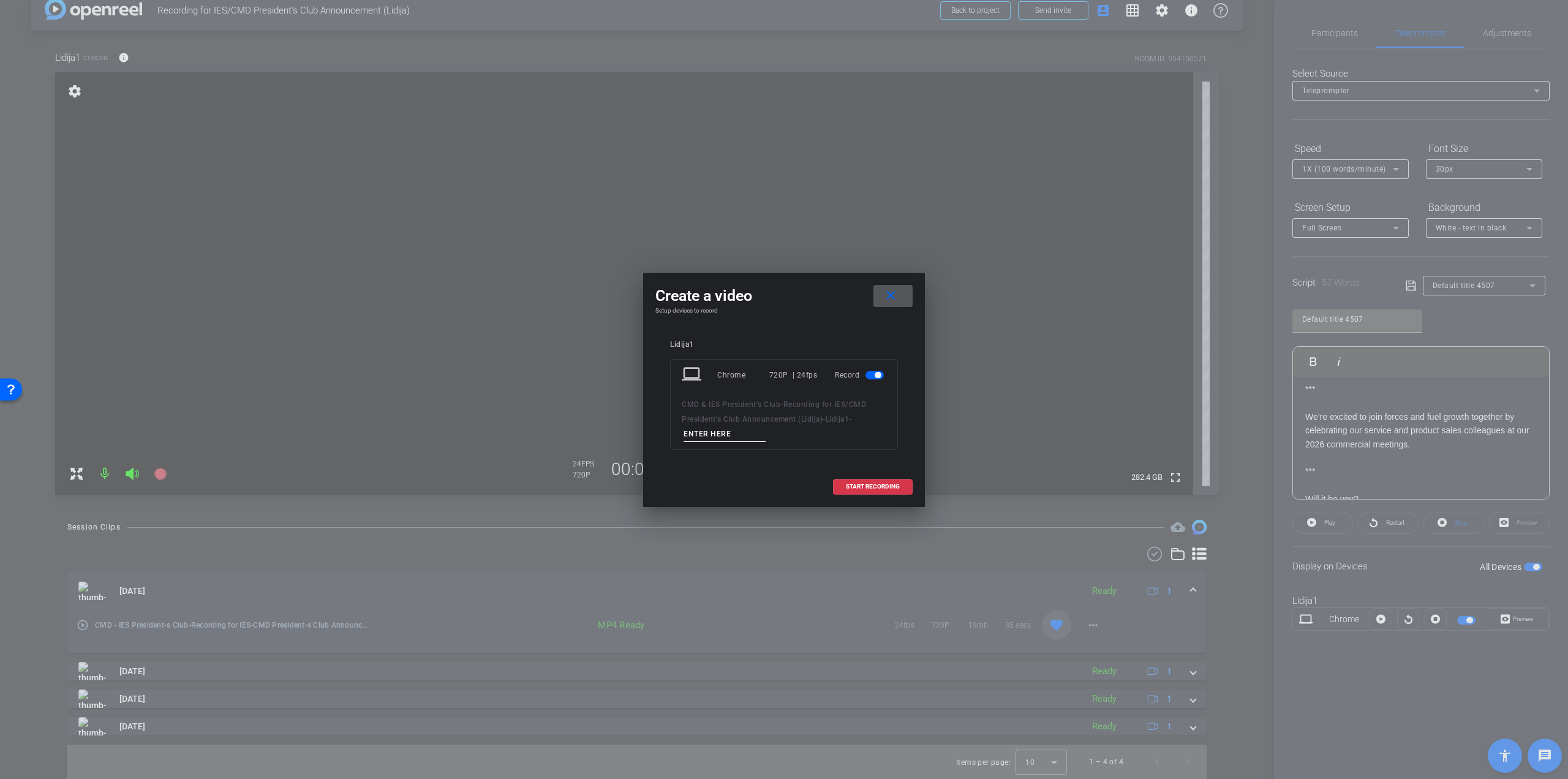
click at [723, 436] on input at bounding box center [724, 434] width 82 height 15
type input "Take 4"
click at [871, 484] on span "START RECORDING" at bounding box center [873, 486] width 54 height 6
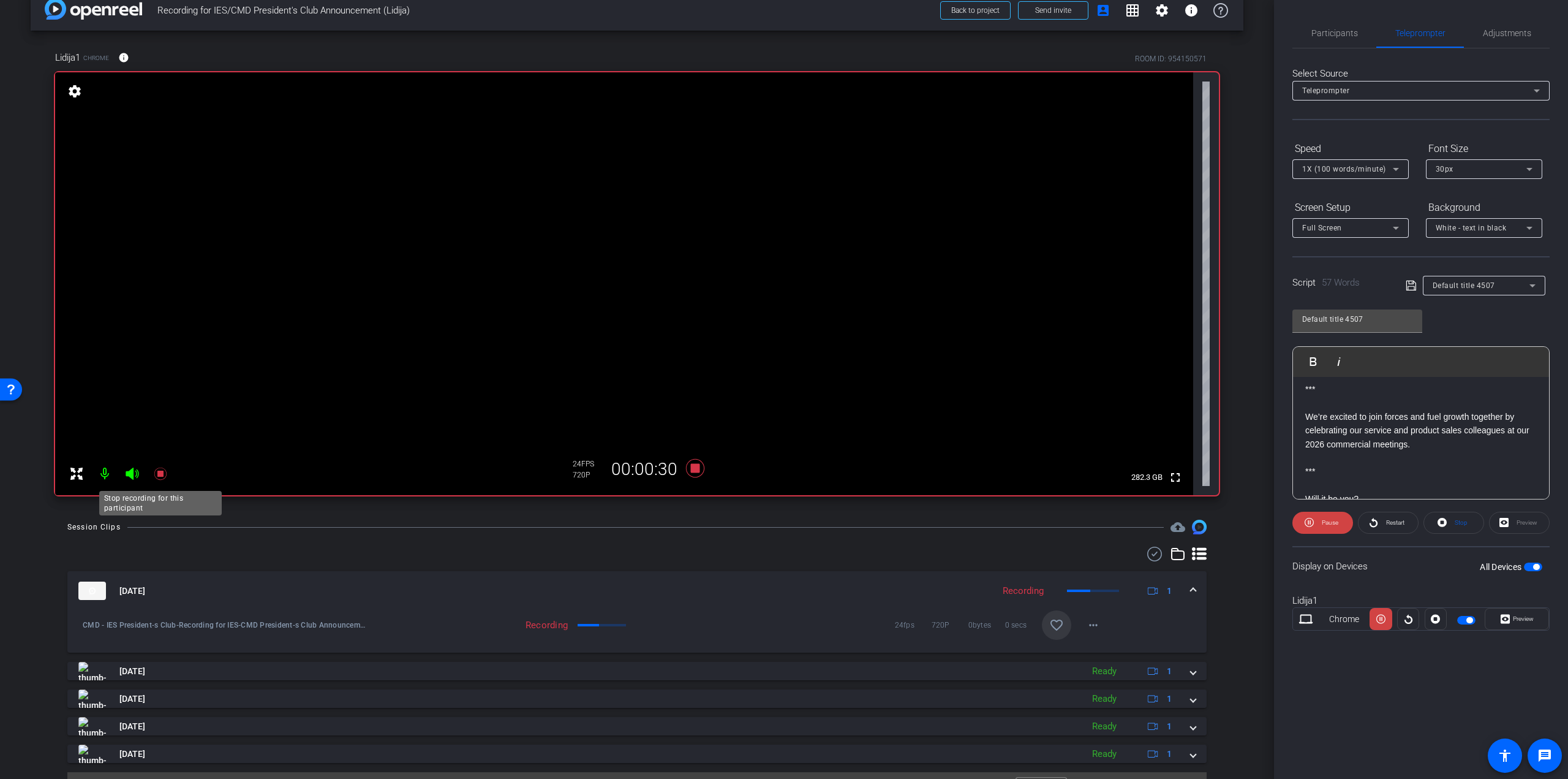
click at [159, 474] on icon at bounding box center [160, 474] width 12 height 12
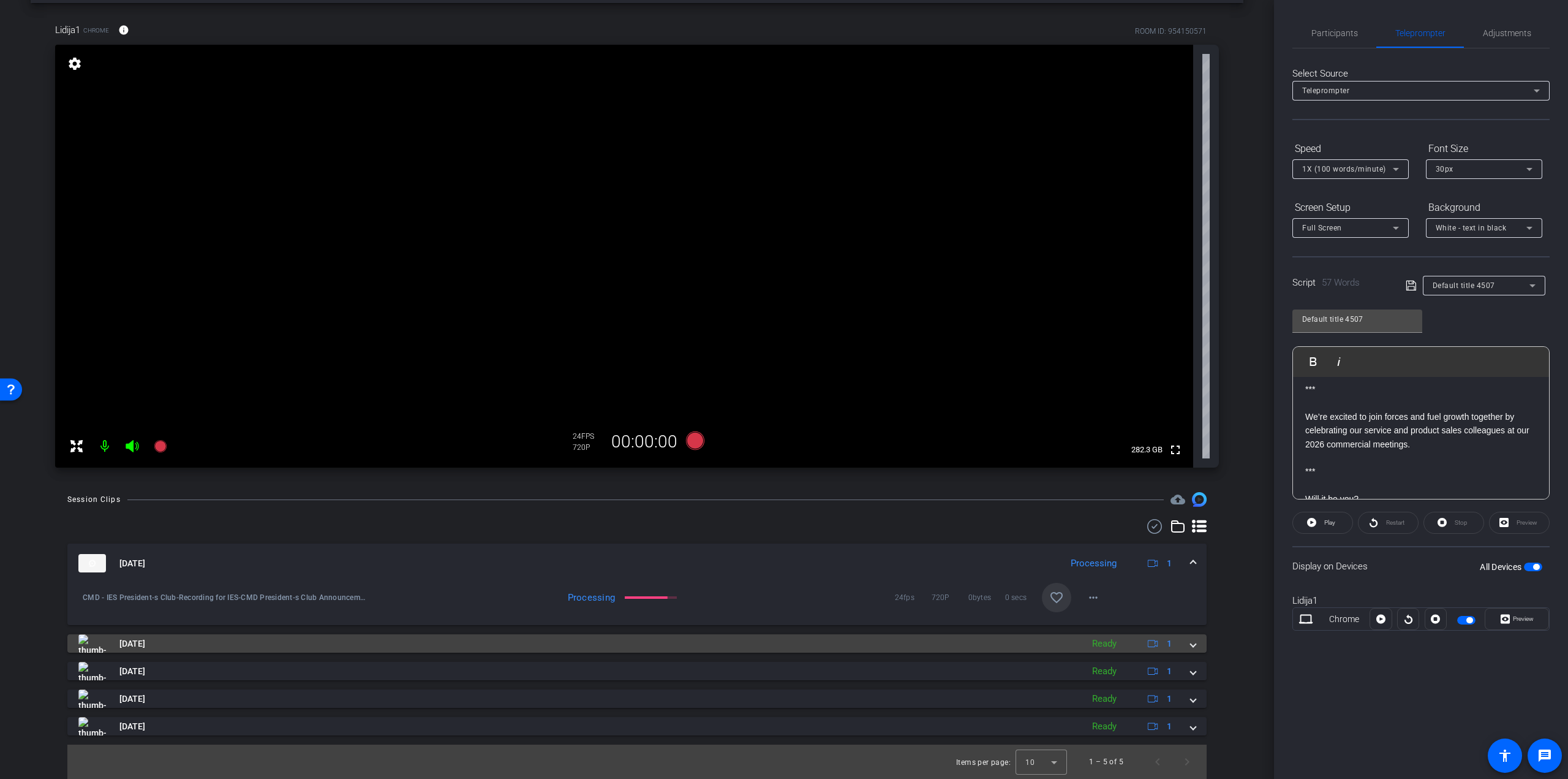
scroll to position [0, 0]
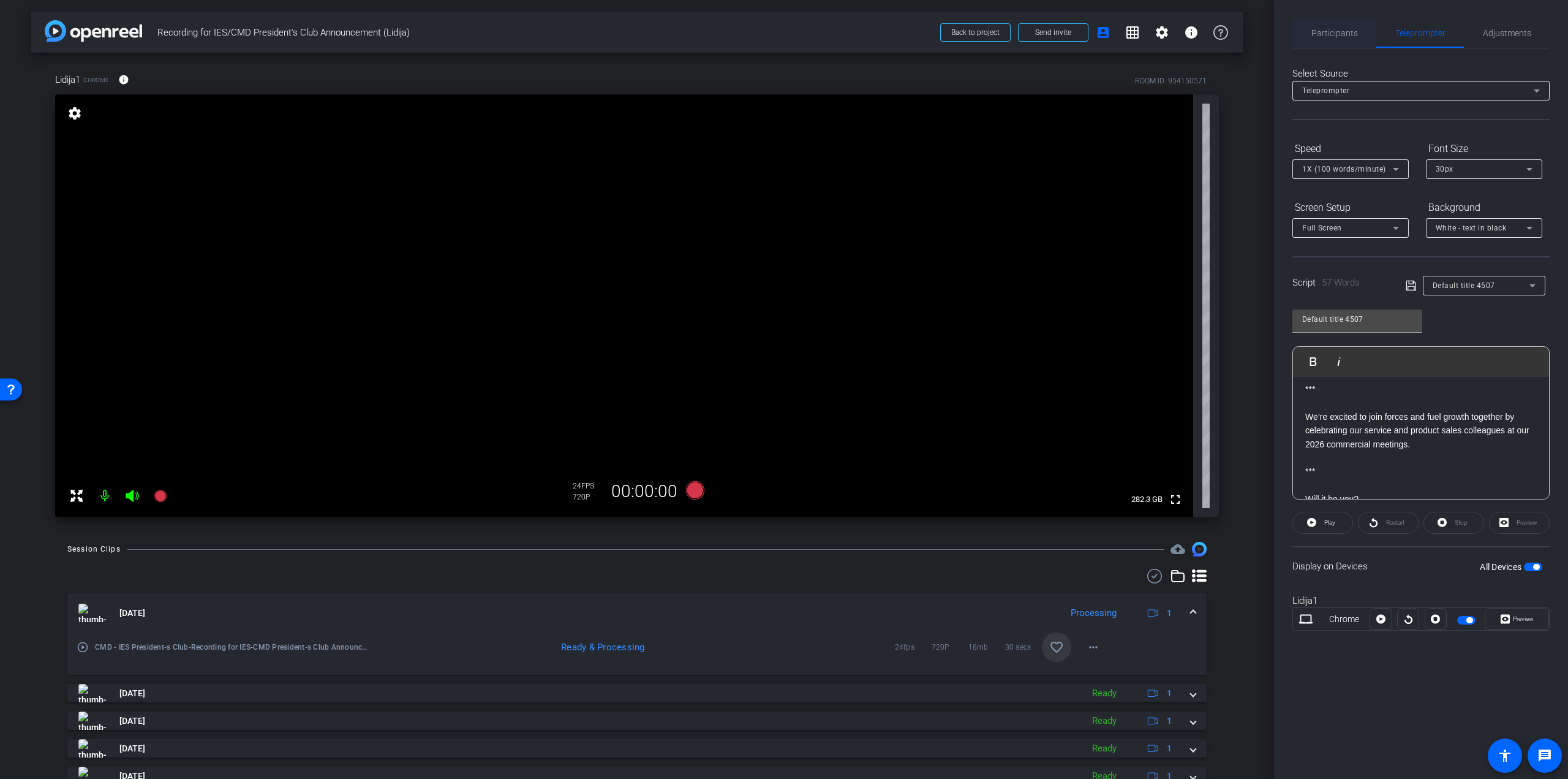
click at [1322, 29] on span "Participants" at bounding box center [1335, 33] width 47 height 9
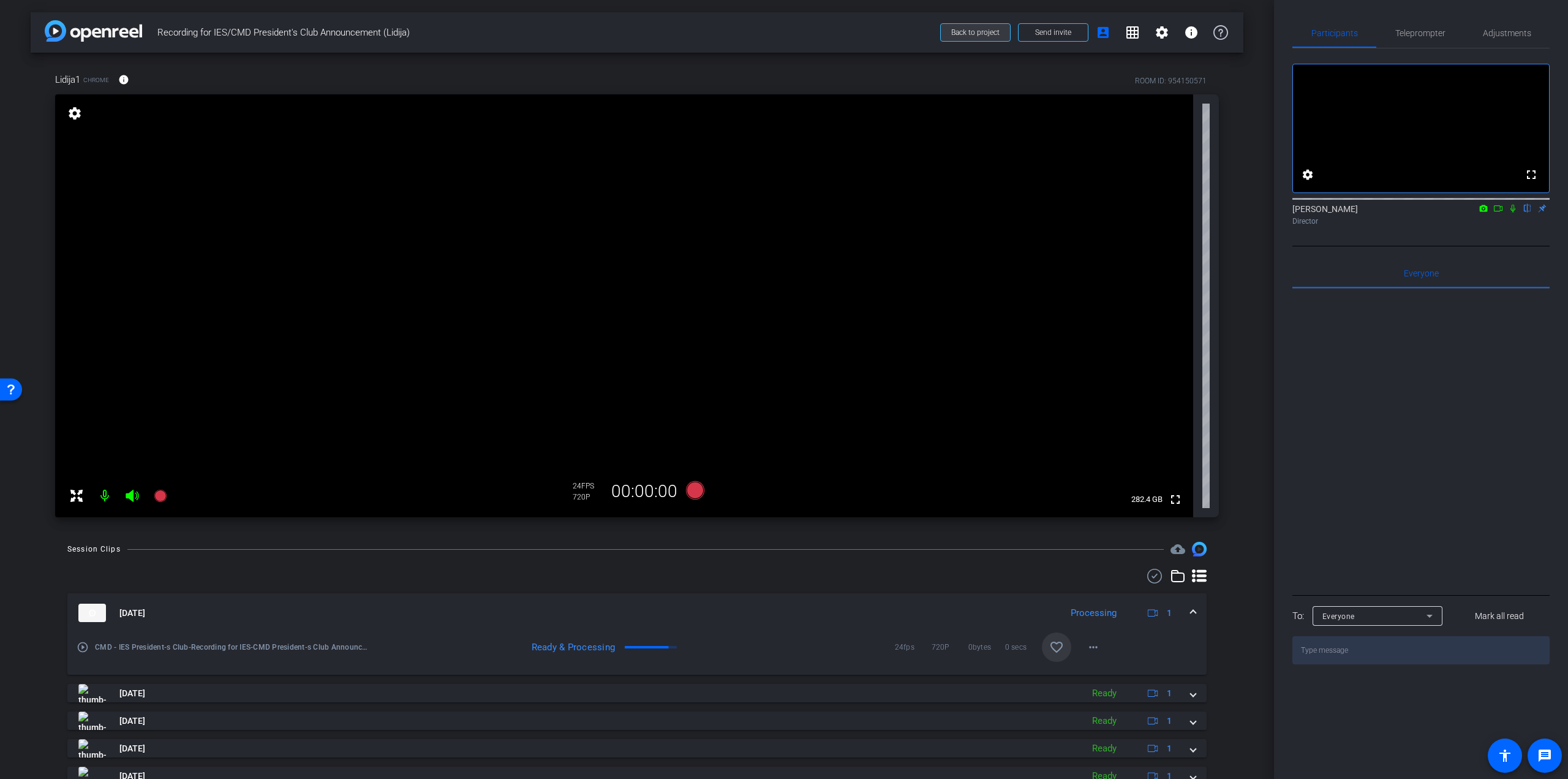
click at [954, 31] on span "Back to project" at bounding box center [976, 32] width 48 height 9
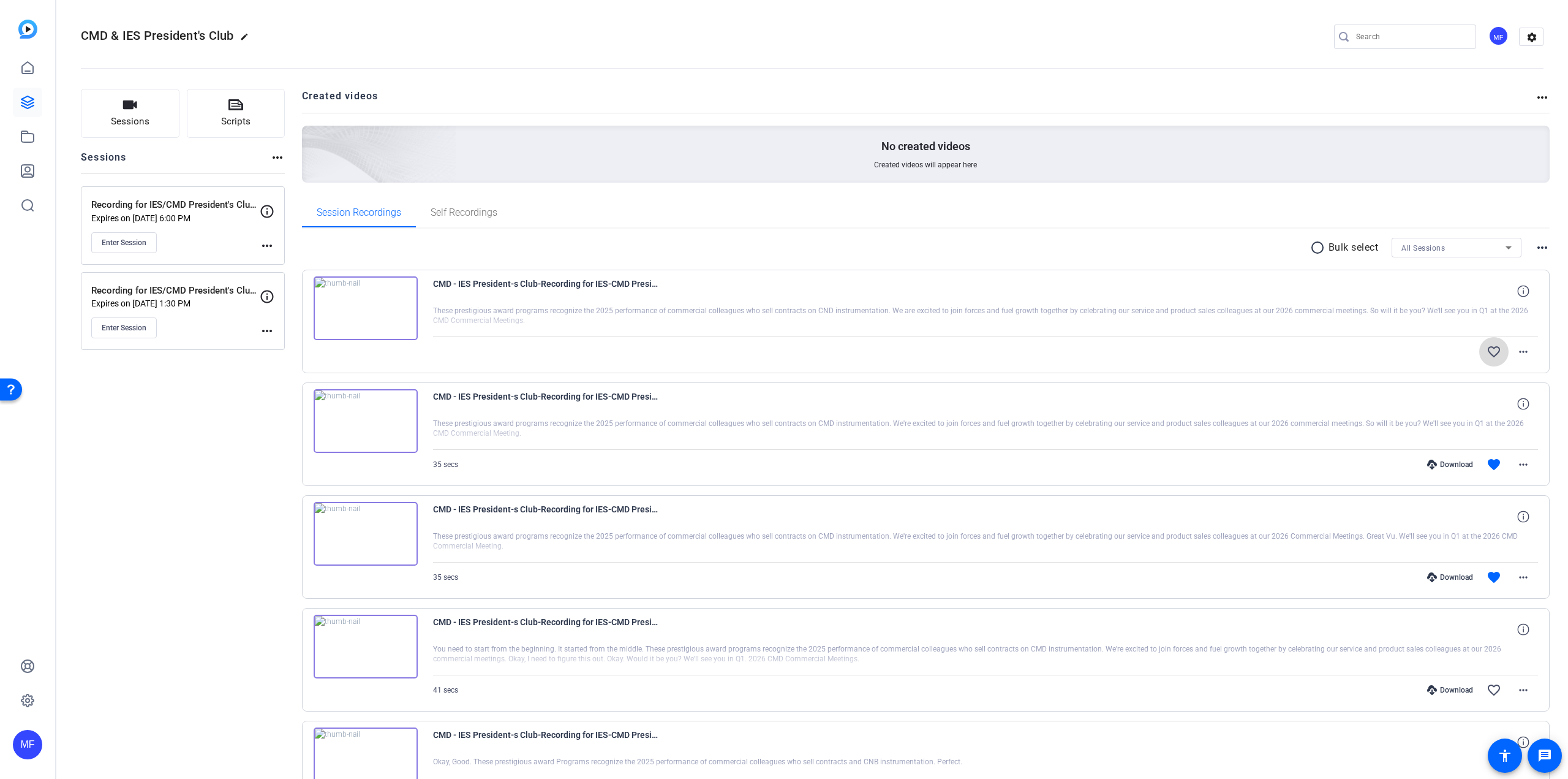
click at [1487, 354] on mat-icon "favorite_border" at bounding box center [1494, 352] width 14 height 14
click at [1516, 351] on mat-icon "more_horiz" at bounding box center [1523, 352] width 14 height 14
click at [1522, 341] on div at bounding box center [784, 389] width 1568 height 779
click at [1518, 356] on mat-icon "more_horiz" at bounding box center [1523, 352] width 14 height 14
click at [1518, 354] on div at bounding box center [784, 389] width 1568 height 779
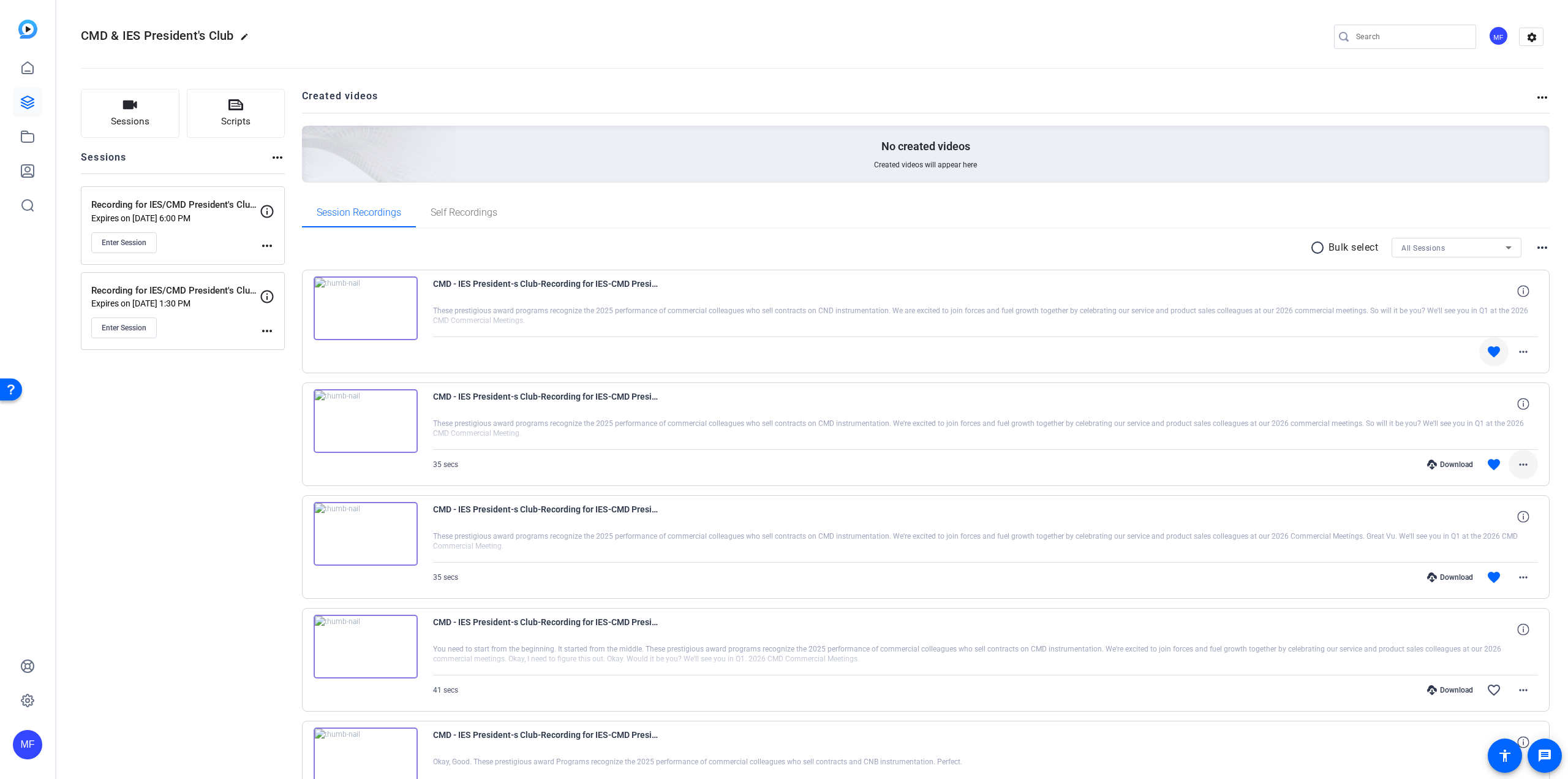
click at [1519, 468] on mat-icon "more_horiz" at bounding box center [1523, 465] width 14 height 14
click at [1493, 516] on span "Download MP4" at bounding box center [1485, 521] width 73 height 14
click at [1524, 582] on mat-icon "more_horiz" at bounding box center [1523, 577] width 14 height 14
click at [1496, 630] on span "Download MP4" at bounding box center [1485, 634] width 73 height 14
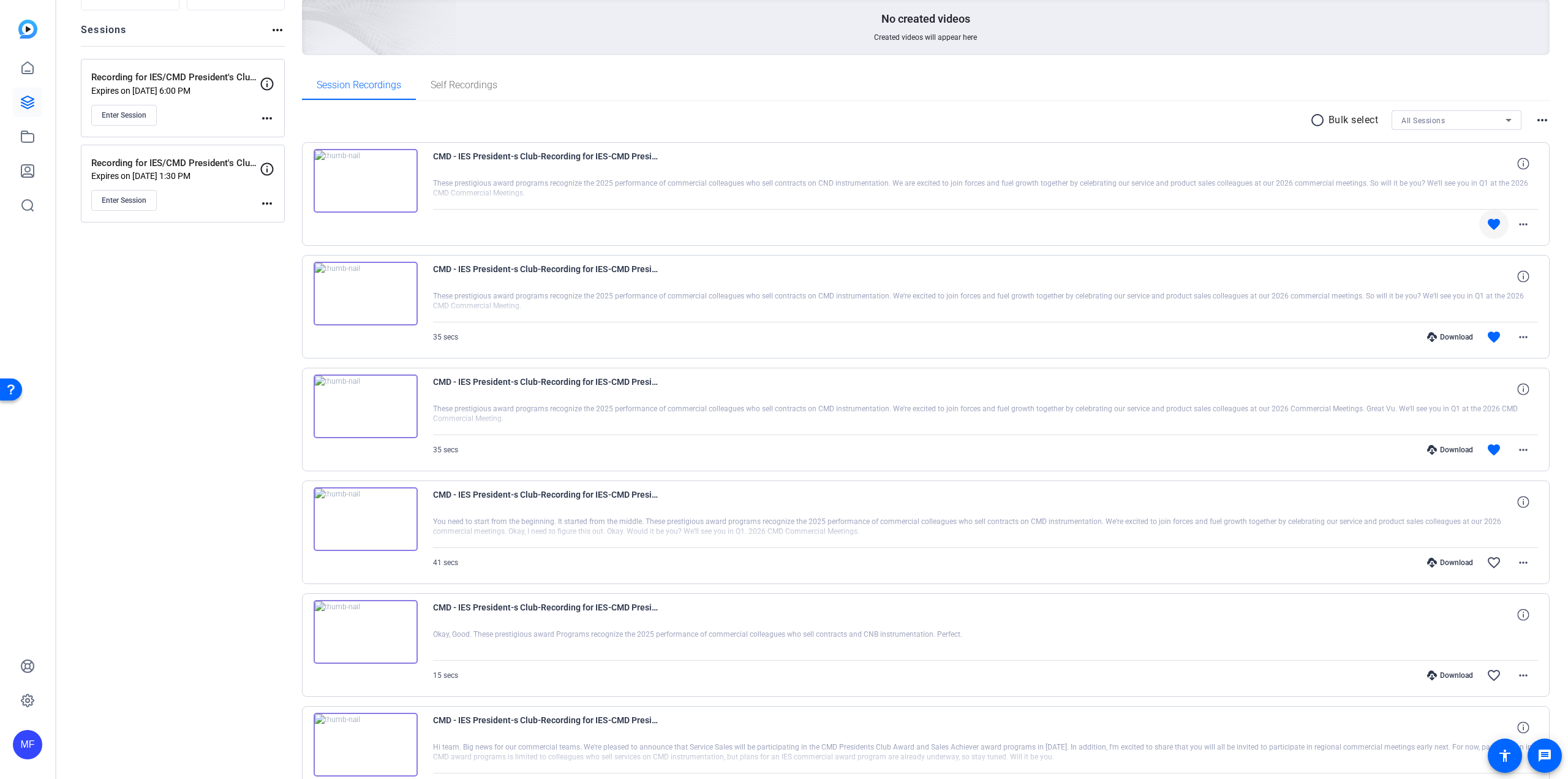
scroll to position [123, 0]
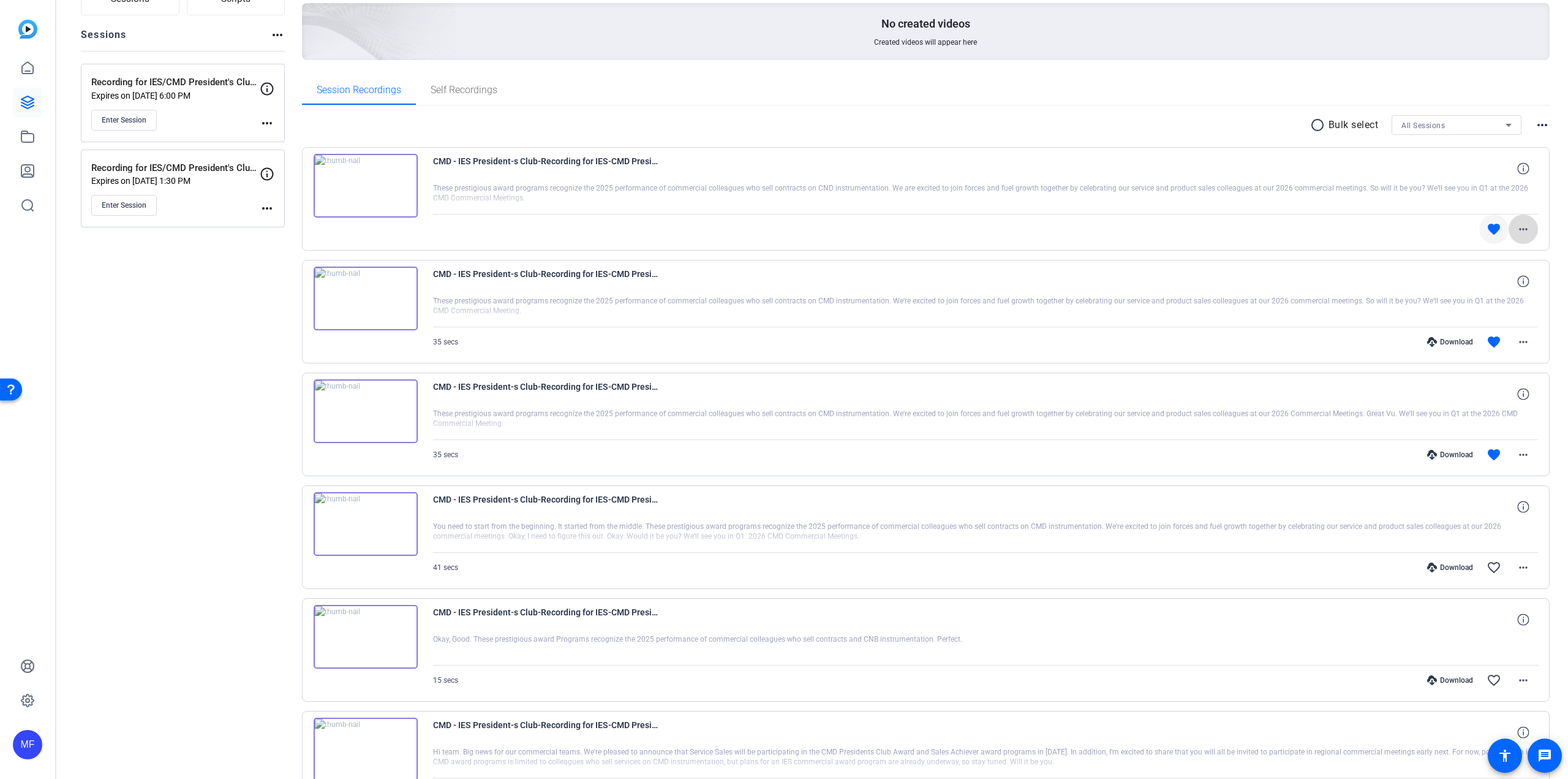
click at [1516, 229] on mat-icon "more_horiz" at bounding box center [1523, 229] width 14 height 14
click at [1512, 229] on div at bounding box center [784, 389] width 1568 height 779
click at [1276, 194] on div at bounding box center [986, 199] width 1106 height 31
click at [460, 193] on div at bounding box center [986, 199] width 1106 height 31
click at [1522, 232] on mat-icon "more_horiz" at bounding box center [1523, 229] width 14 height 14
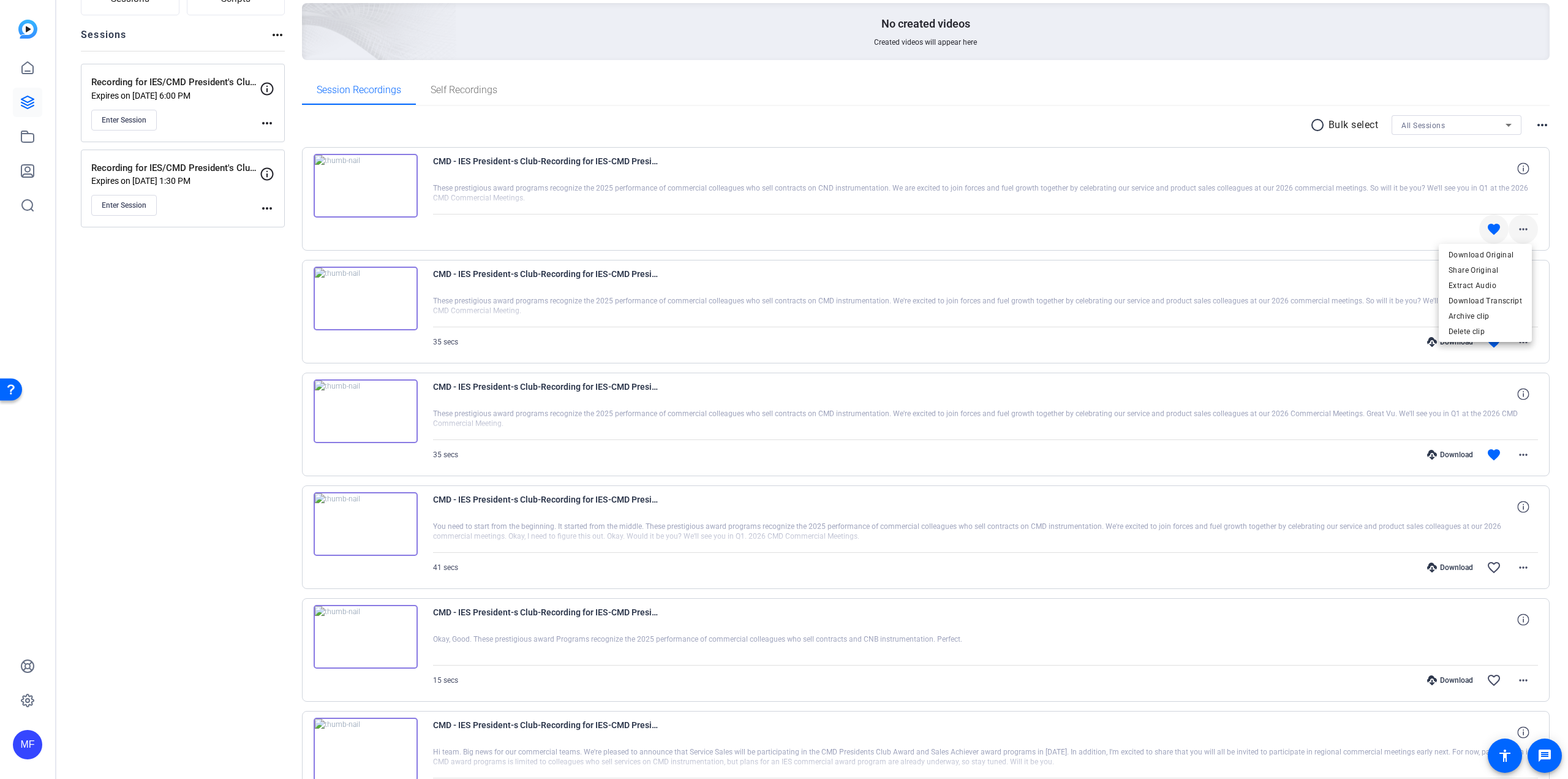
click at [1522, 232] on div at bounding box center [784, 389] width 1568 height 779
drag, startPoint x: 1395, startPoint y: 236, endPoint x: 1401, endPoint y: 235, distance: 6.1
click at [1396, 236] on div "favorite more_horiz" at bounding box center [1151, 229] width 774 height 29
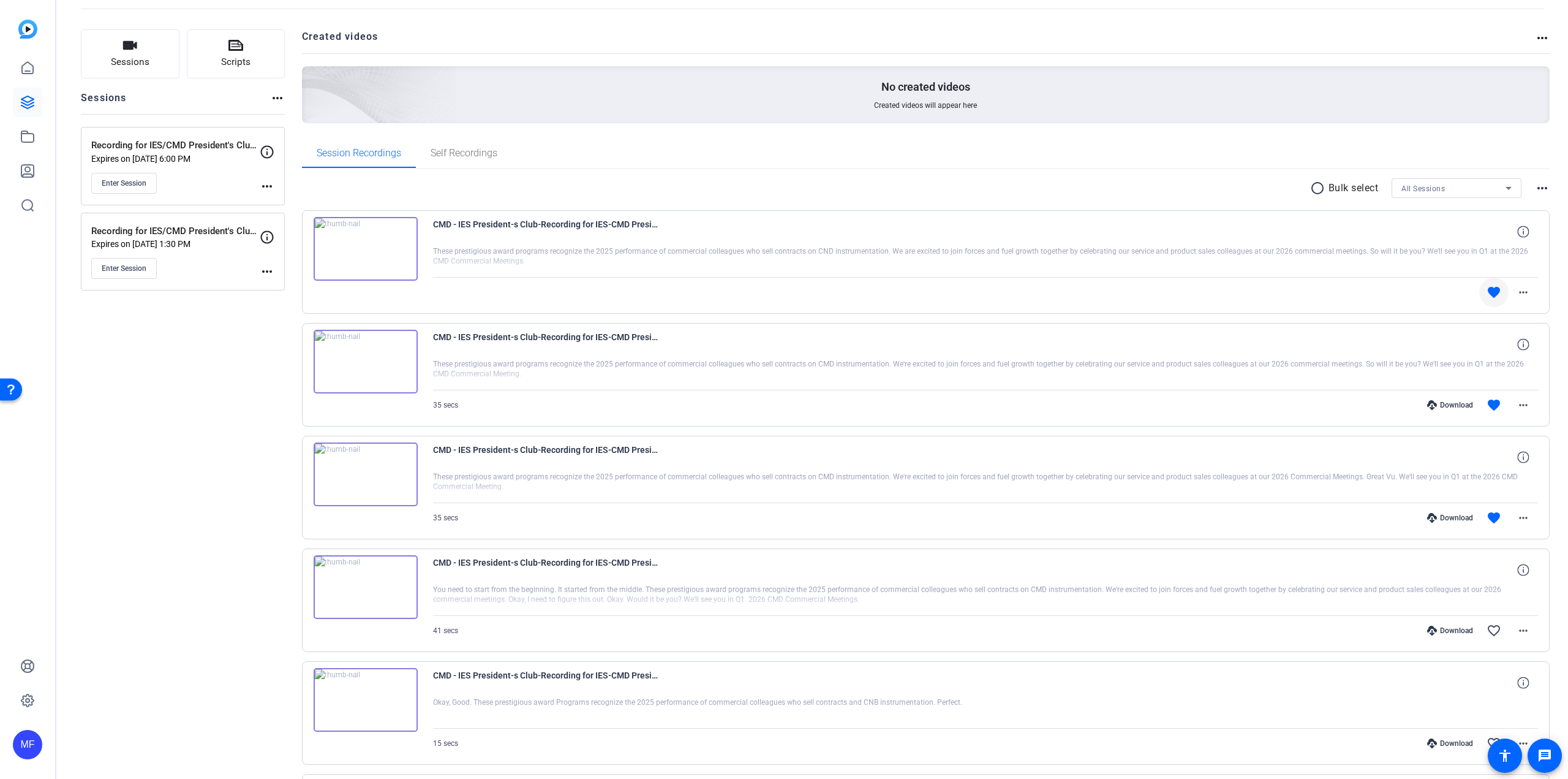
scroll to position [0, 0]
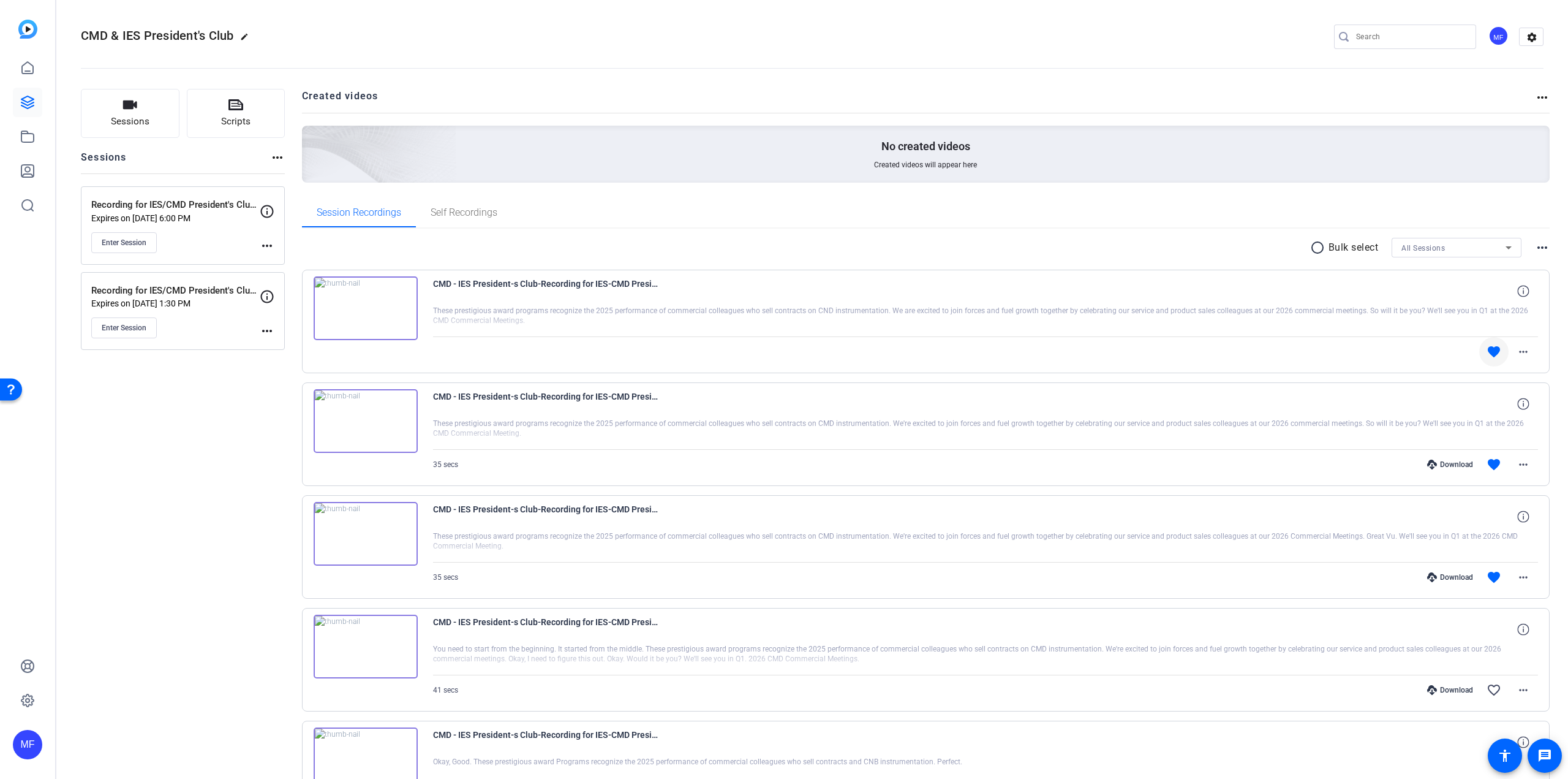
click at [391, 319] on img at bounding box center [365, 308] width 104 height 64
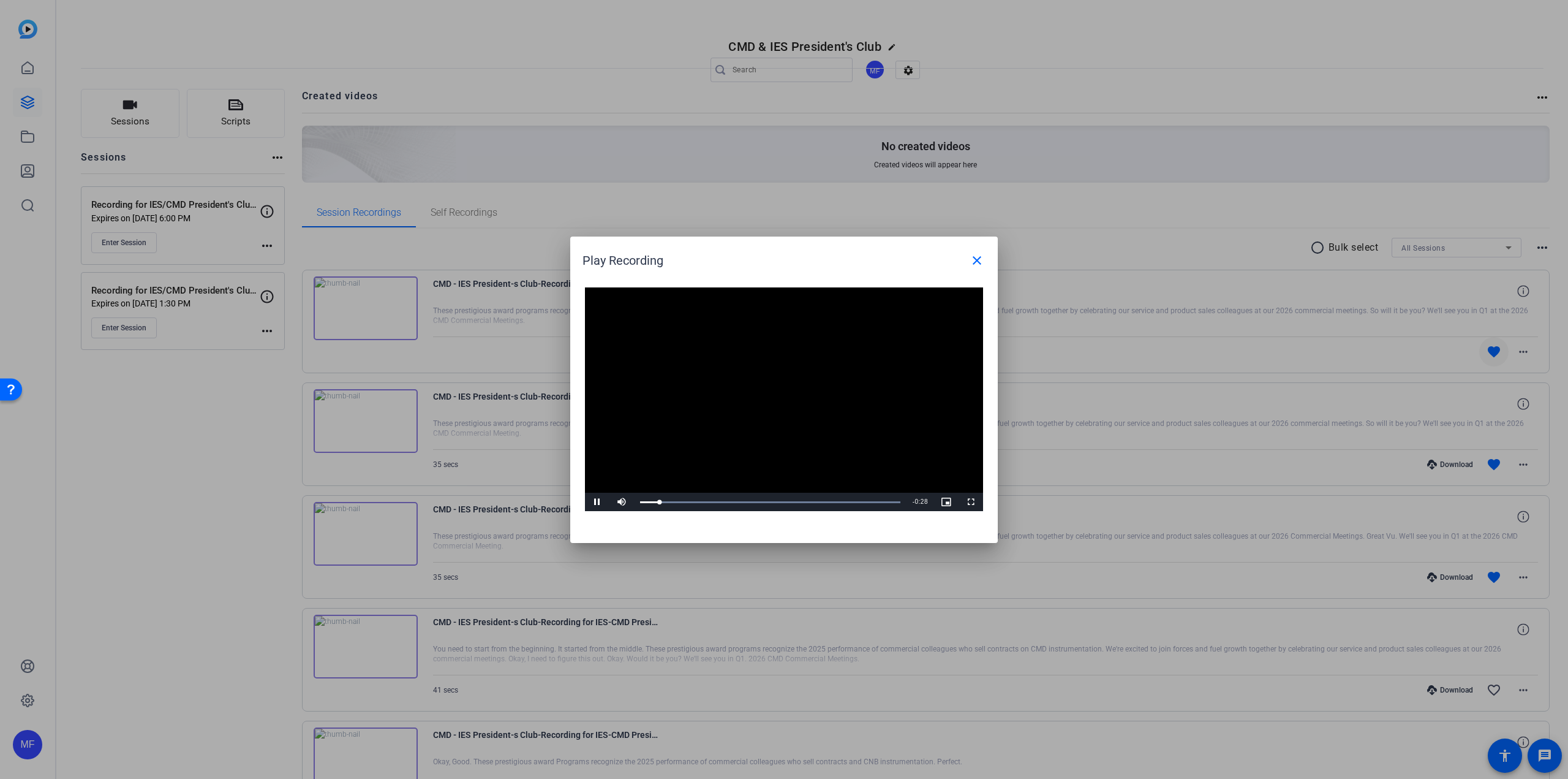
drag, startPoint x: 899, startPoint y: 397, endPoint x: 806, endPoint y: 363, distance: 99.0
click at [806, 363] on video "Video Player" at bounding box center [784, 400] width 398 height 224
click at [977, 256] on mat-icon "close" at bounding box center [977, 260] width 14 height 14
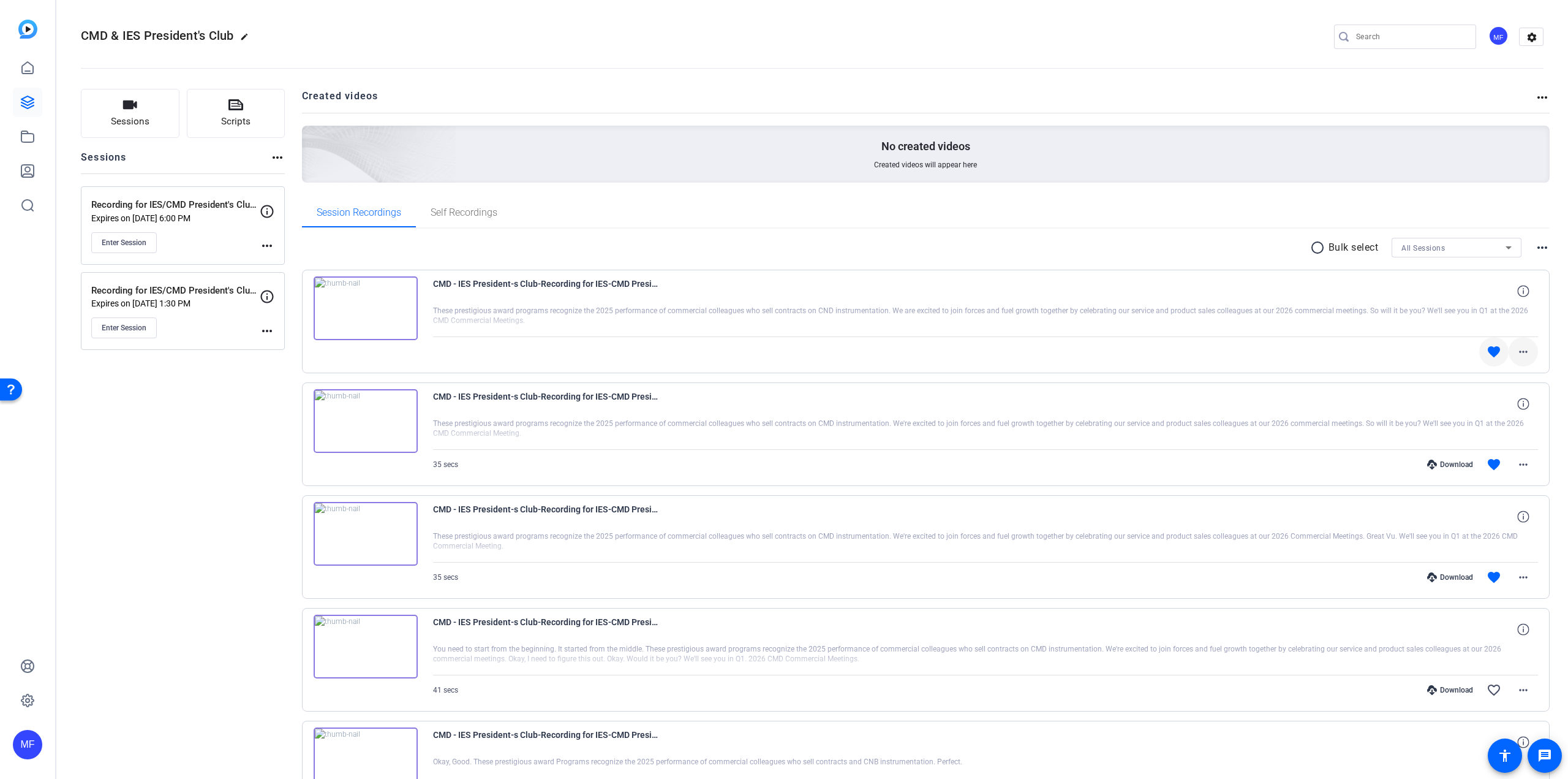
click at [1516, 349] on mat-icon "more_horiz" at bounding box center [1523, 352] width 14 height 14
click at [1512, 344] on div at bounding box center [784, 389] width 1568 height 779
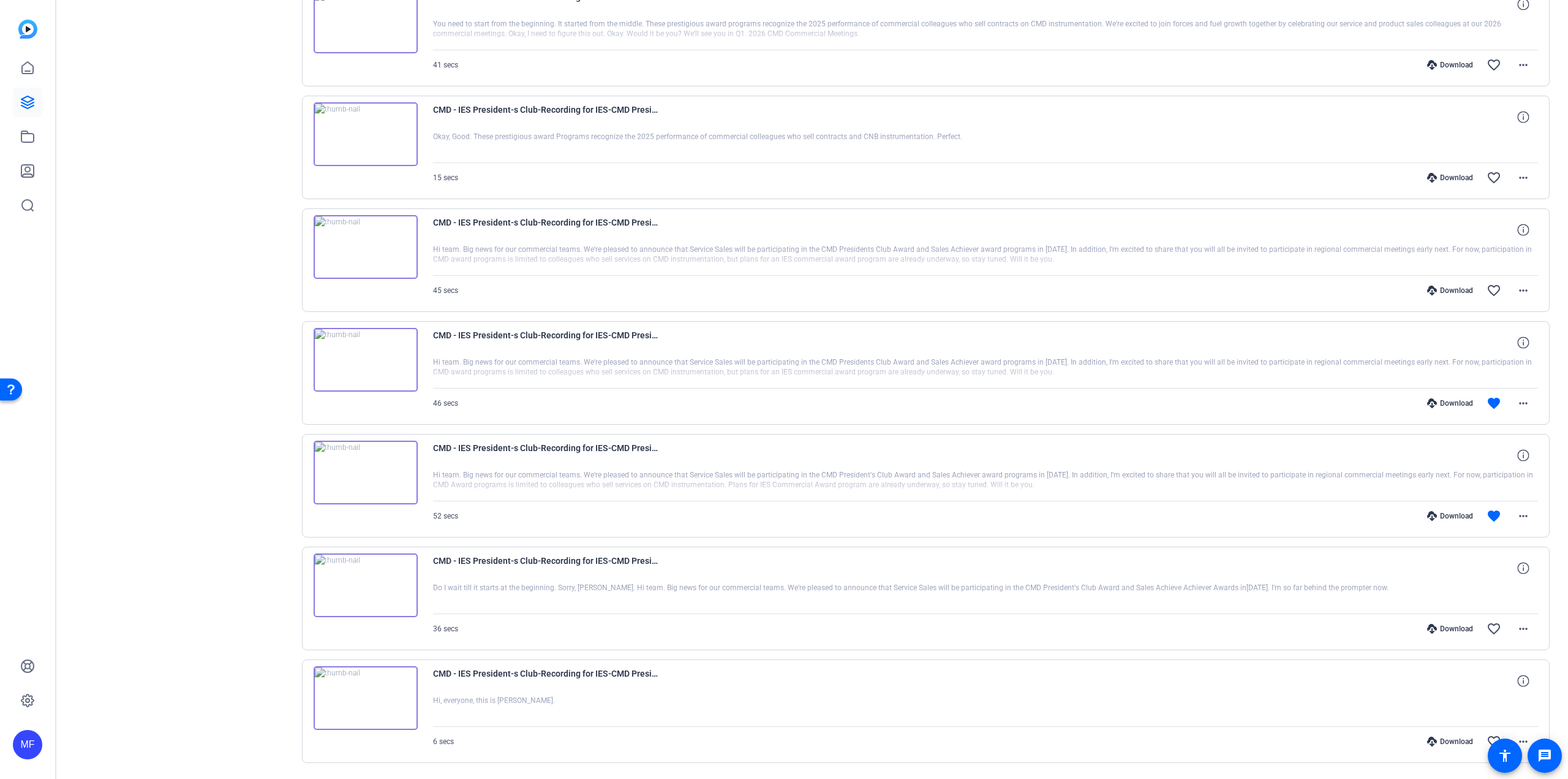
scroll to position [664, 0]
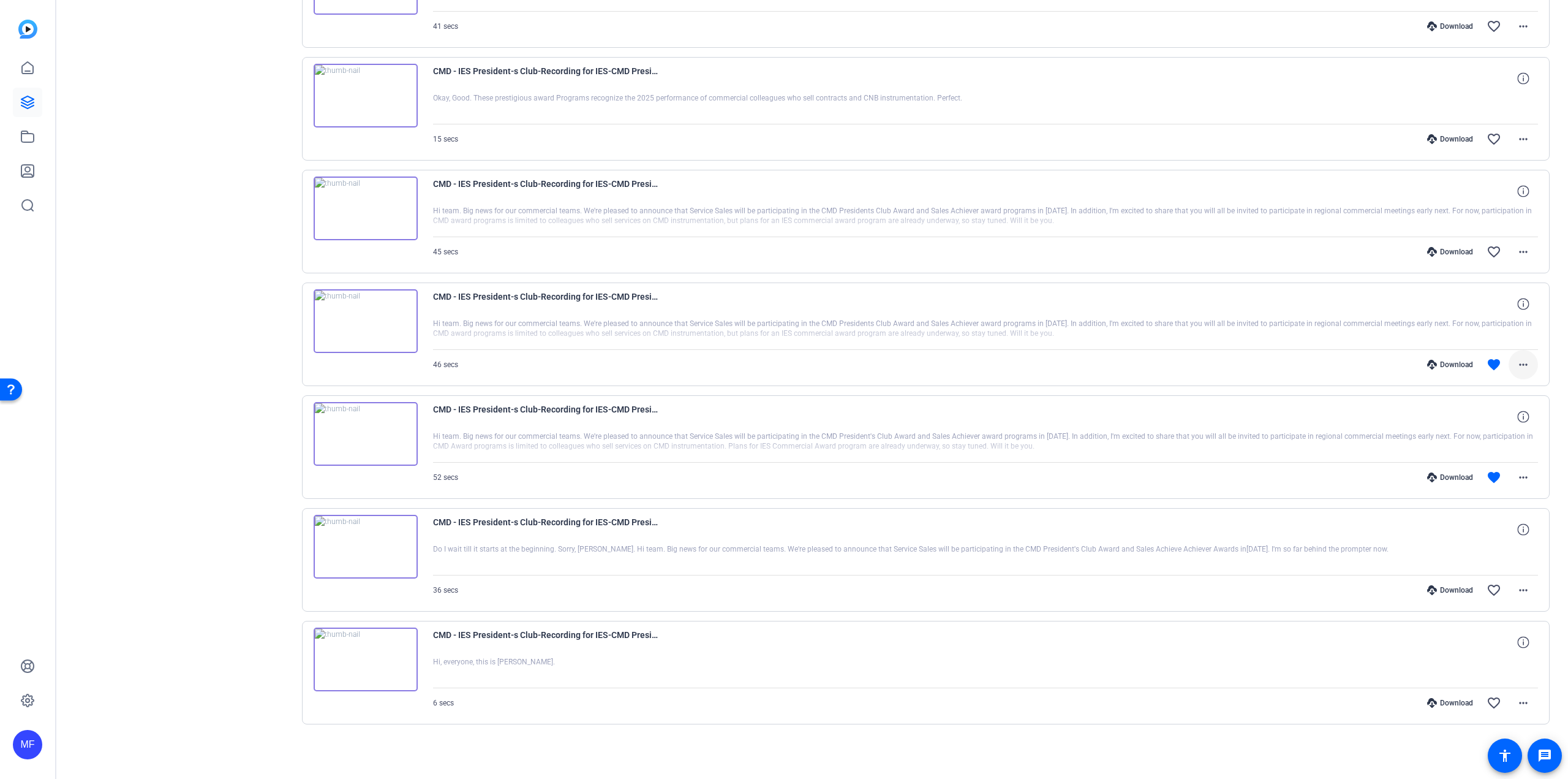
click at [1522, 362] on mat-icon "more_horiz" at bounding box center [1523, 364] width 14 height 14
click at [1493, 416] on span "Download MP4" at bounding box center [1485, 421] width 73 height 14
click at [1525, 480] on span at bounding box center [1523, 477] width 29 height 29
click at [1505, 533] on span "Download MP4" at bounding box center [1485, 533] width 73 height 14
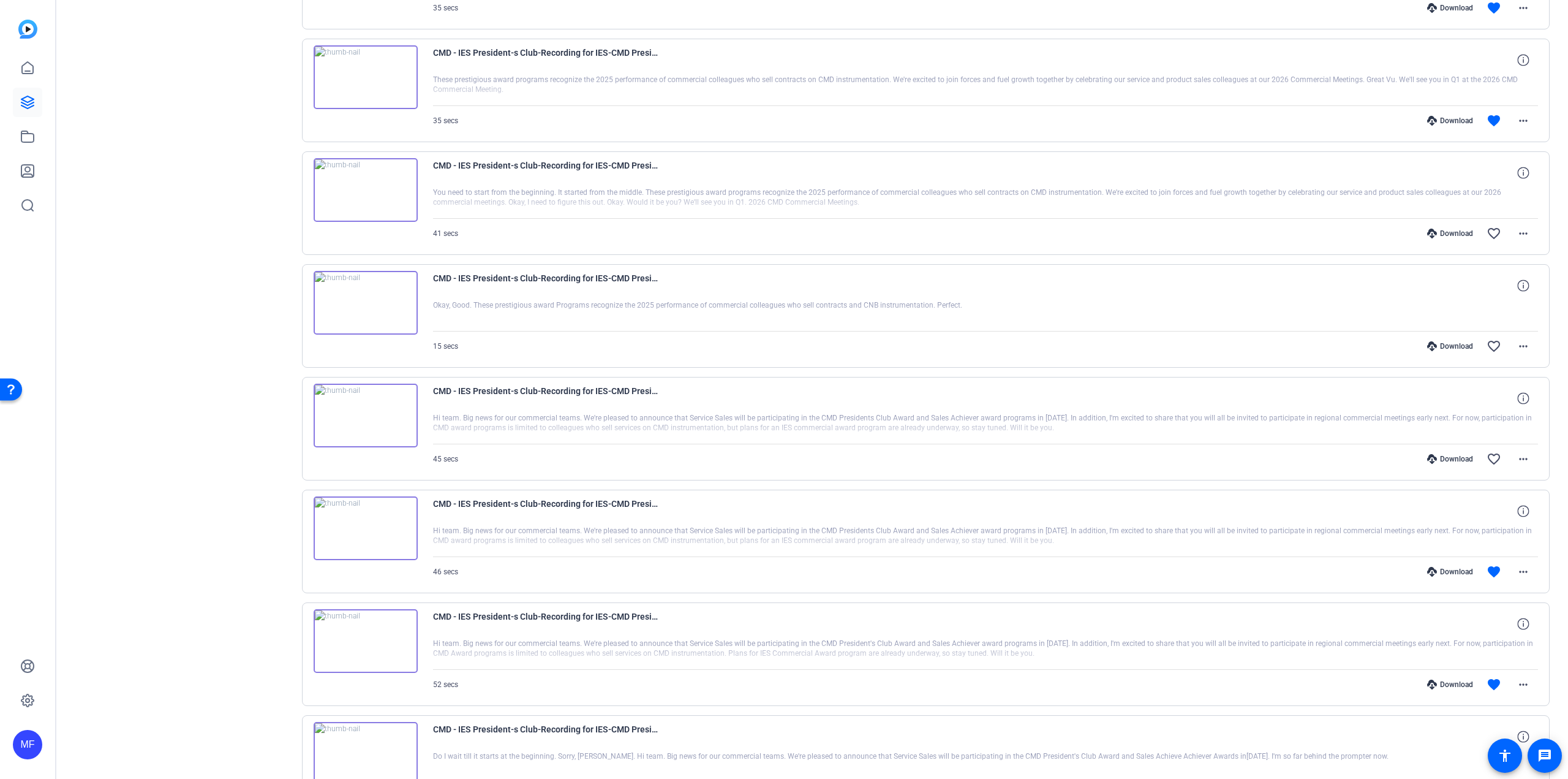
scroll to position [419, 0]
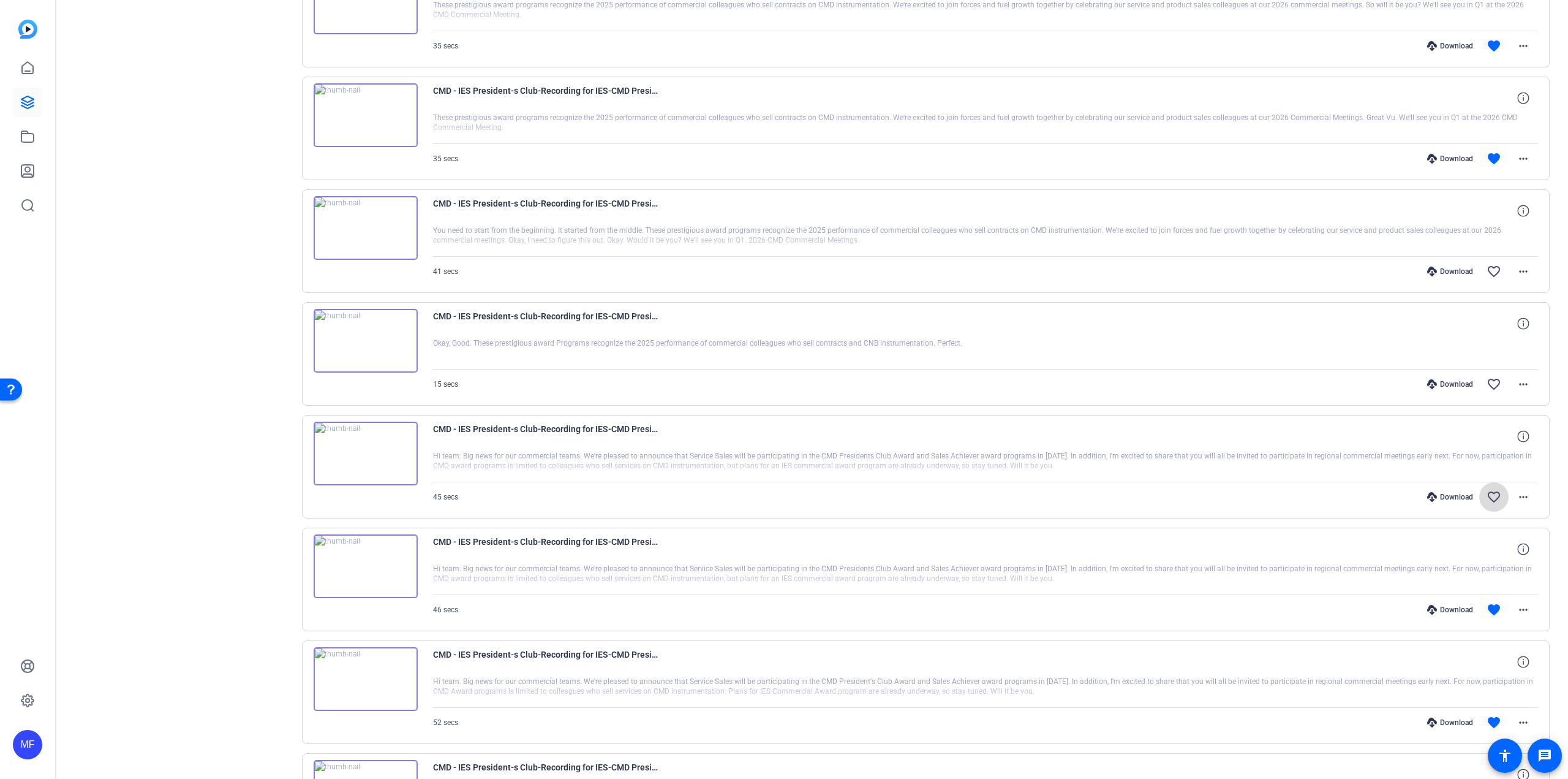
click at [1488, 495] on mat-icon "favorite_border" at bounding box center [1494, 497] width 14 height 14
click at [1516, 497] on mat-icon "more_horiz" at bounding box center [1523, 497] width 14 height 14
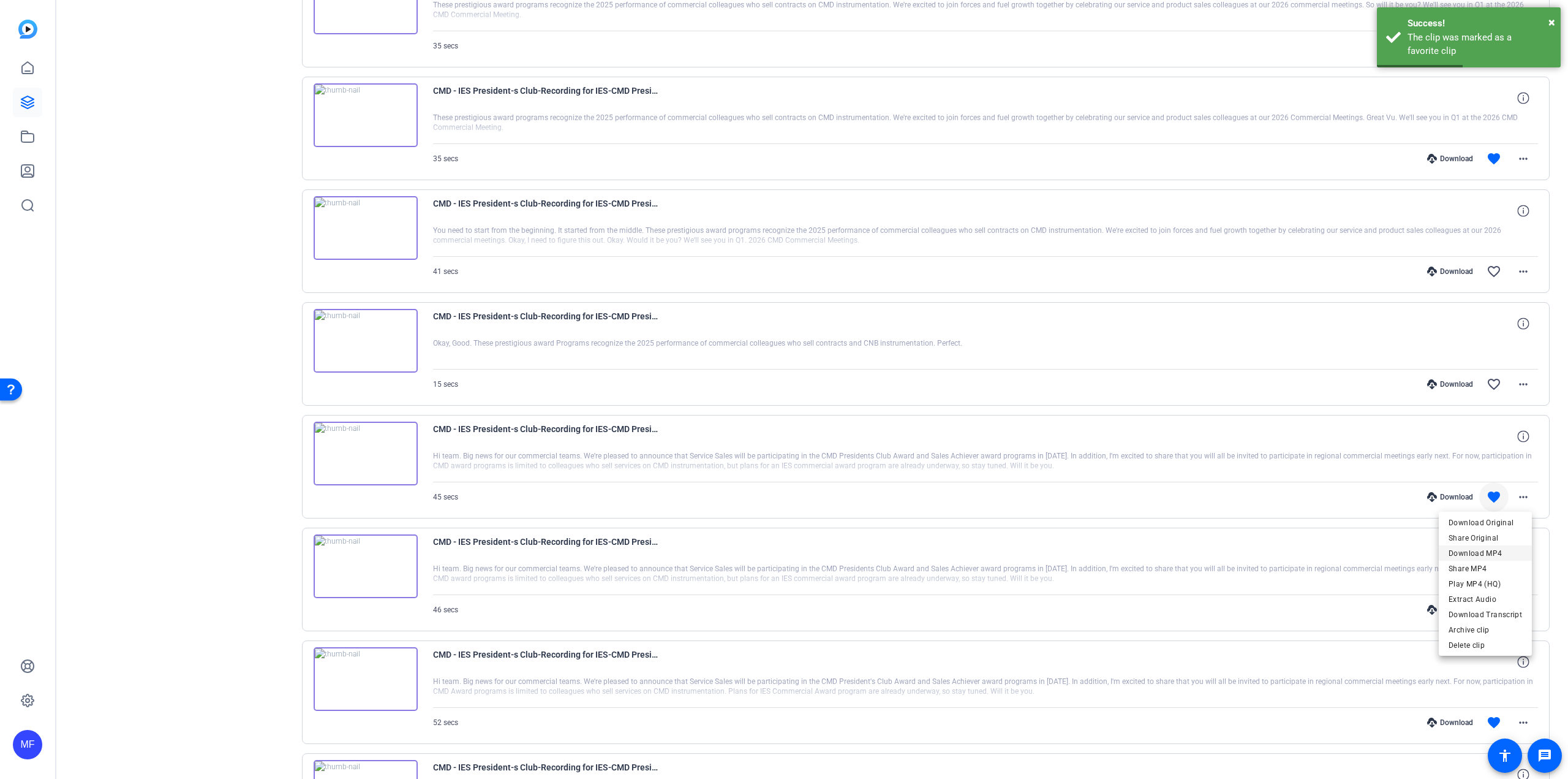
click at [1495, 551] on span "Download MP4" at bounding box center [1485, 553] width 73 height 14
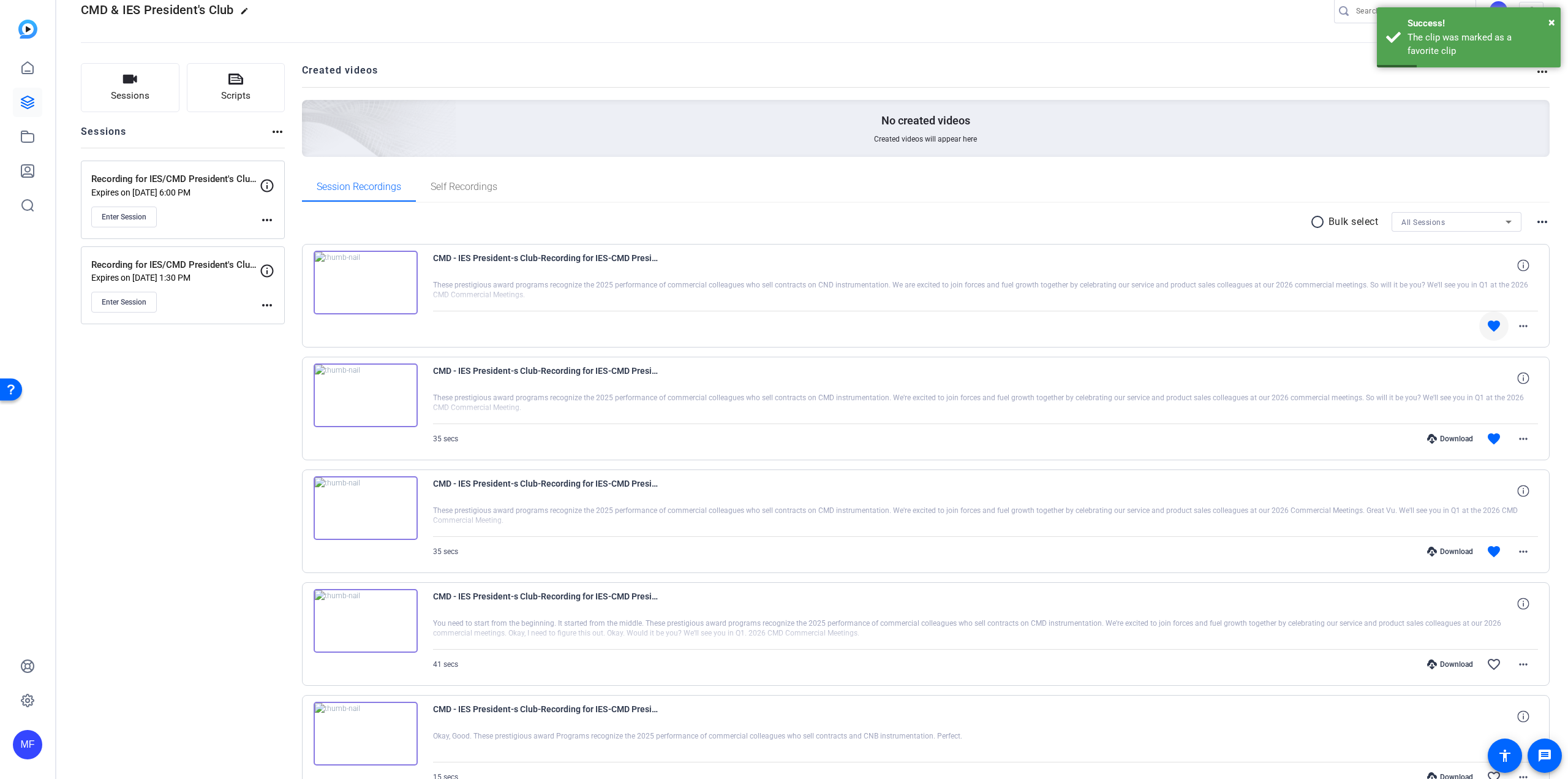
scroll to position [0, 0]
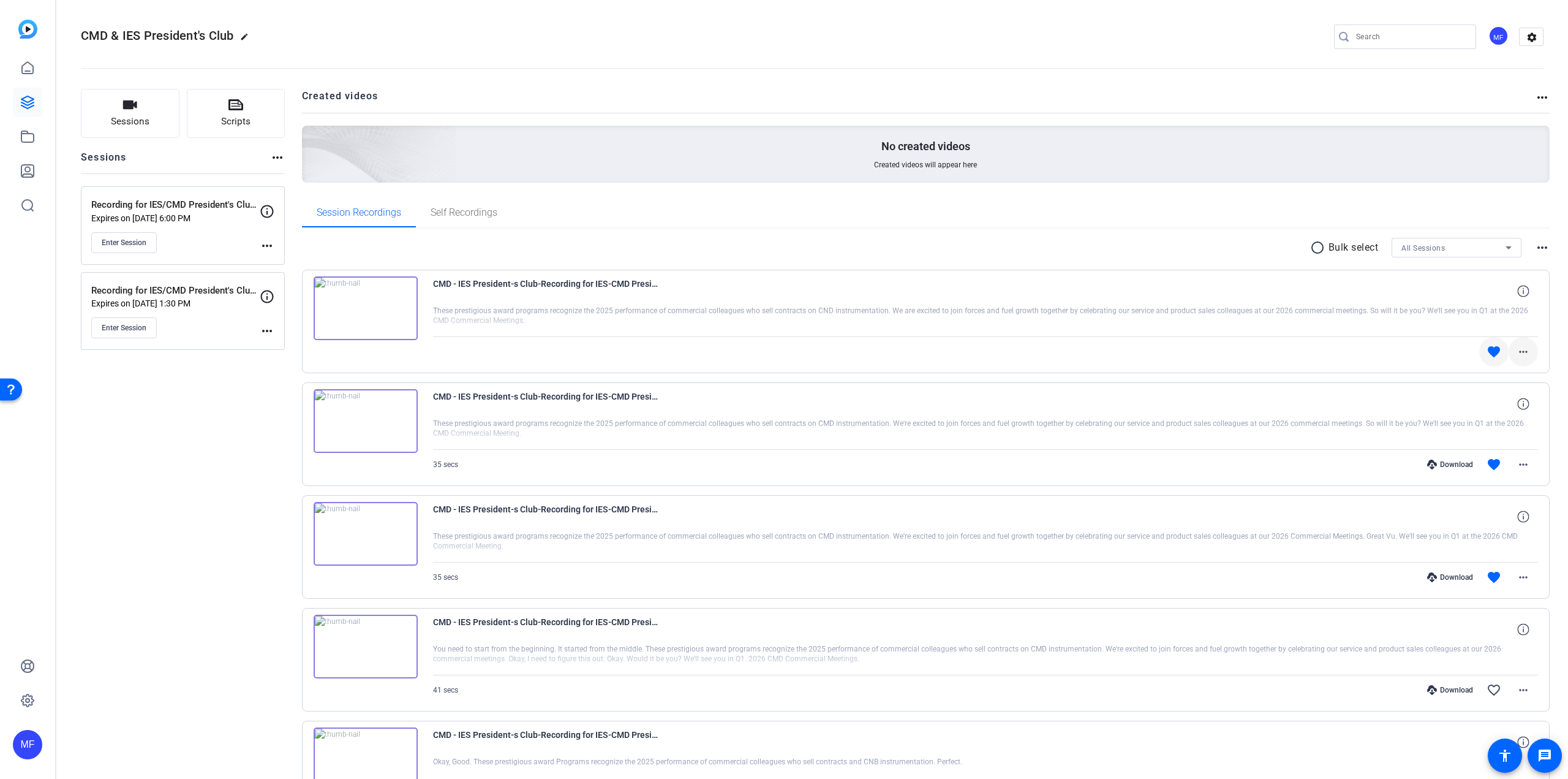
click at [1526, 352] on span at bounding box center [1523, 351] width 29 height 29
click at [1525, 286] on div at bounding box center [784, 389] width 1568 height 779
click at [1520, 292] on icon at bounding box center [1523, 291] width 12 height 12
click at [1518, 289] on mat-icon "close" at bounding box center [1523, 291] width 14 height 15
click at [1518, 399] on icon at bounding box center [1523, 404] width 12 height 12
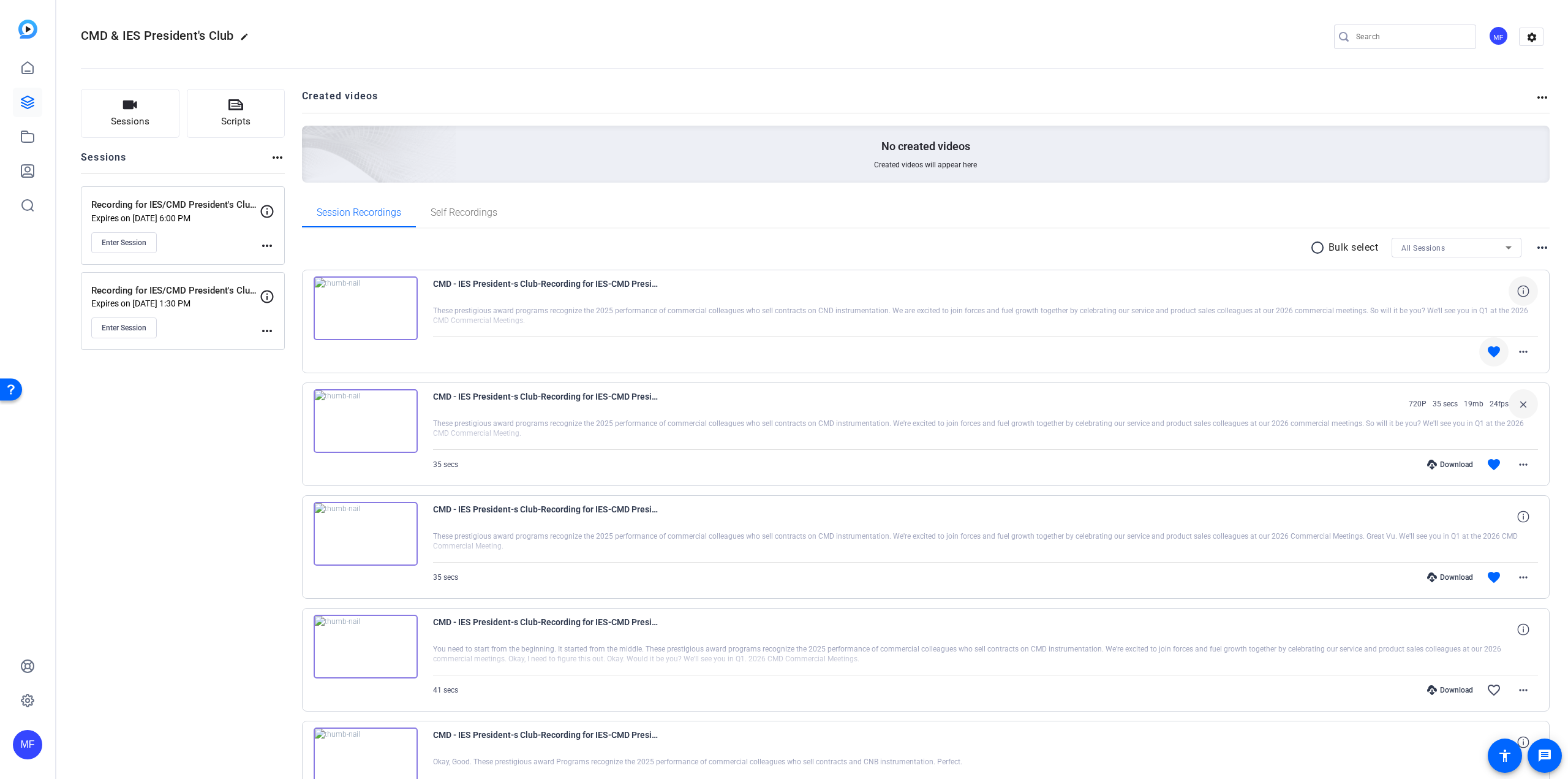
click at [1518, 399] on mat-icon "close" at bounding box center [1523, 404] width 14 height 15
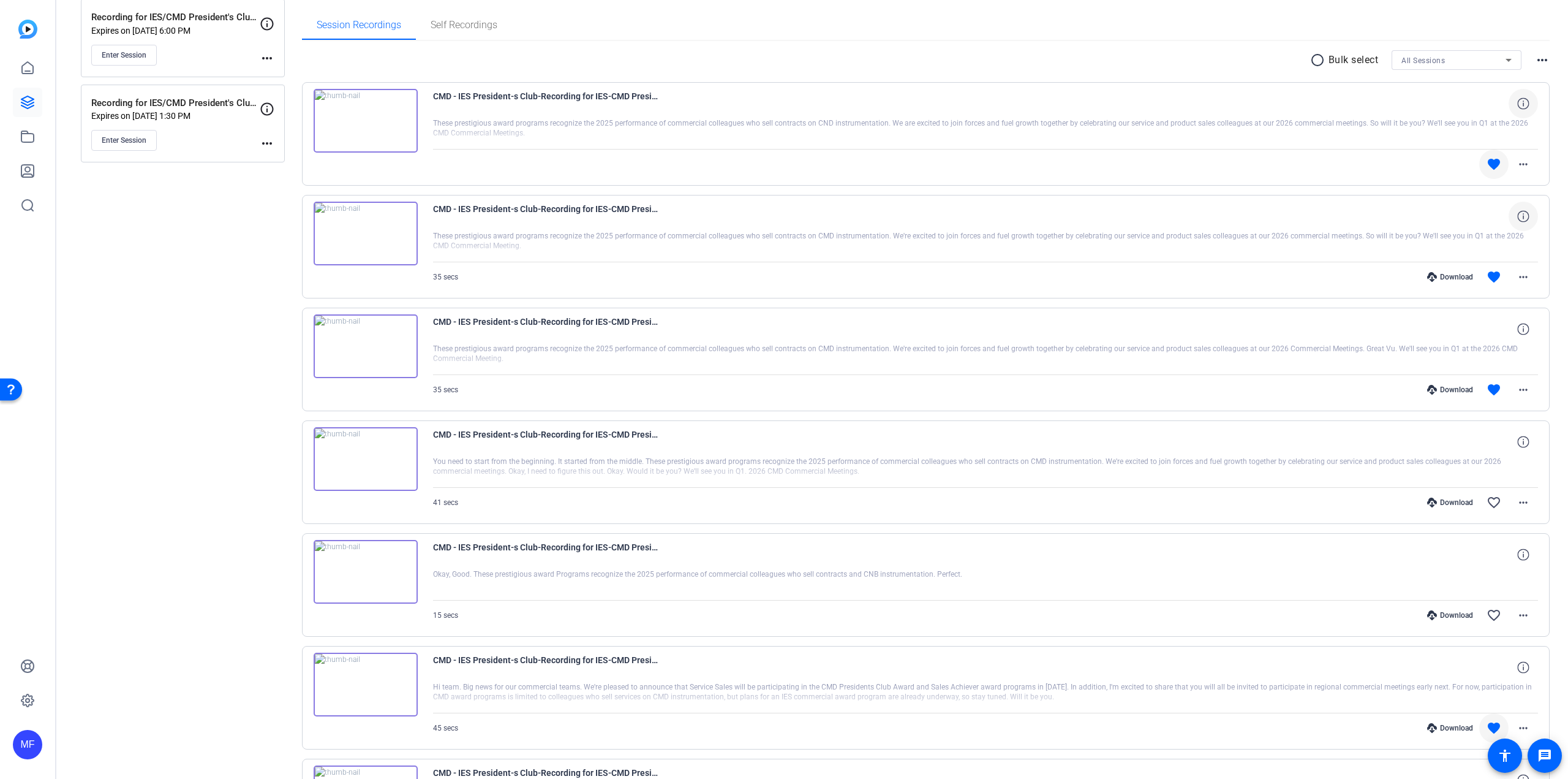
scroll to position [368, 0]
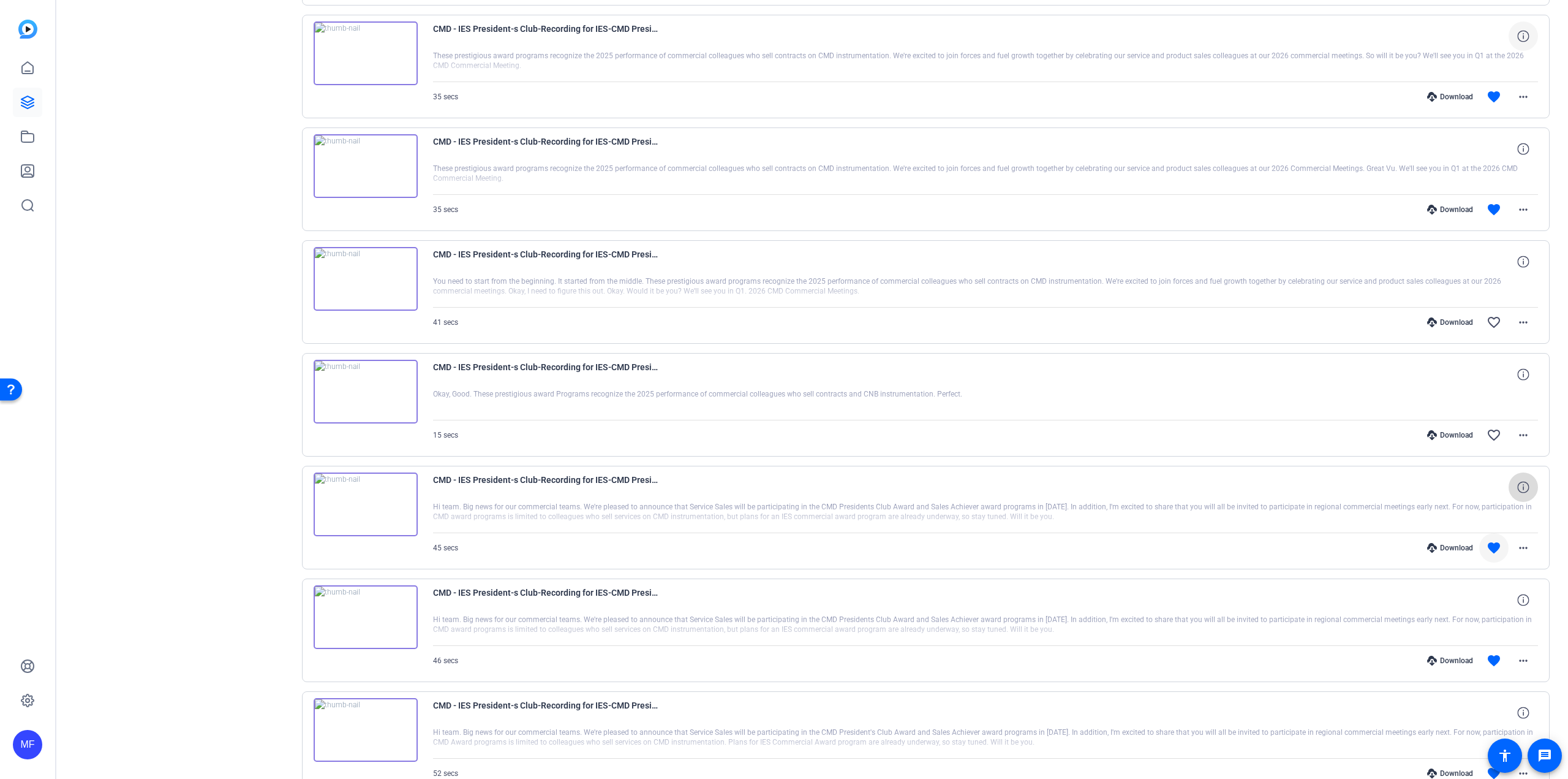
click at [1518, 484] on icon at bounding box center [1523, 487] width 12 height 12
click at [1516, 484] on mat-icon "close" at bounding box center [1523, 487] width 14 height 15
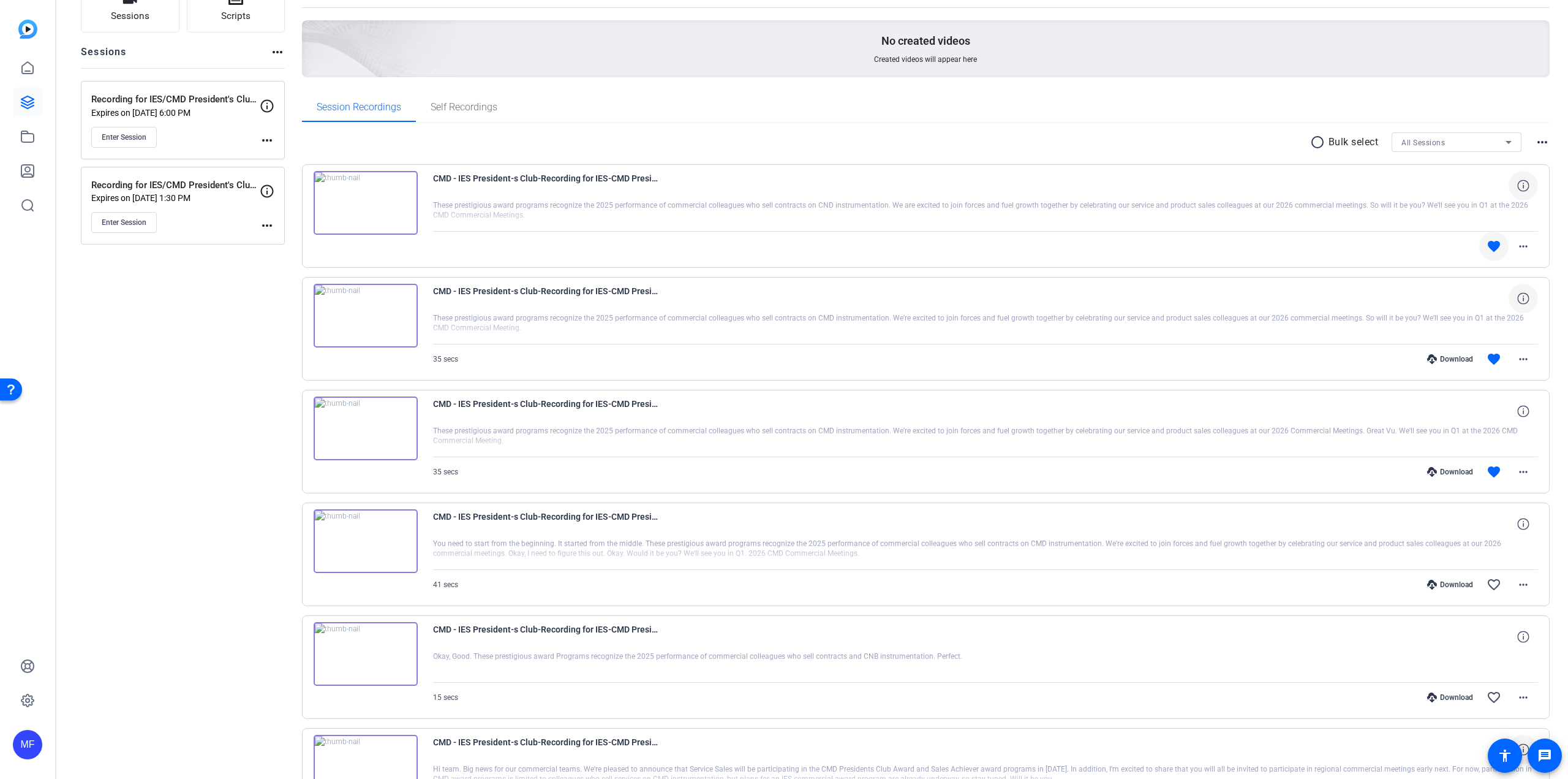
scroll to position [0, 0]
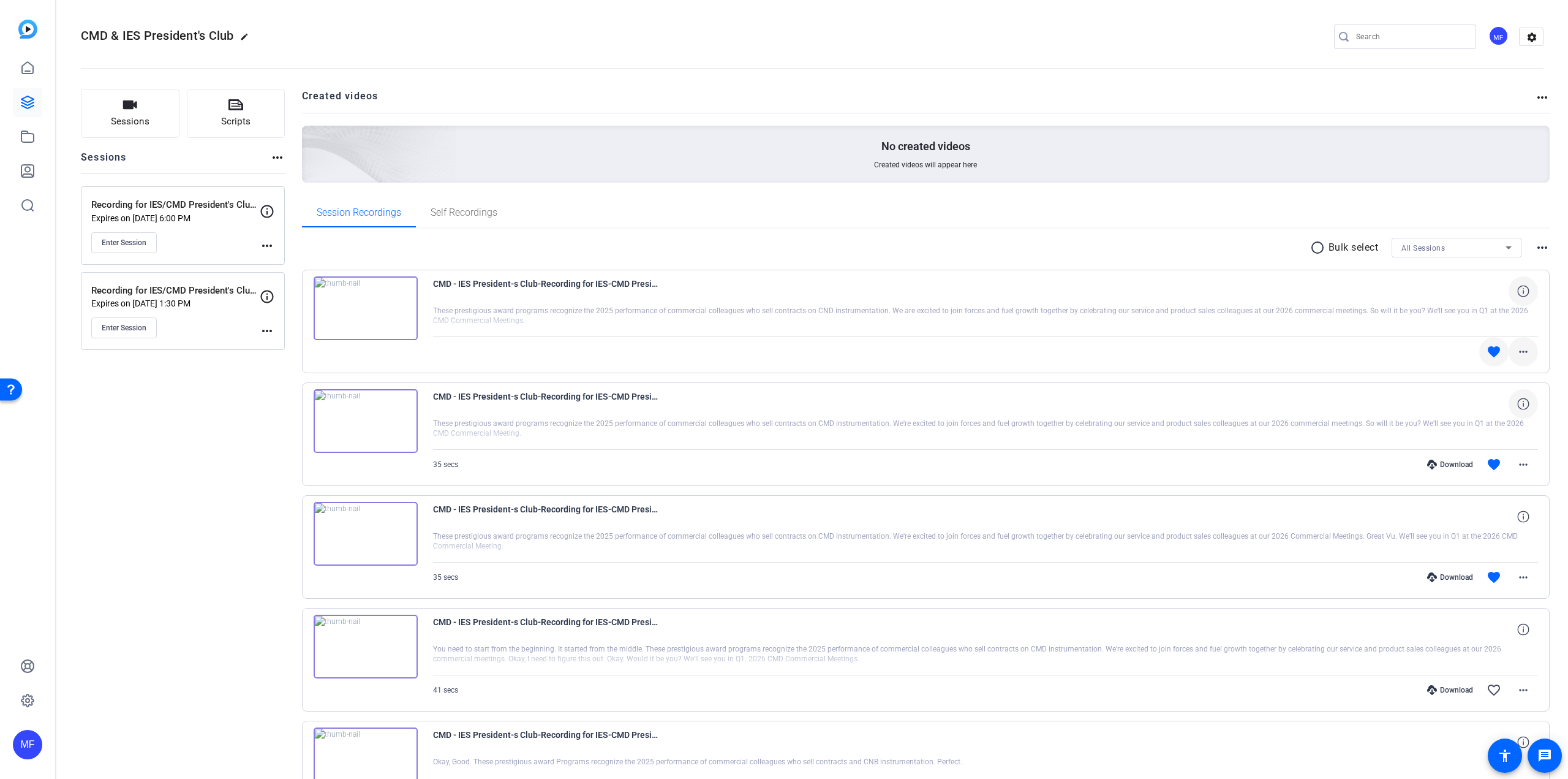
click at [1526, 350] on span at bounding box center [1523, 351] width 29 height 29
click at [1293, 290] on div at bounding box center [784, 389] width 1568 height 779
click at [719, 318] on div at bounding box center [986, 321] width 1106 height 31
click at [514, 280] on span "CMD - IES President-s Club-Recording for IES-CMD President-s Club Announcement …" at bounding box center [546, 291] width 227 height 29
click at [465, 204] on span "Self Recordings" at bounding box center [464, 212] width 67 height 29
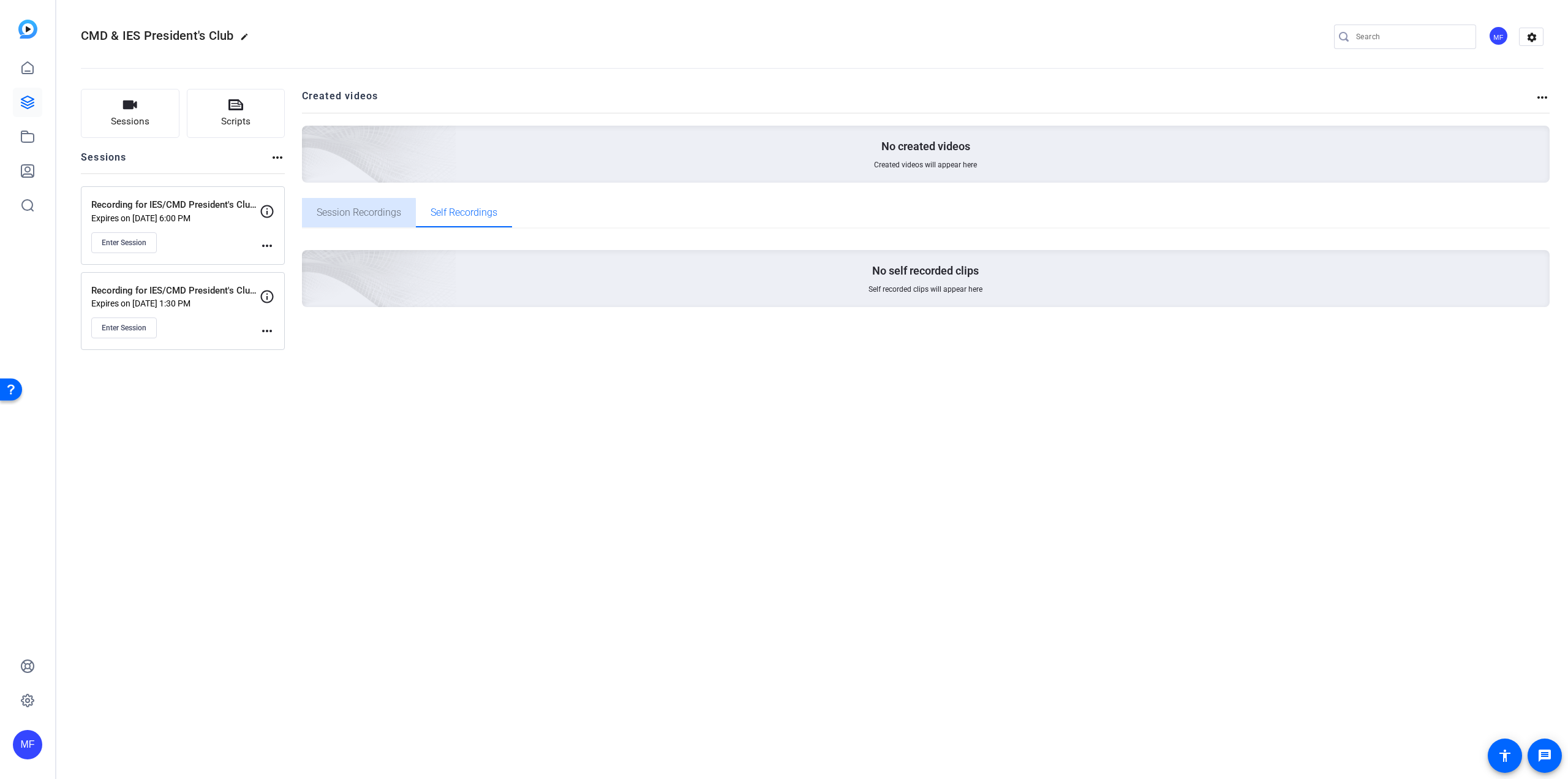
click at [339, 213] on span "Session Recordings" at bounding box center [359, 212] width 84 height 10
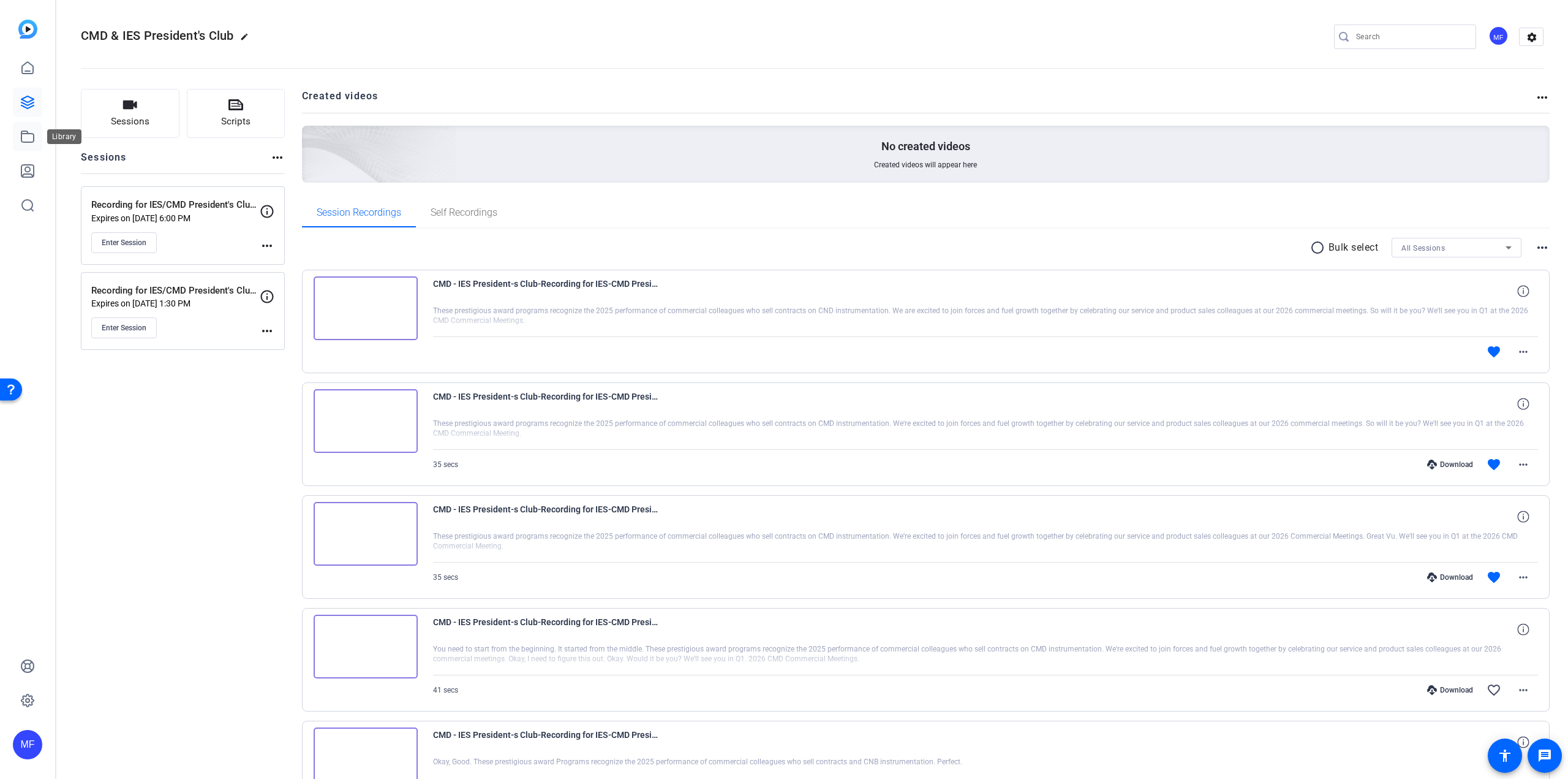
click at [24, 128] on link at bounding box center [28, 136] width 29 height 29
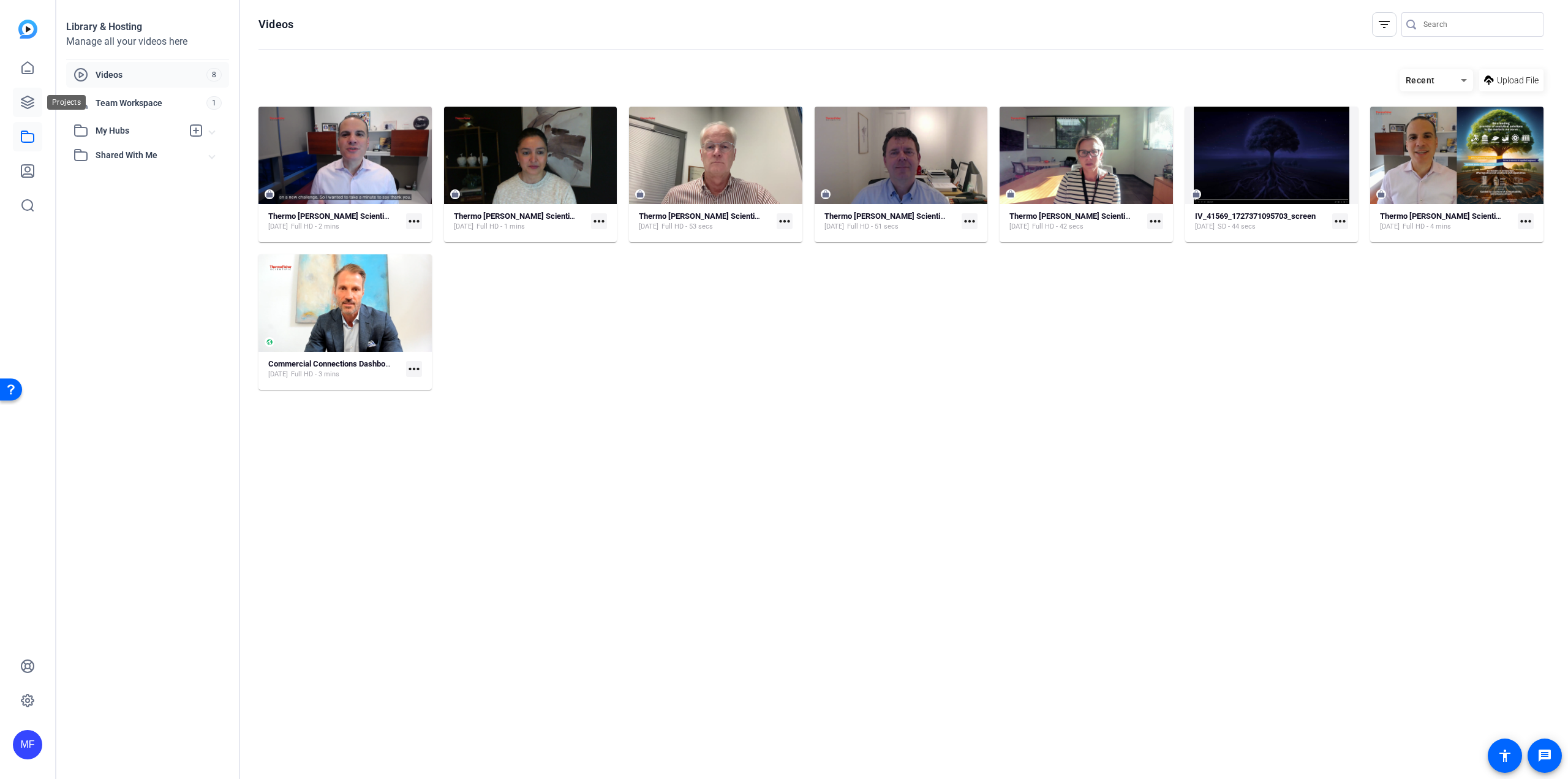
click at [23, 98] on icon at bounding box center [28, 102] width 12 height 12
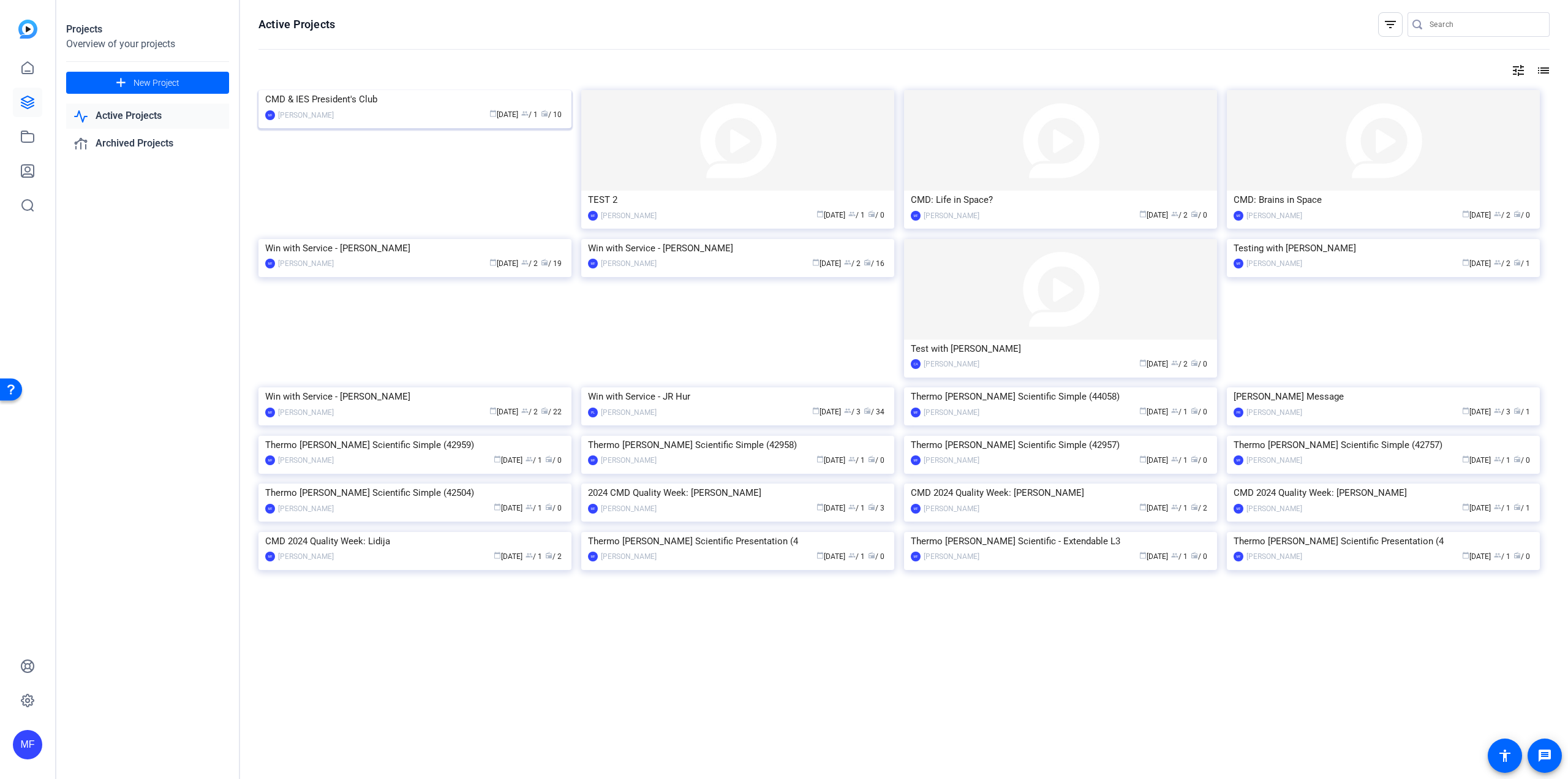
click at [345, 90] on img at bounding box center [415, 90] width 313 height 0
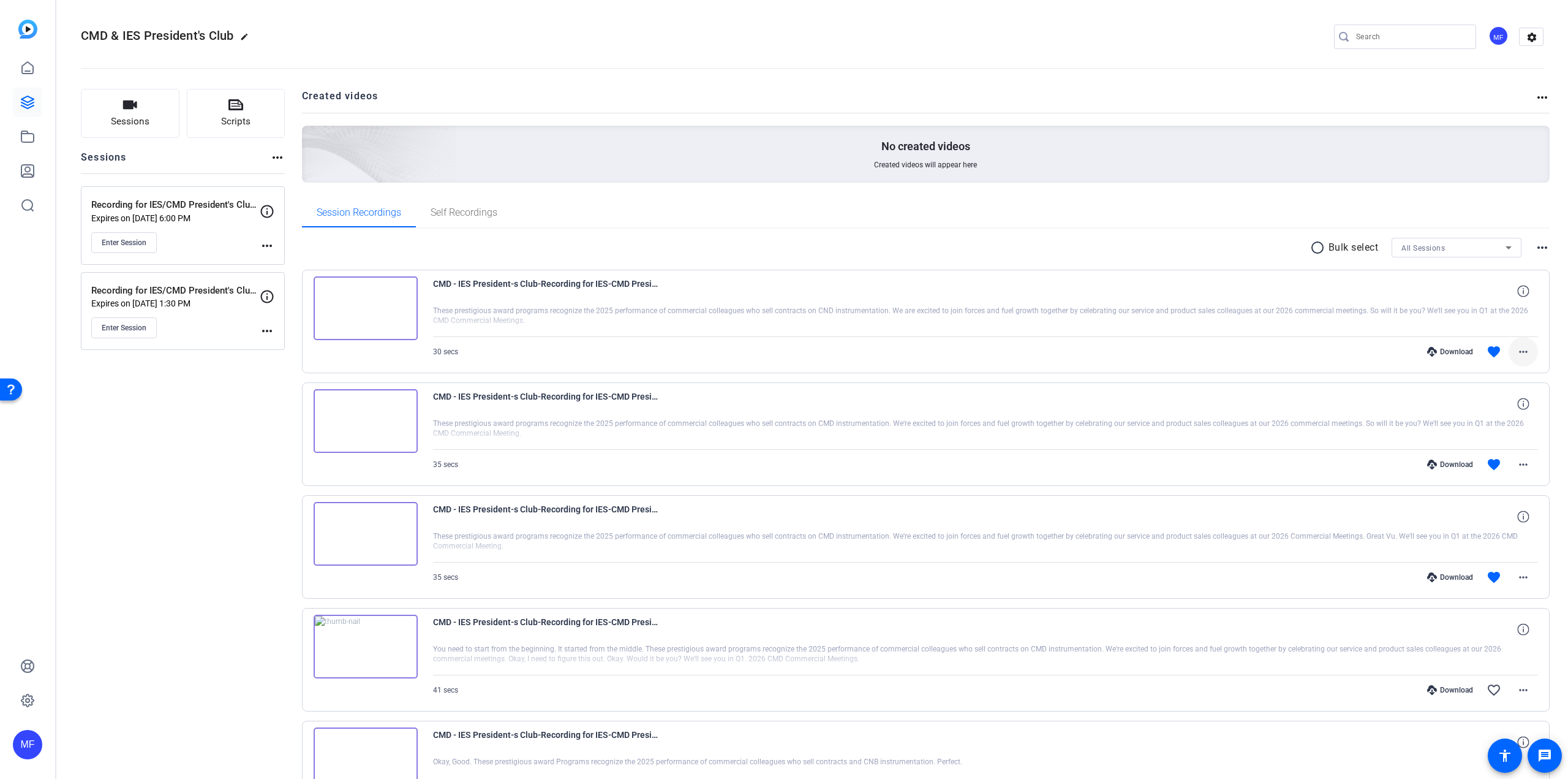
click at [1516, 345] on mat-icon "more_horiz" at bounding box center [1523, 352] width 14 height 14
click at [1473, 406] on span "Download MP4" at bounding box center [1485, 408] width 73 height 14
